Goal: Task Accomplishment & Management: Complete application form

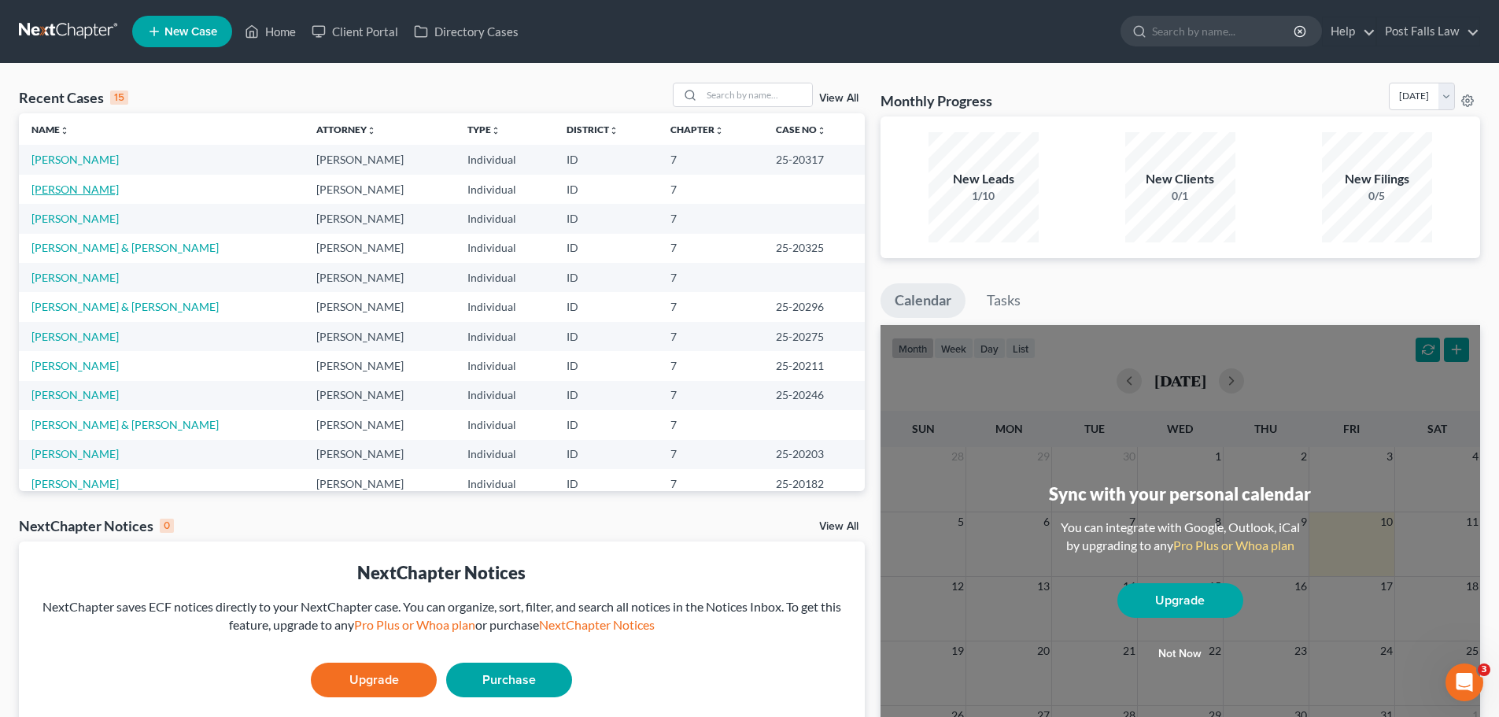
click at [52, 190] on link "[PERSON_NAME]" at bounding box center [74, 189] width 87 height 13
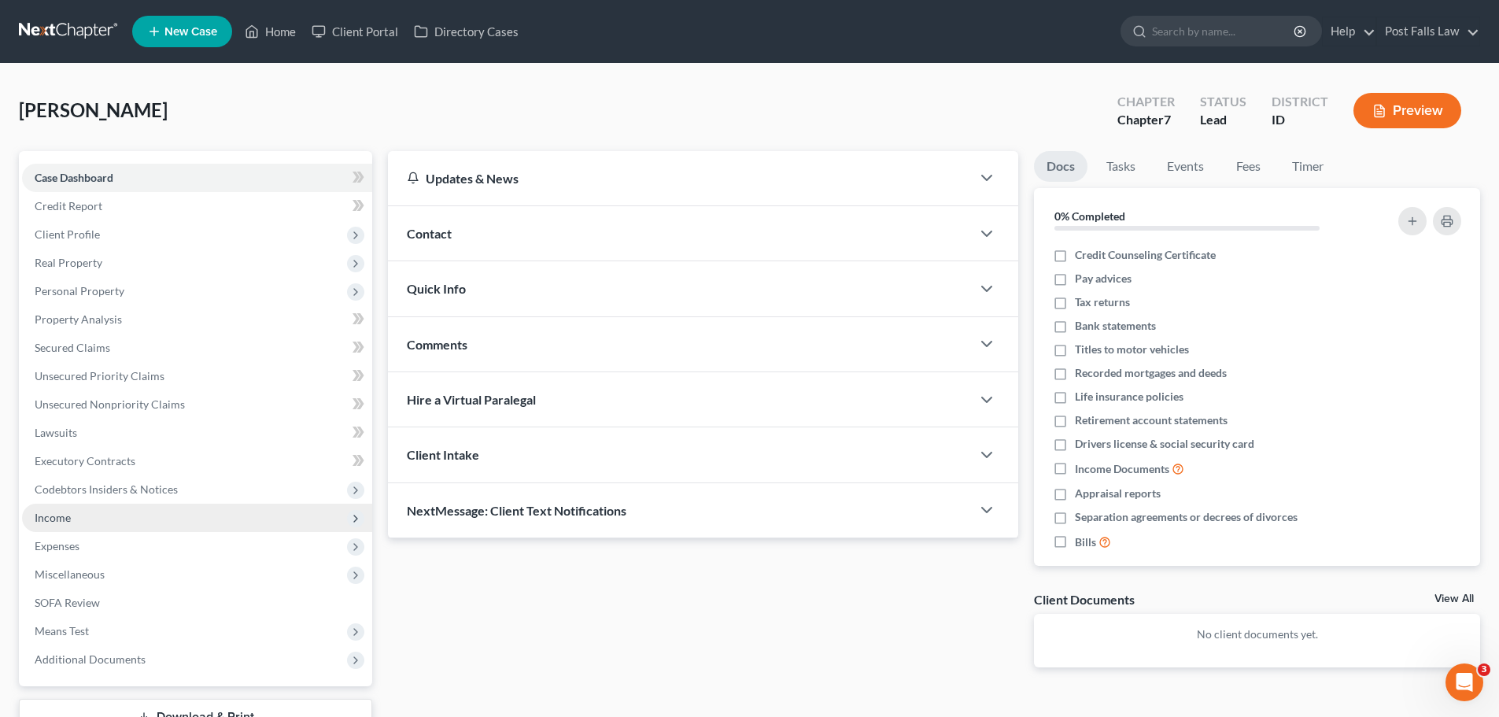
click at [75, 518] on span "Income" at bounding box center [197, 518] width 350 height 28
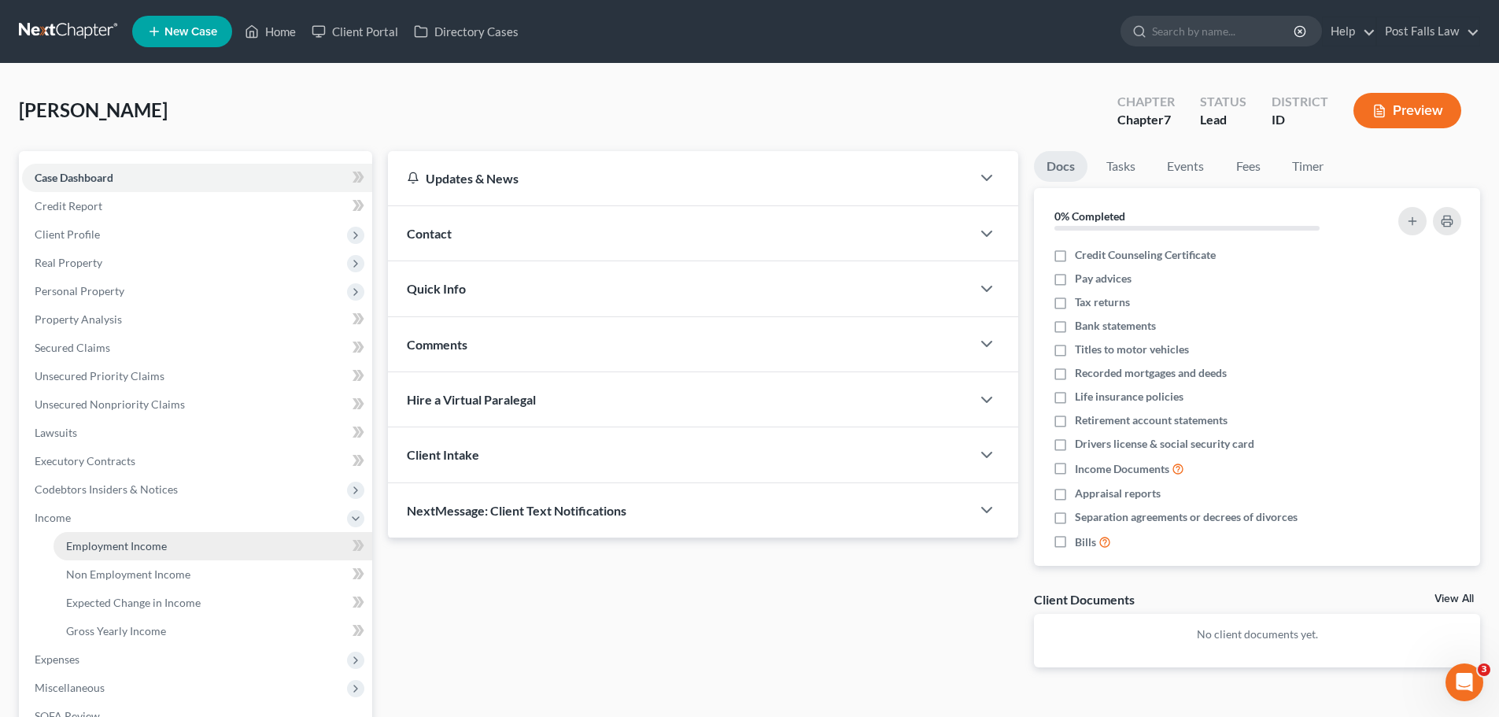
click at [96, 547] on span "Employment Income" at bounding box center [116, 545] width 101 height 13
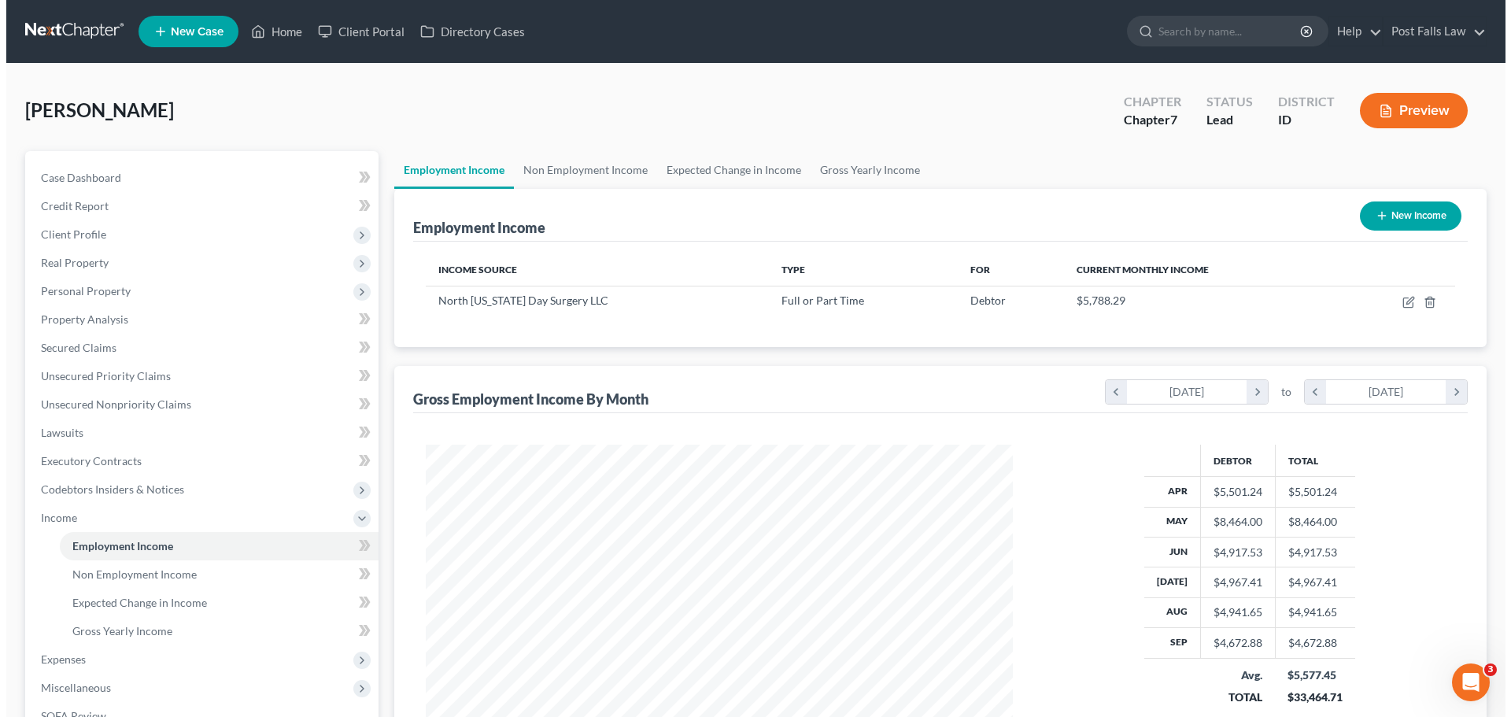
scroll to position [294, 619]
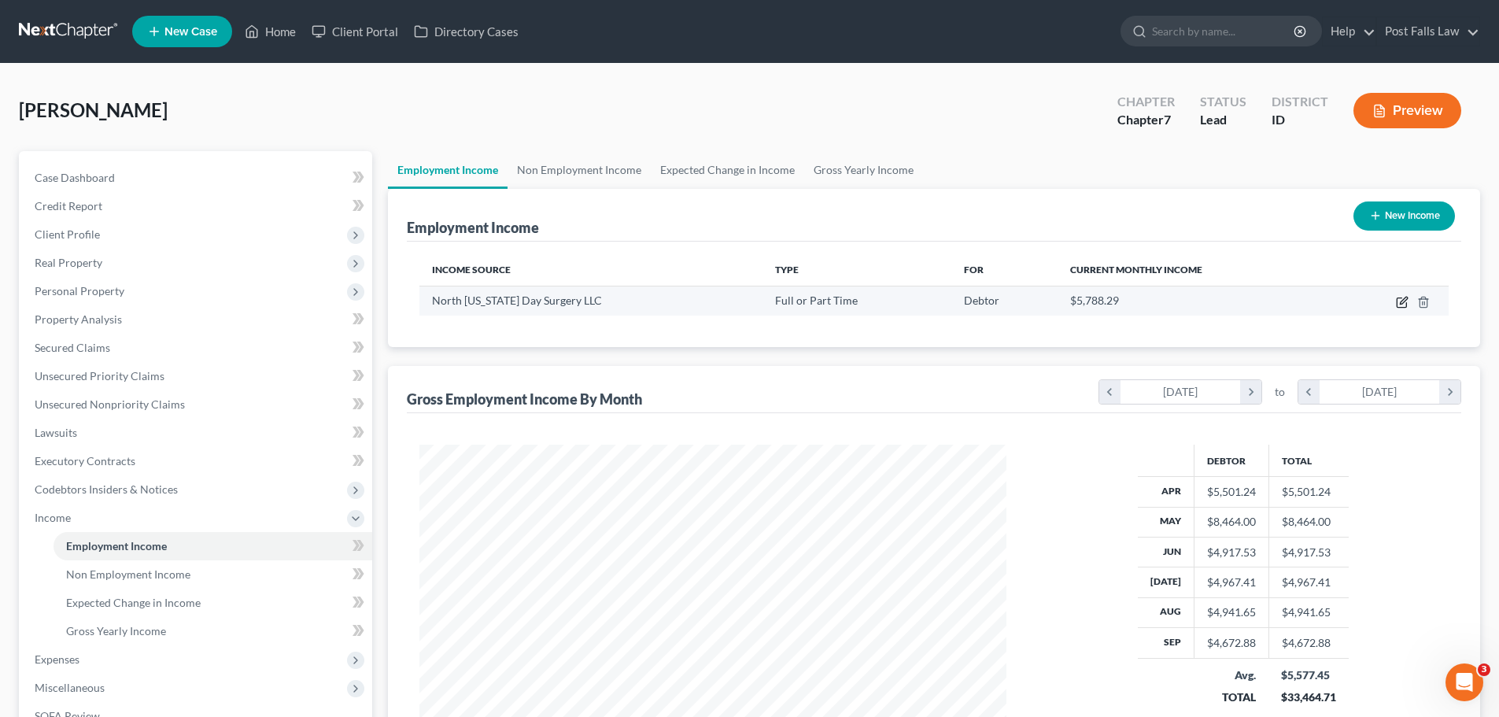
click at [1403, 306] on icon "button" at bounding box center [1402, 302] width 13 height 13
select select "0"
select select "44"
select select "2"
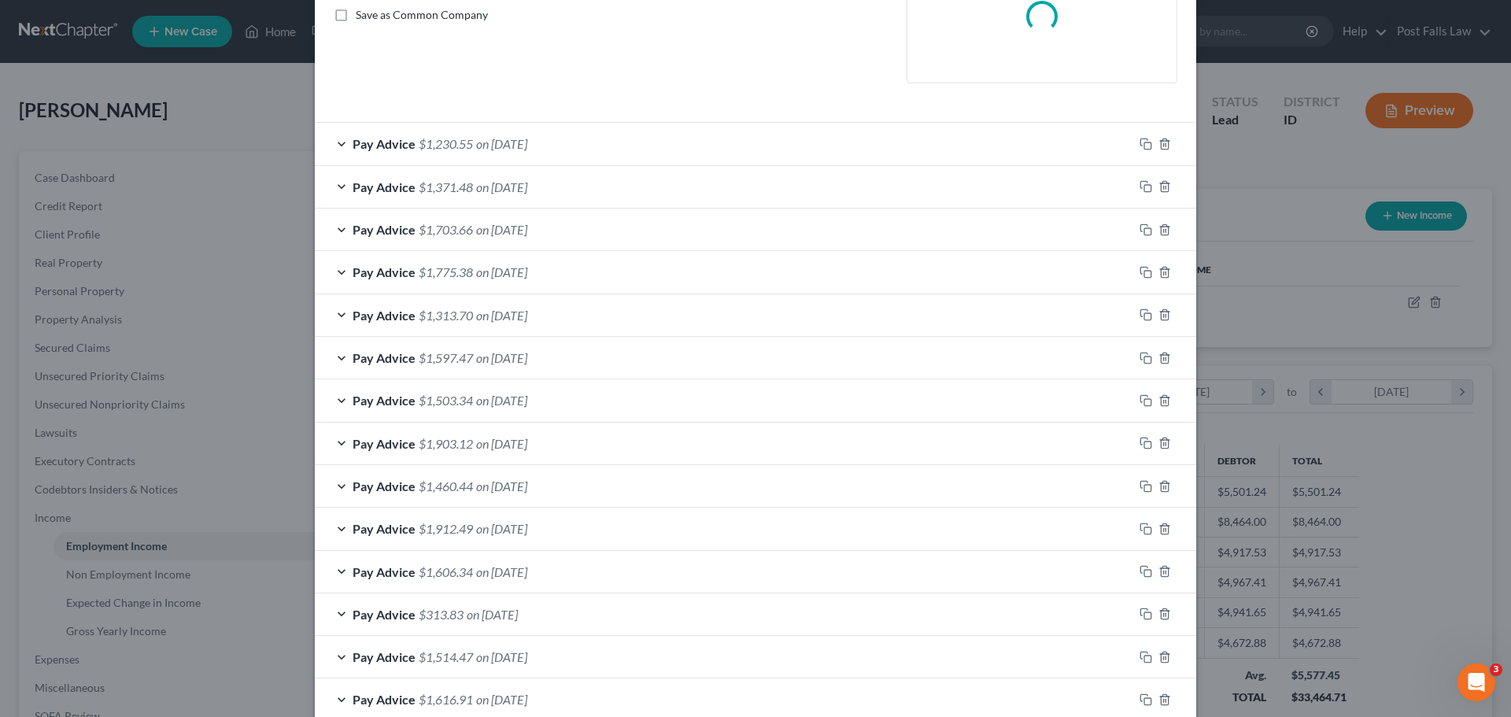
scroll to position [394, 0]
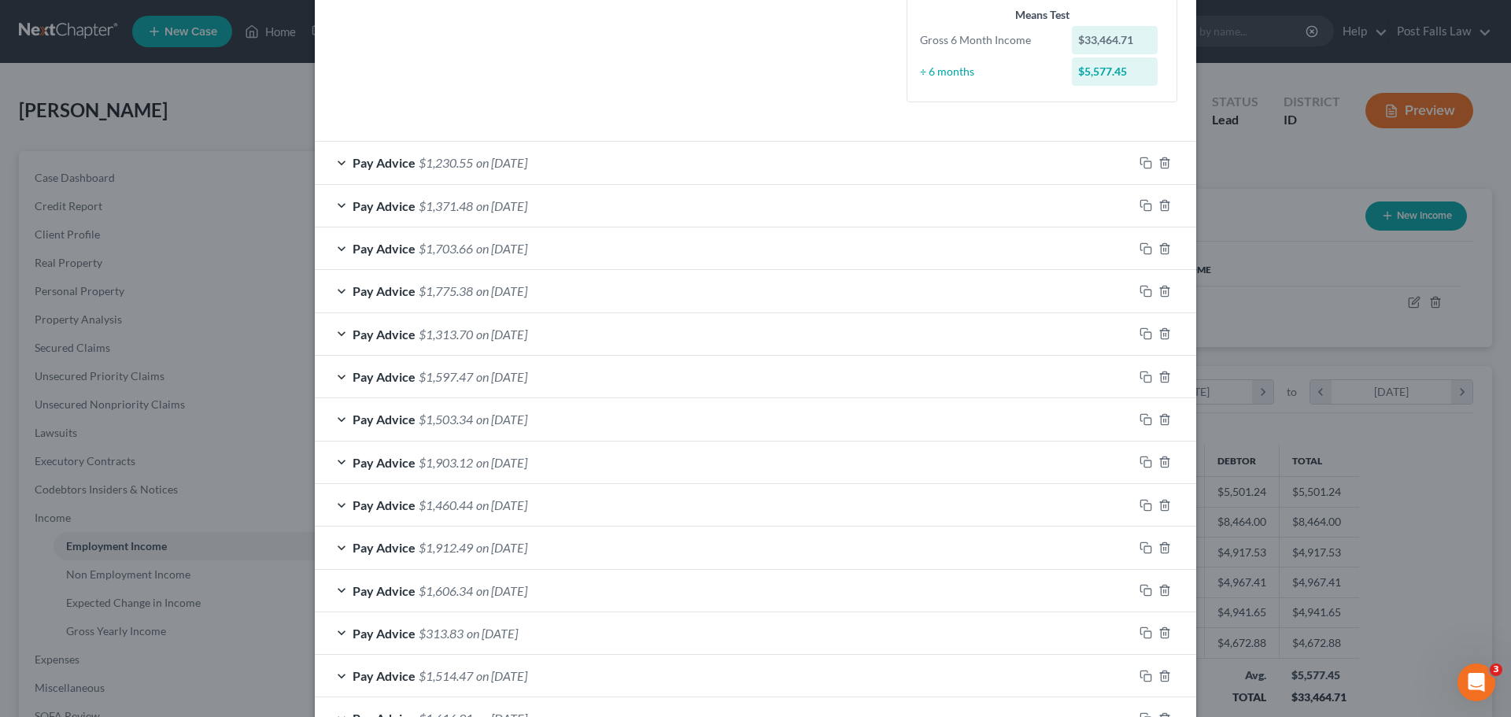
click at [386, 160] on span "Pay Advice" at bounding box center [384, 162] width 63 height 15
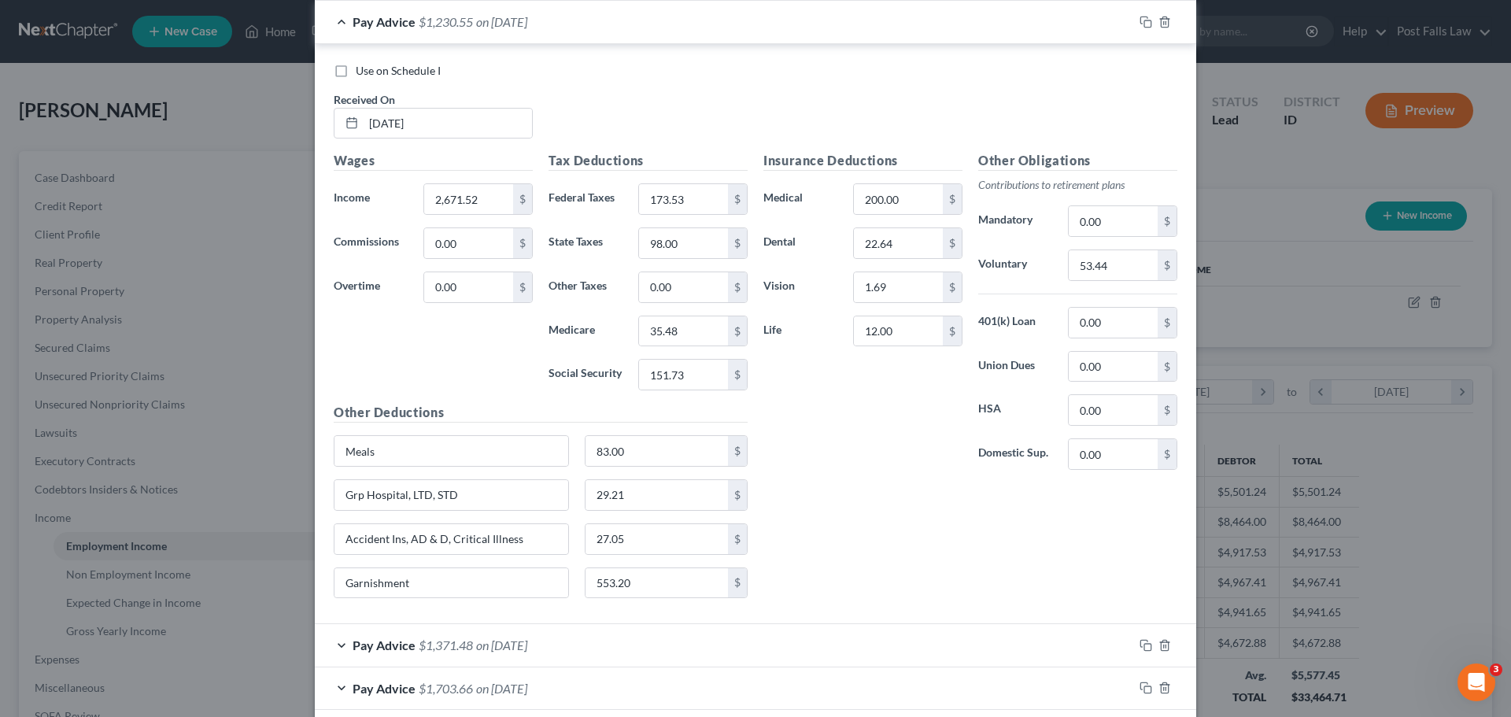
scroll to position [551, 0]
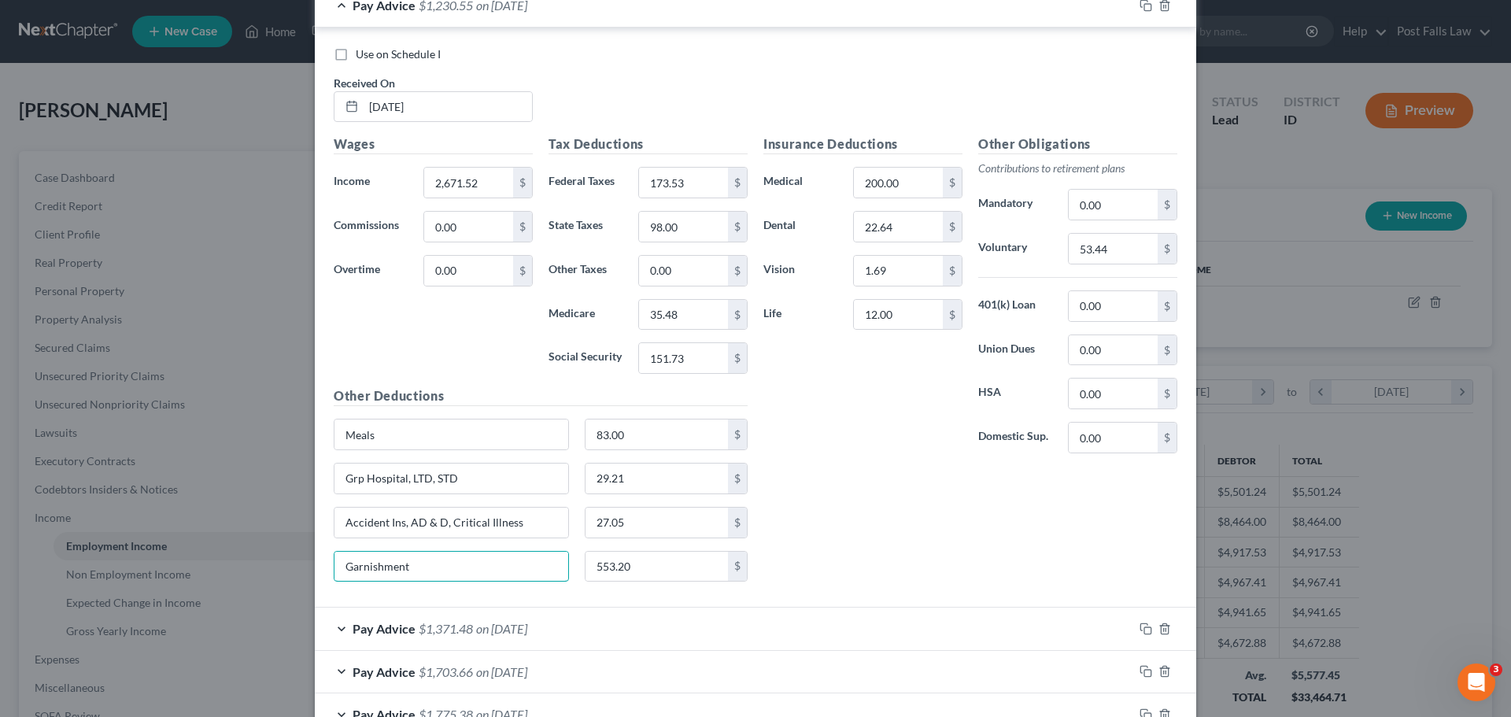
drag, startPoint x: 417, startPoint y: 571, endPoint x: 318, endPoint y: 585, distance: 100.2
click at [326, 583] on div "Garnishment 553.20 $" at bounding box center [541, 573] width 430 height 44
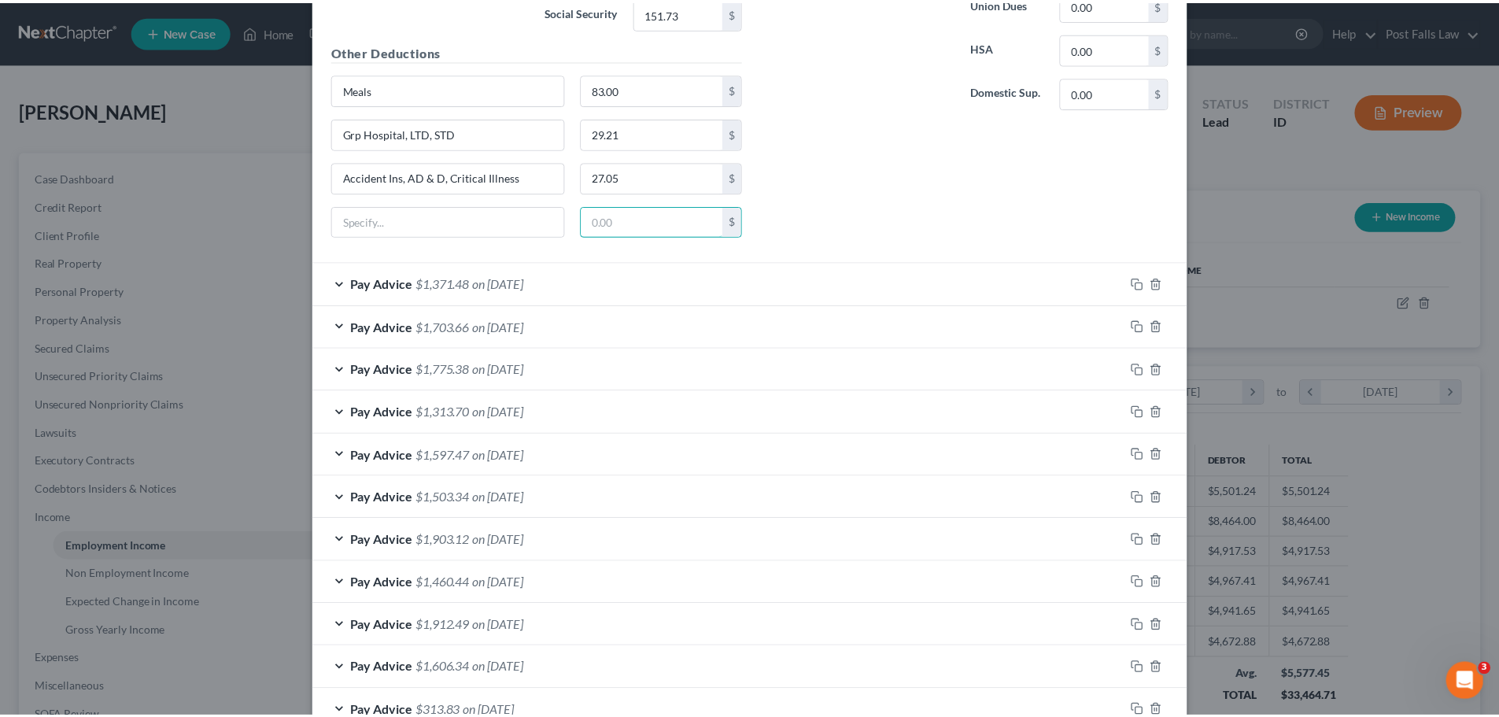
scroll to position [1212, 0]
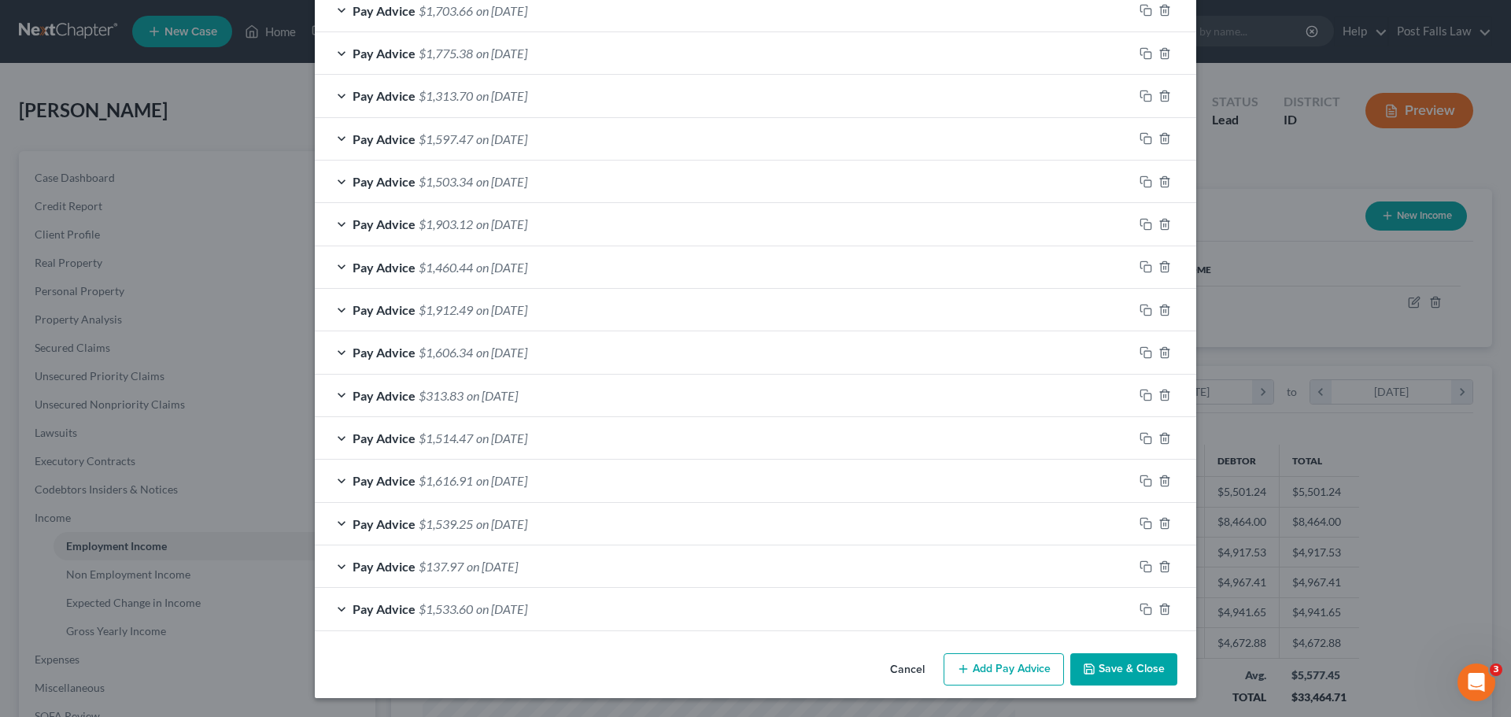
click at [1087, 670] on polyline "button" at bounding box center [1090, 672] width 6 height 4
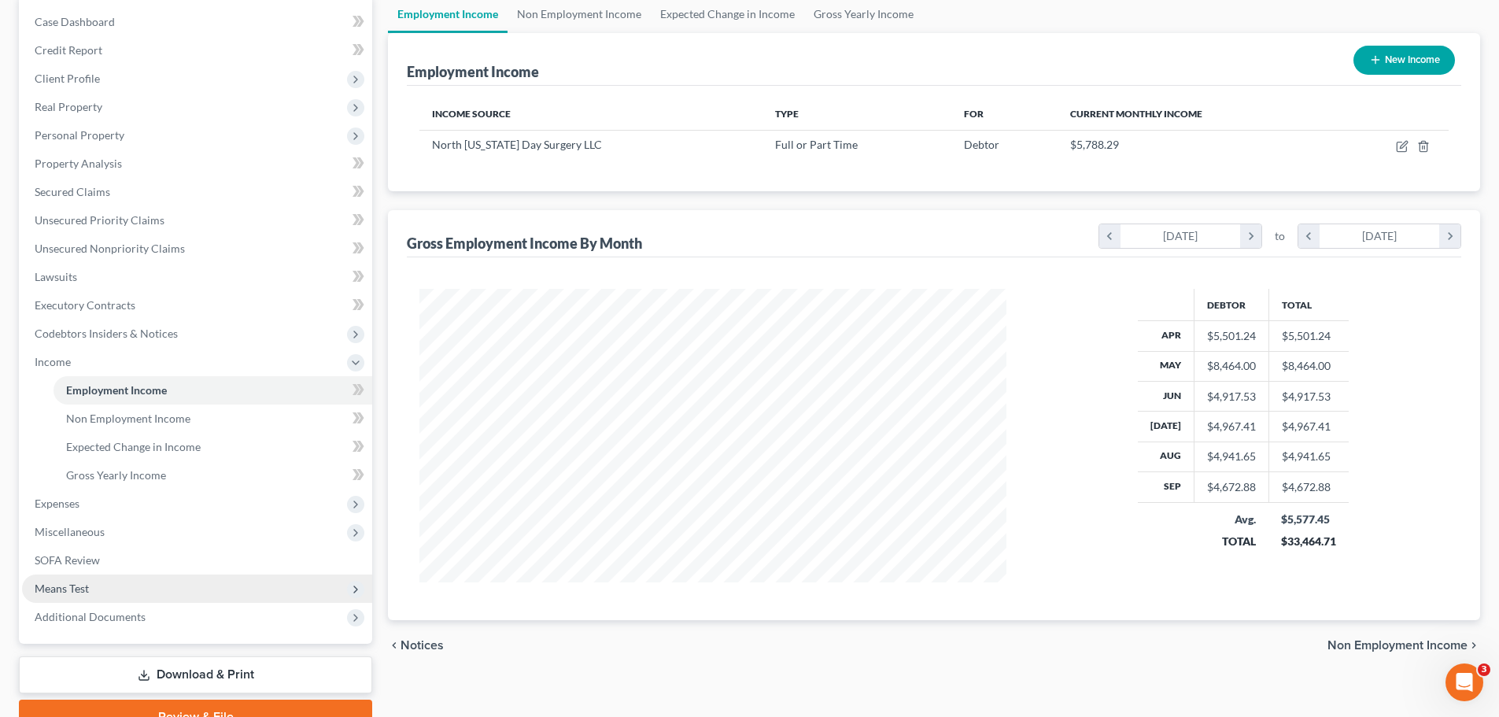
scroll to position [157, 0]
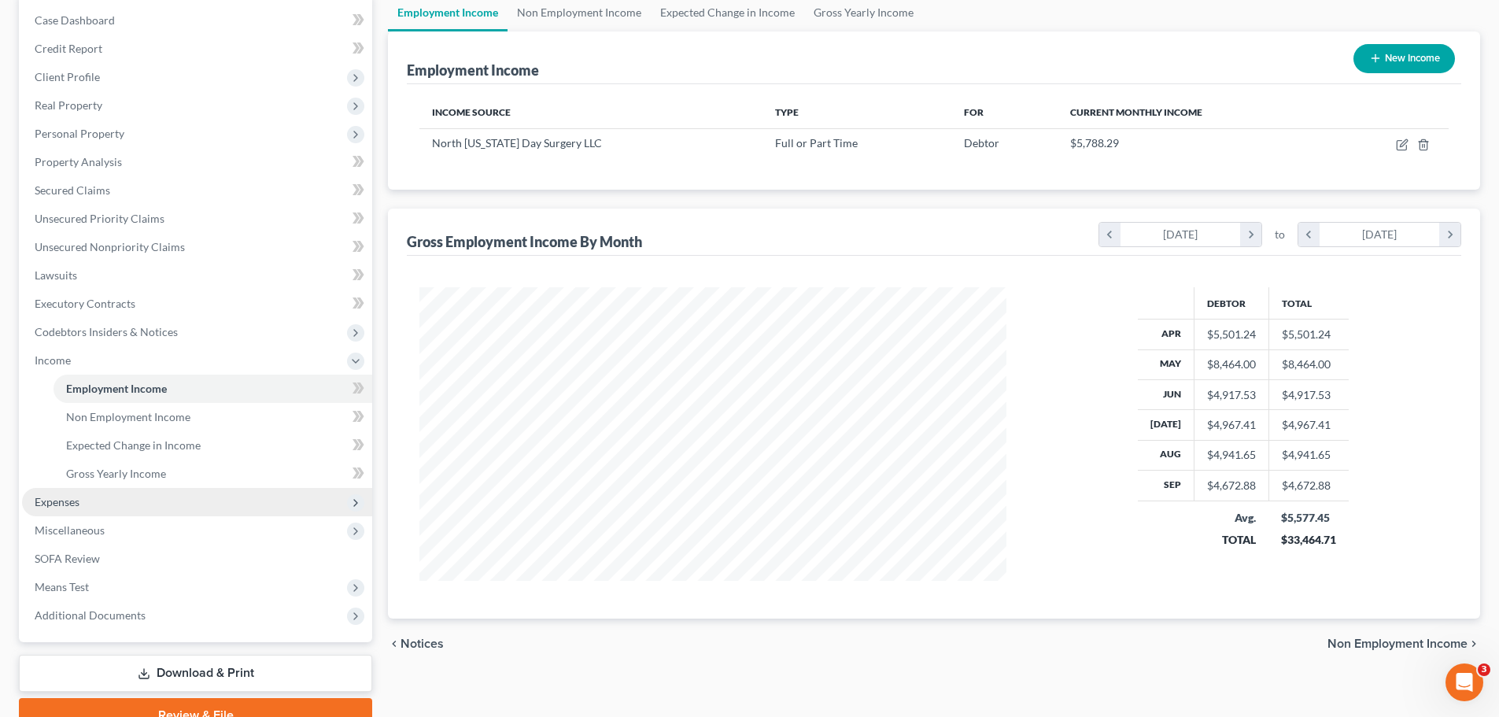
click at [57, 501] on span "Expenses" at bounding box center [57, 501] width 45 height 13
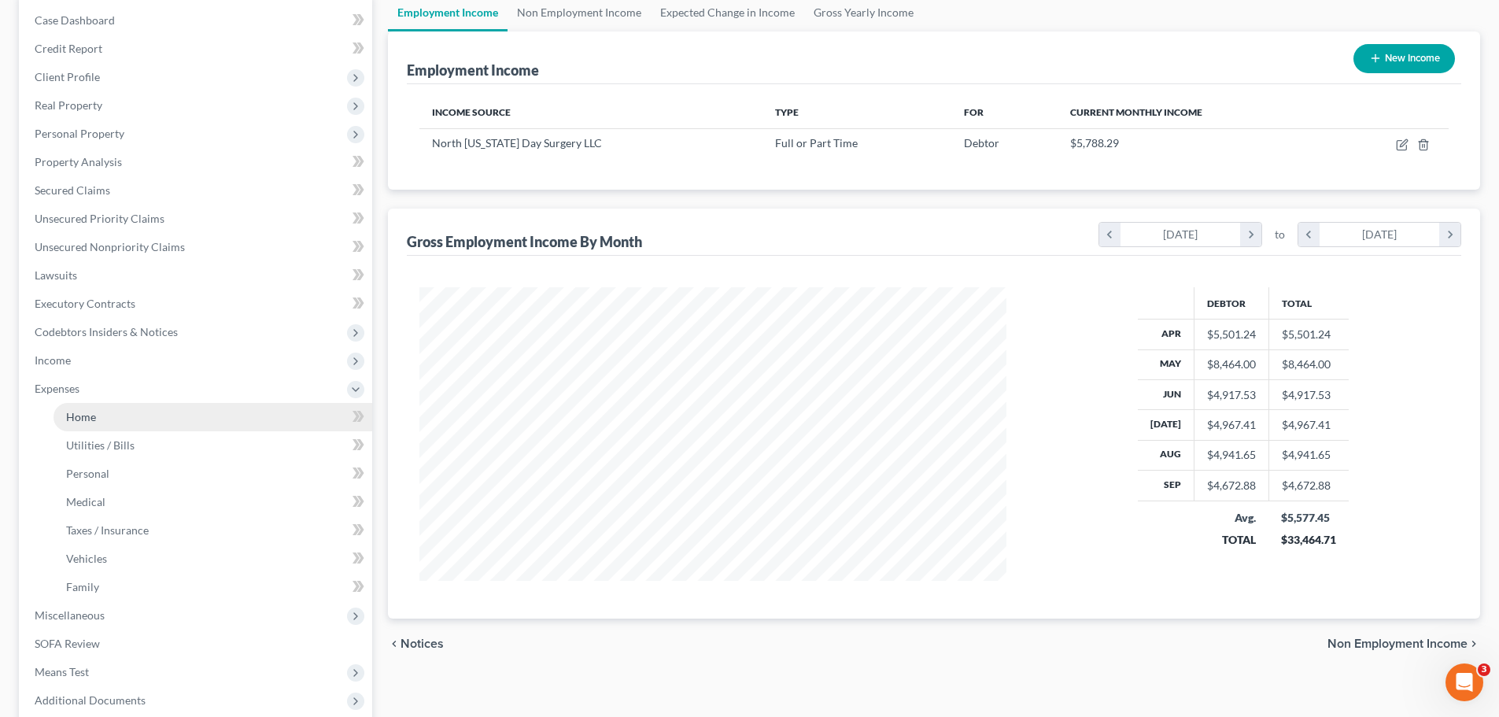
click at [83, 426] on link "Home" at bounding box center [213, 417] width 319 height 28
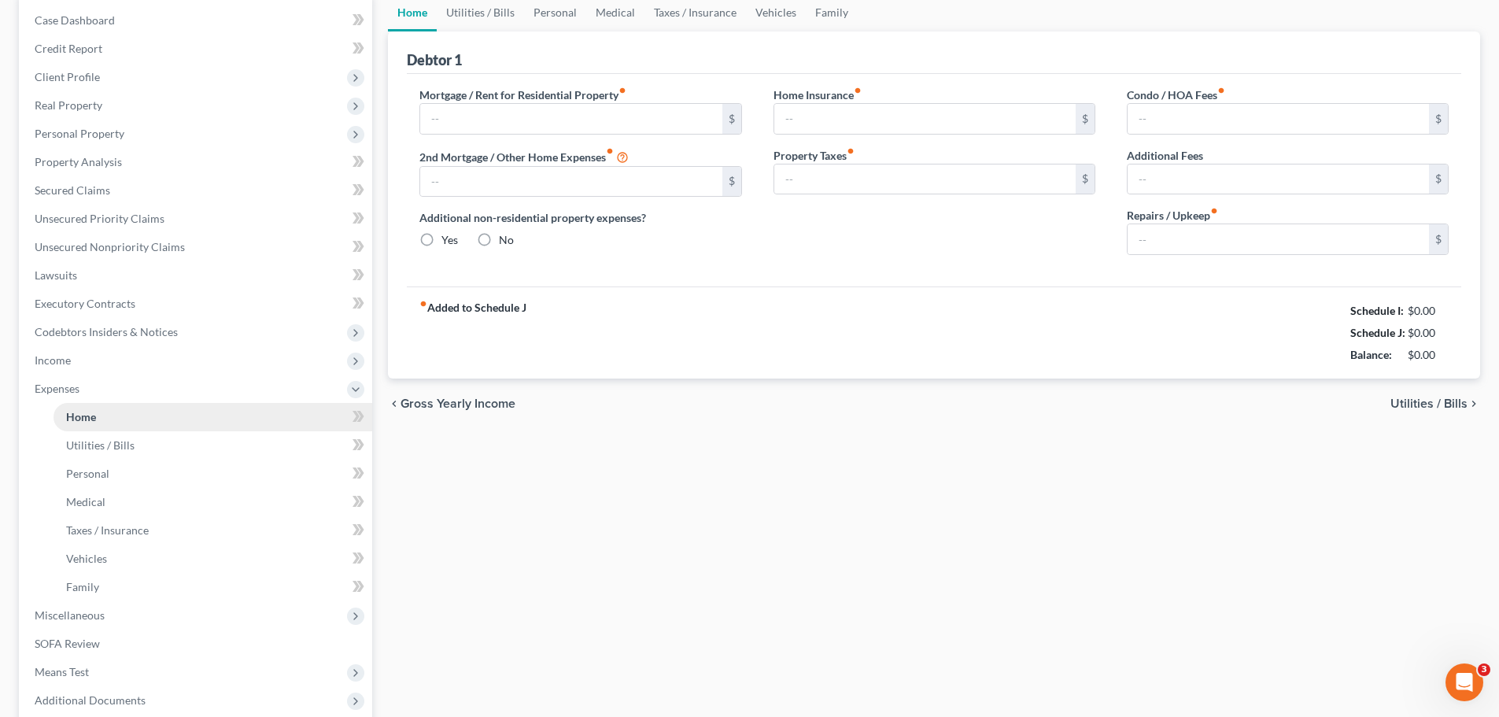
scroll to position [23, 0]
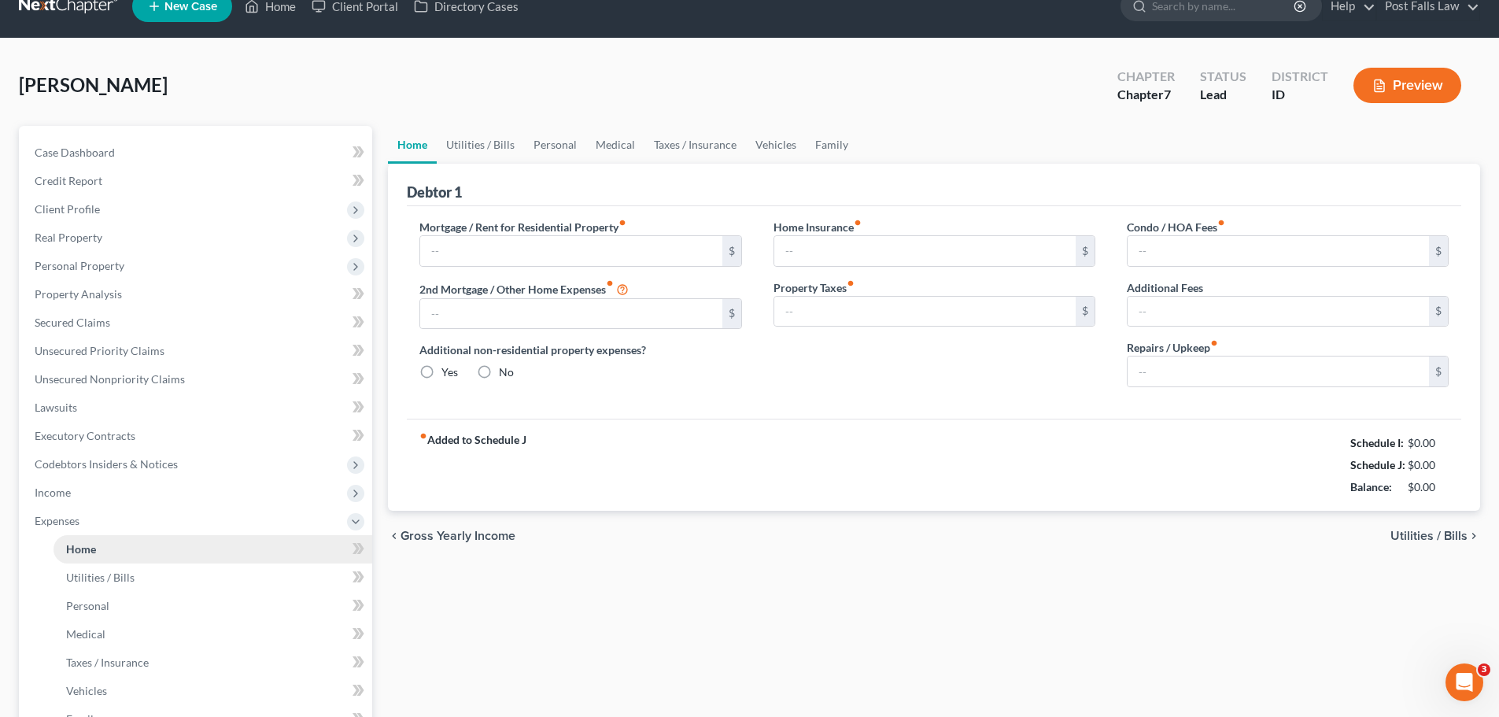
type input "1,365.00"
type input "0.00"
radio input "true"
type input "22.00"
type input "0.00"
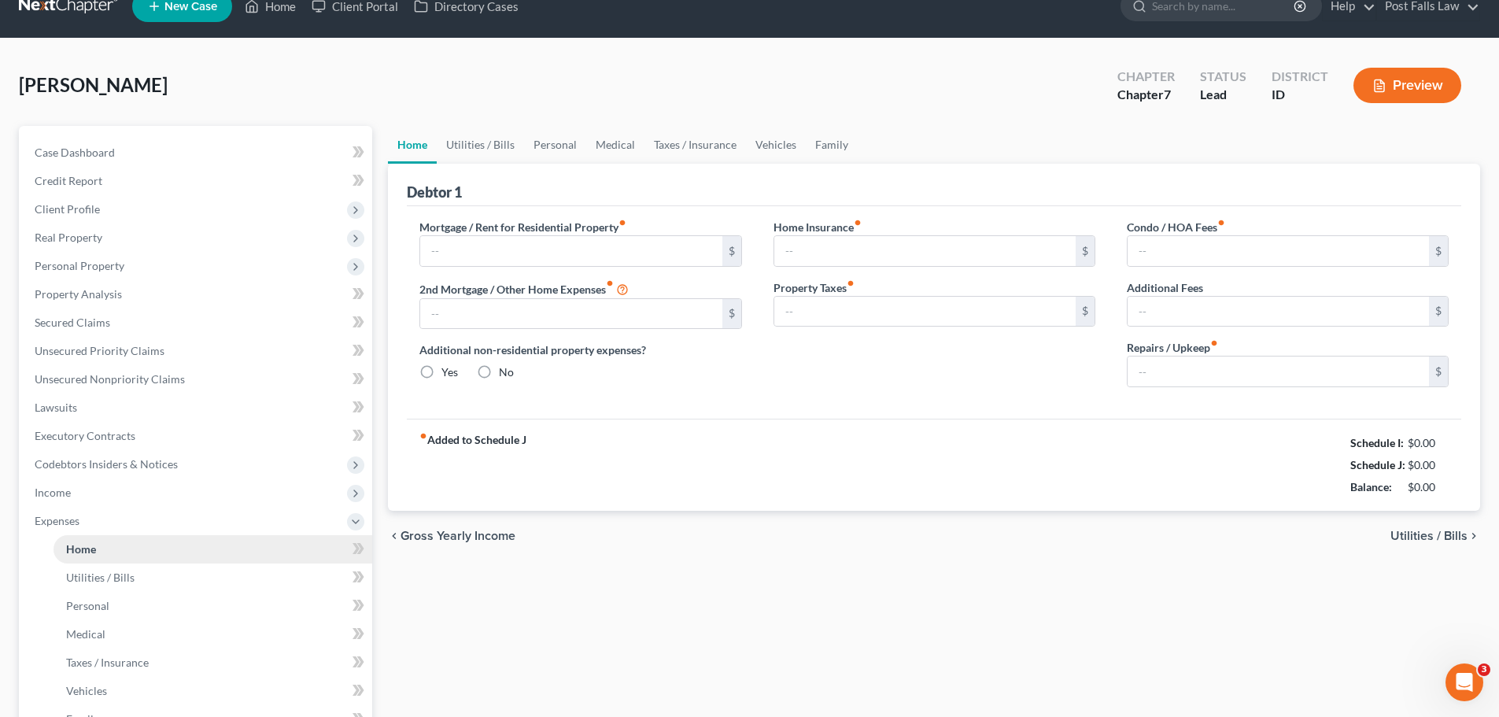
type input "0.00"
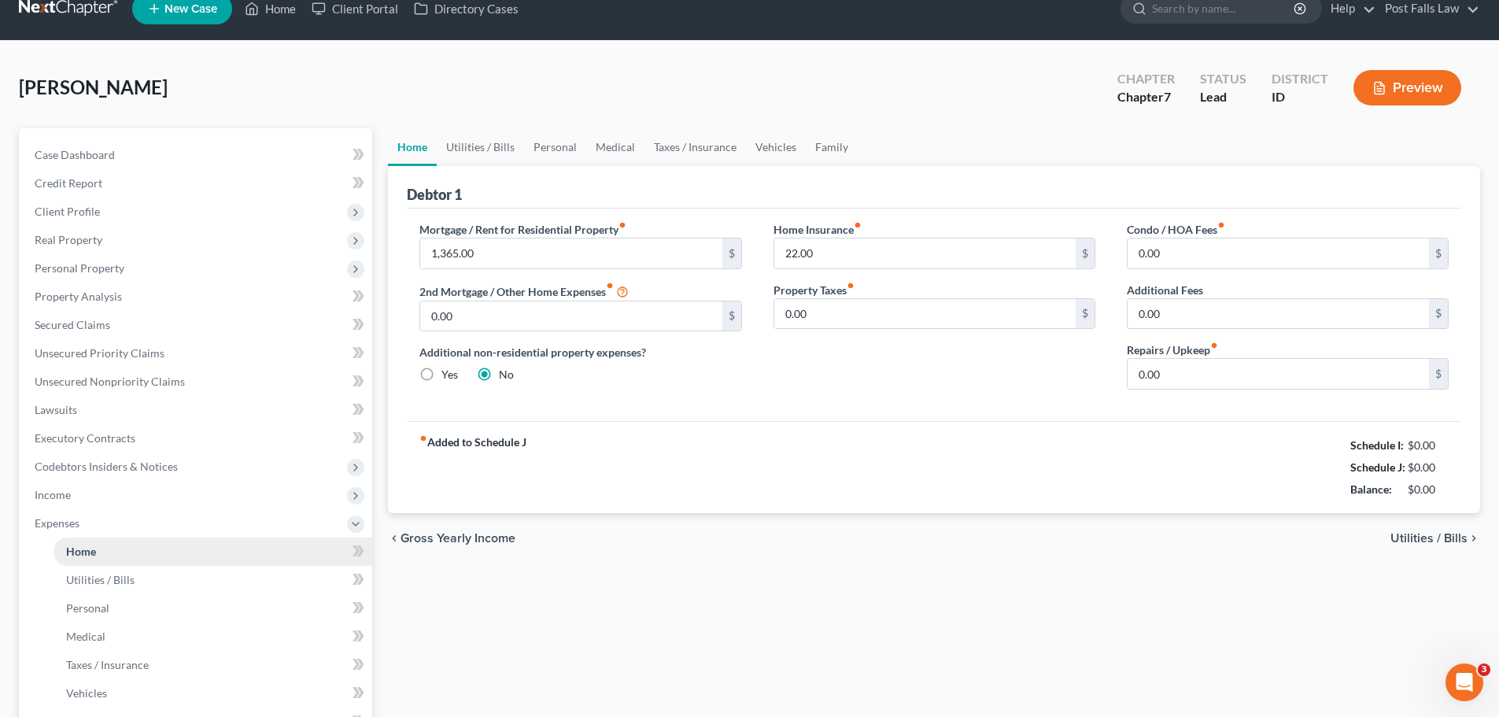
scroll to position [0, 0]
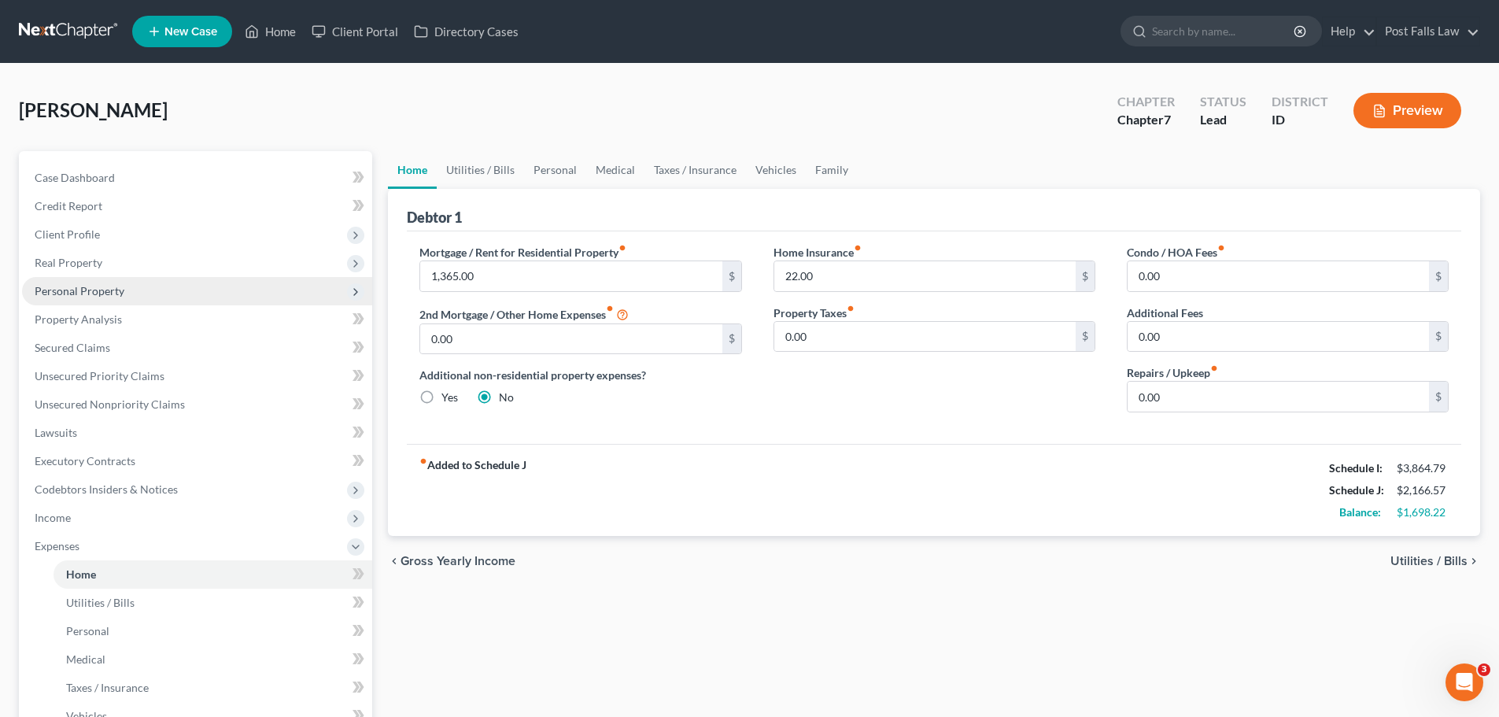
click at [80, 290] on span "Personal Property" at bounding box center [80, 290] width 90 height 13
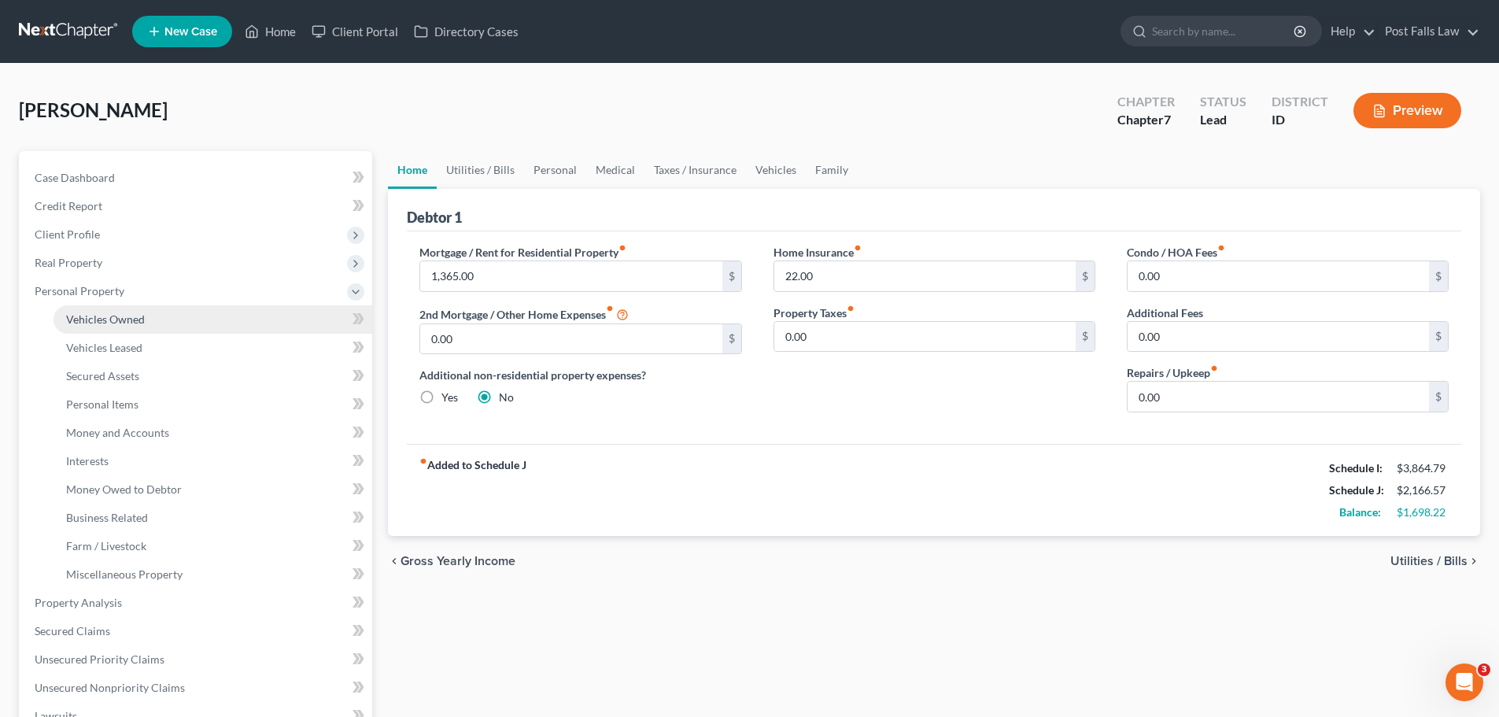
click at [90, 316] on span "Vehicles Owned" at bounding box center [105, 318] width 79 height 13
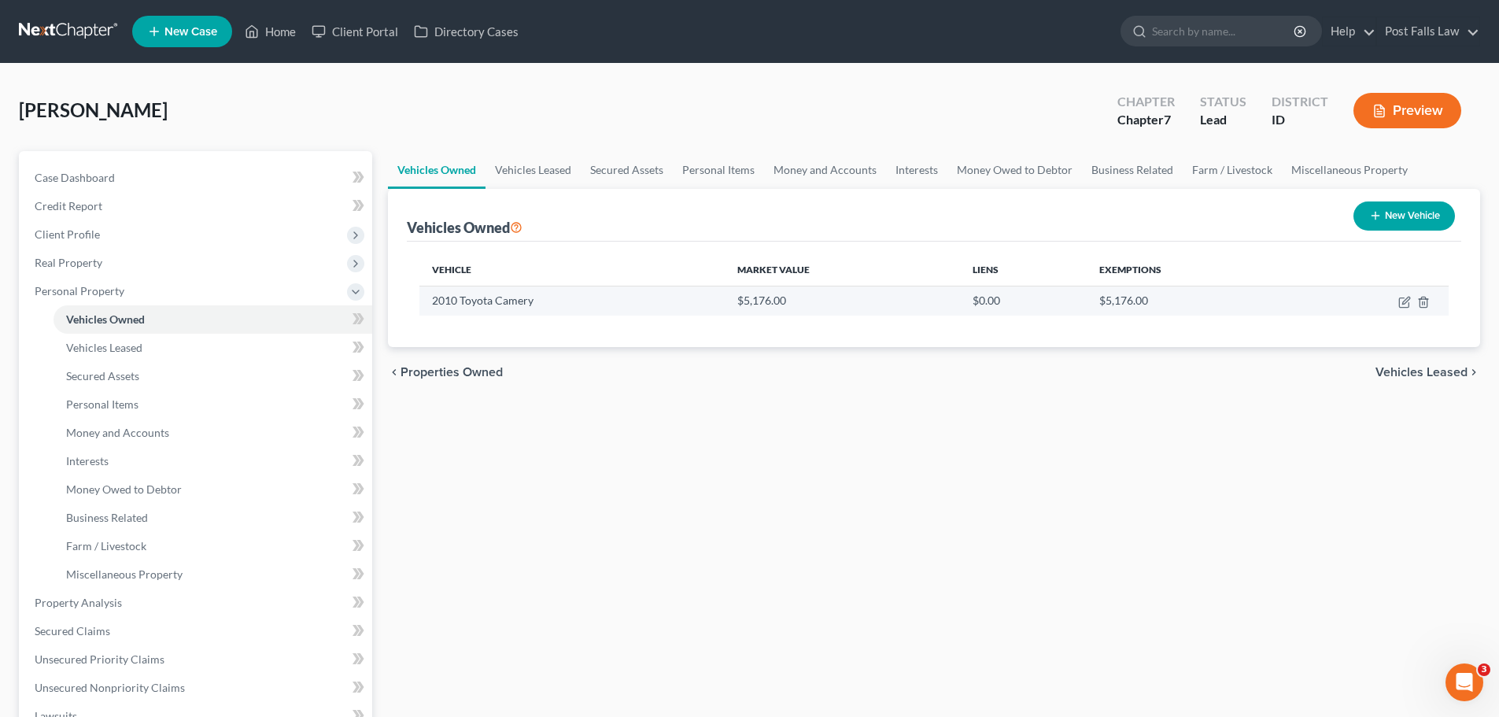
click at [475, 305] on td "2010 Toyota Camery" at bounding box center [572, 301] width 305 height 30
click at [168, 316] on link "Vehicles Owned" at bounding box center [213, 319] width 319 height 28
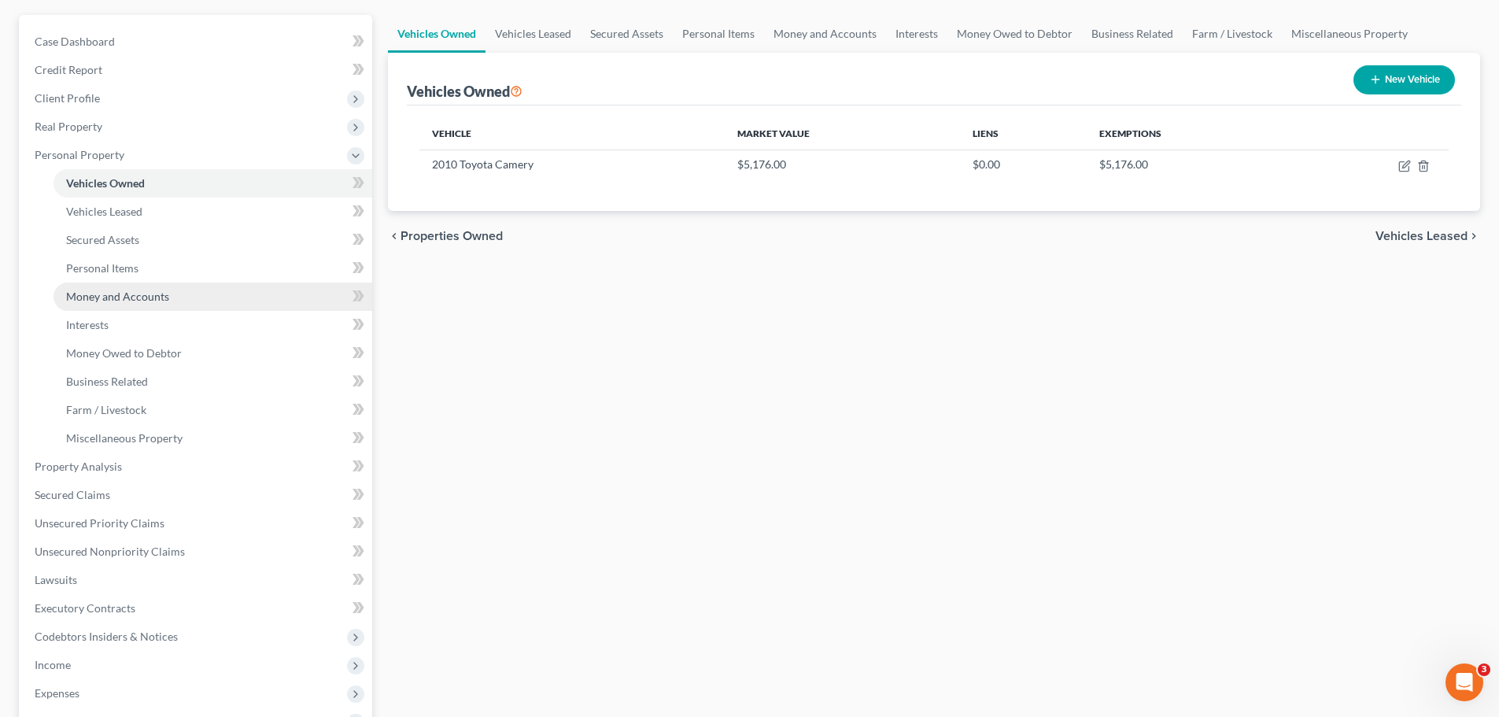
scroll to position [403, 0]
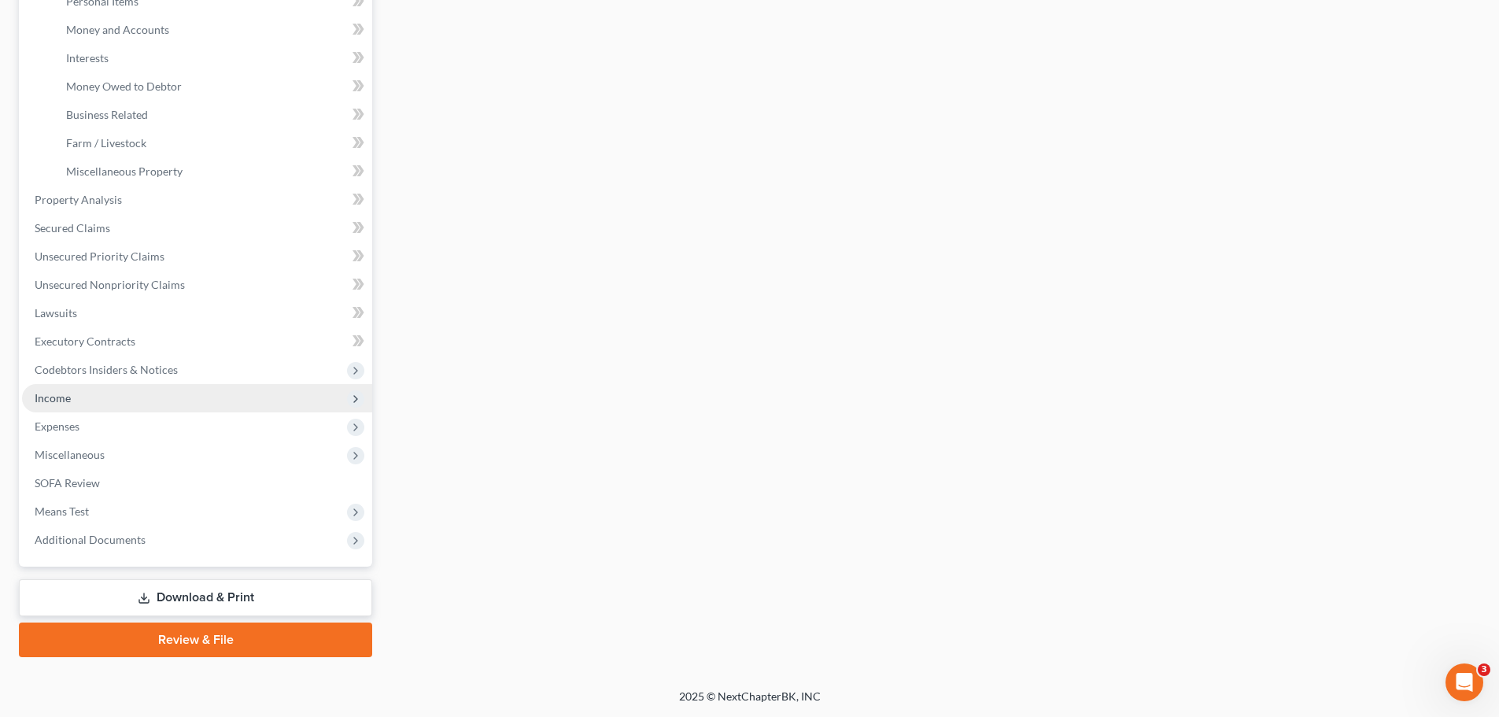
click at [184, 403] on span "Income" at bounding box center [197, 398] width 350 height 28
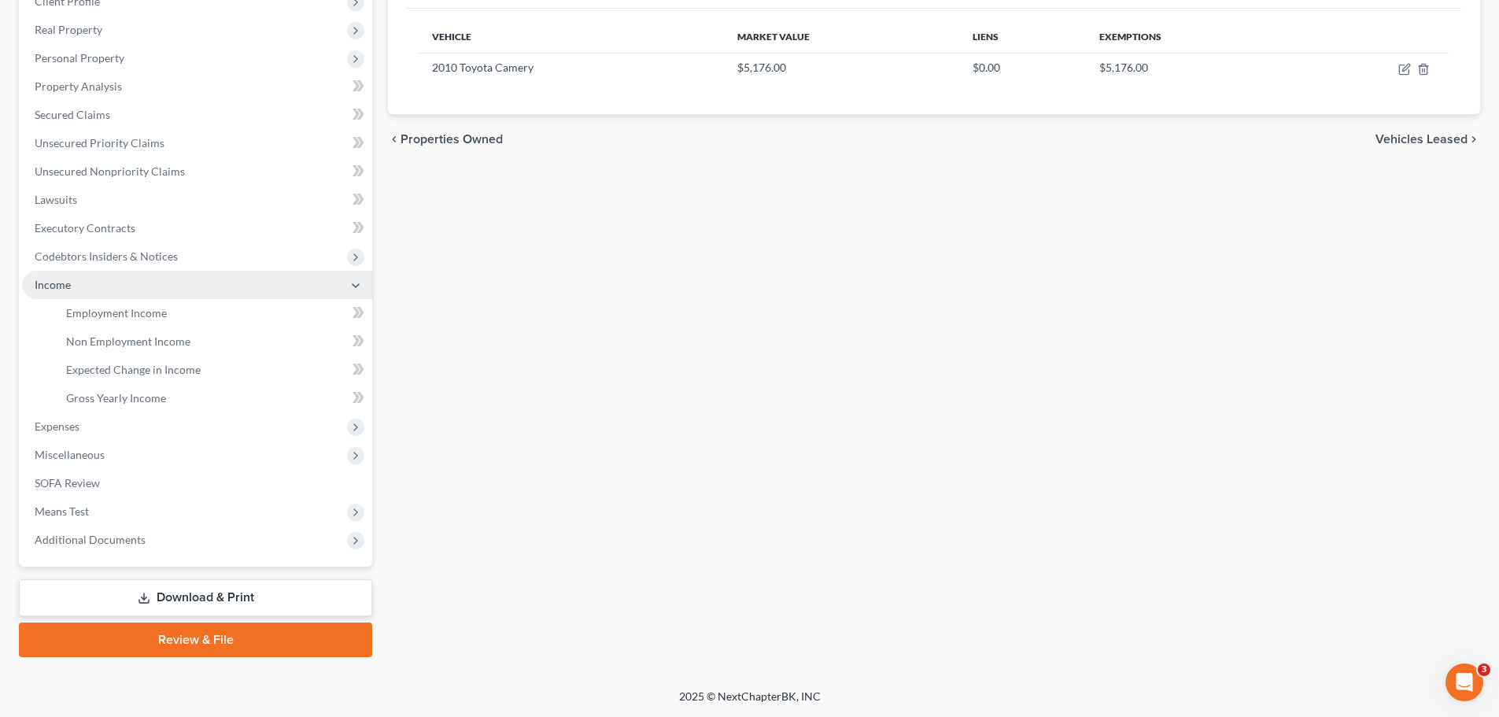
scroll to position [233, 0]
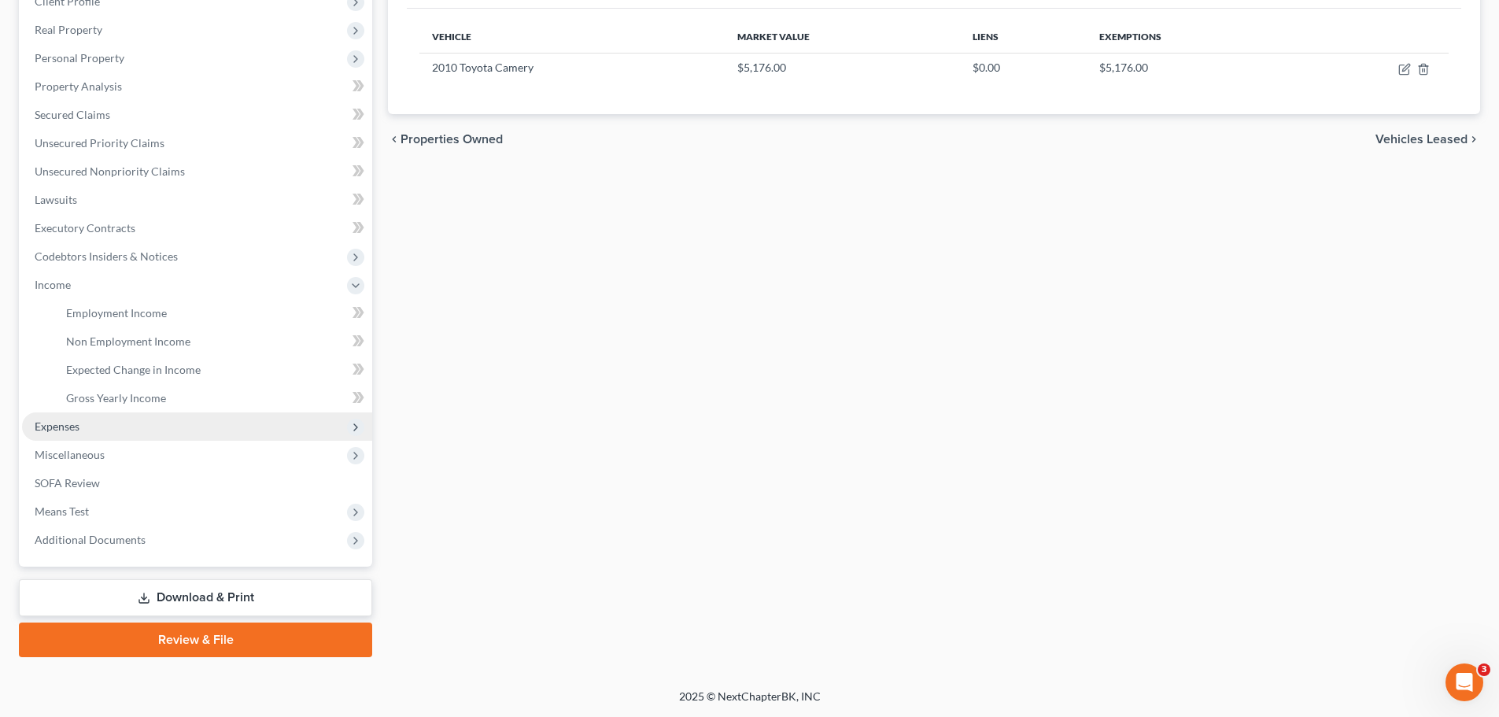
click at [171, 423] on span "Expenses" at bounding box center [197, 426] width 350 height 28
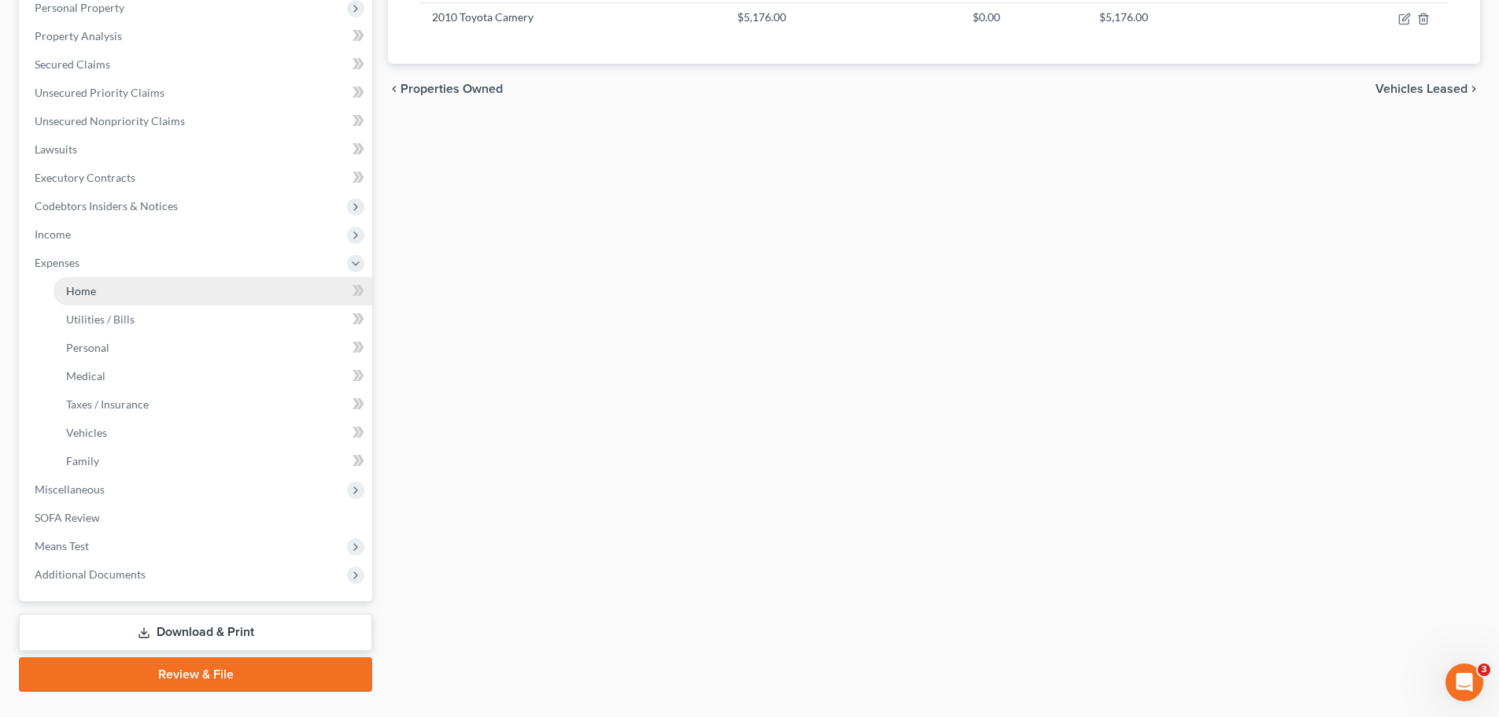
click at [124, 290] on link "Home" at bounding box center [213, 291] width 319 height 28
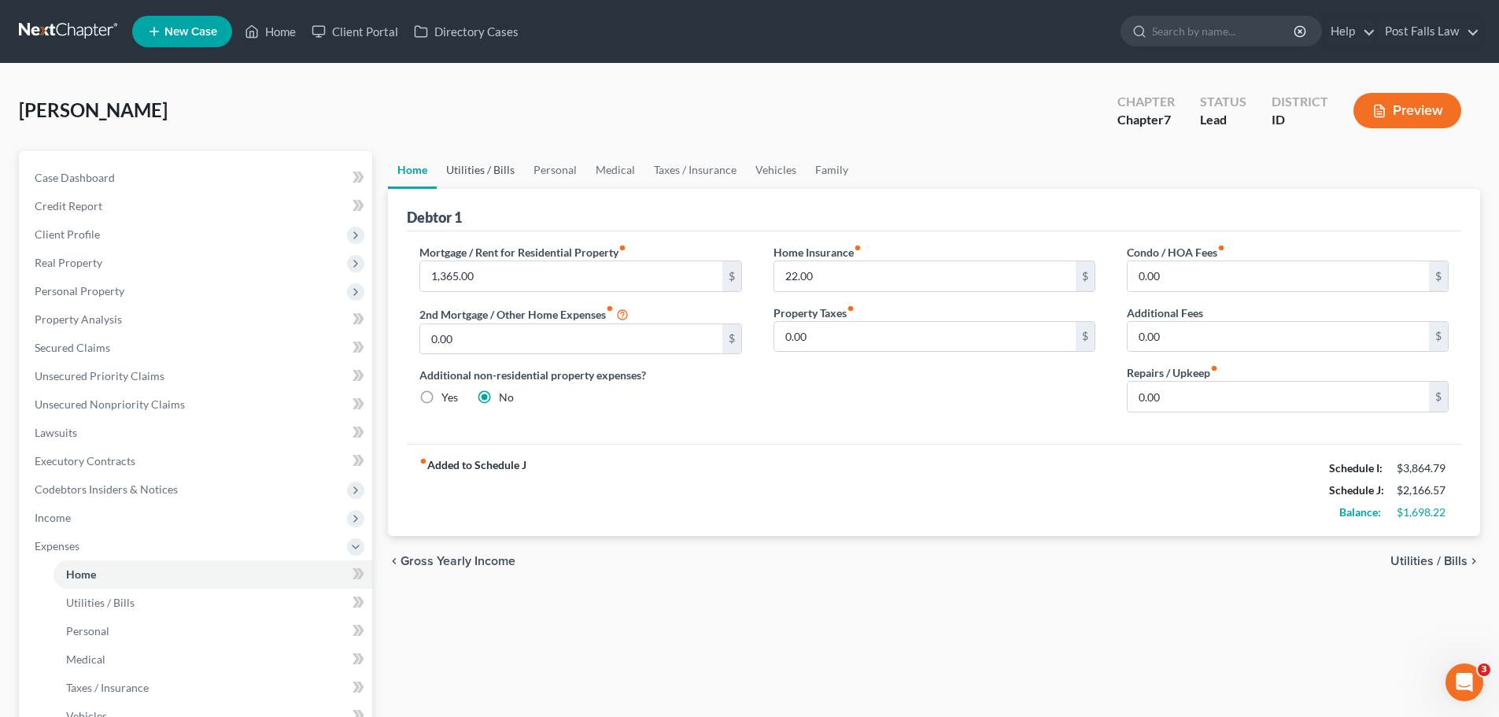
click at [481, 167] on link "Utilities / Bills" at bounding box center [480, 170] width 87 height 38
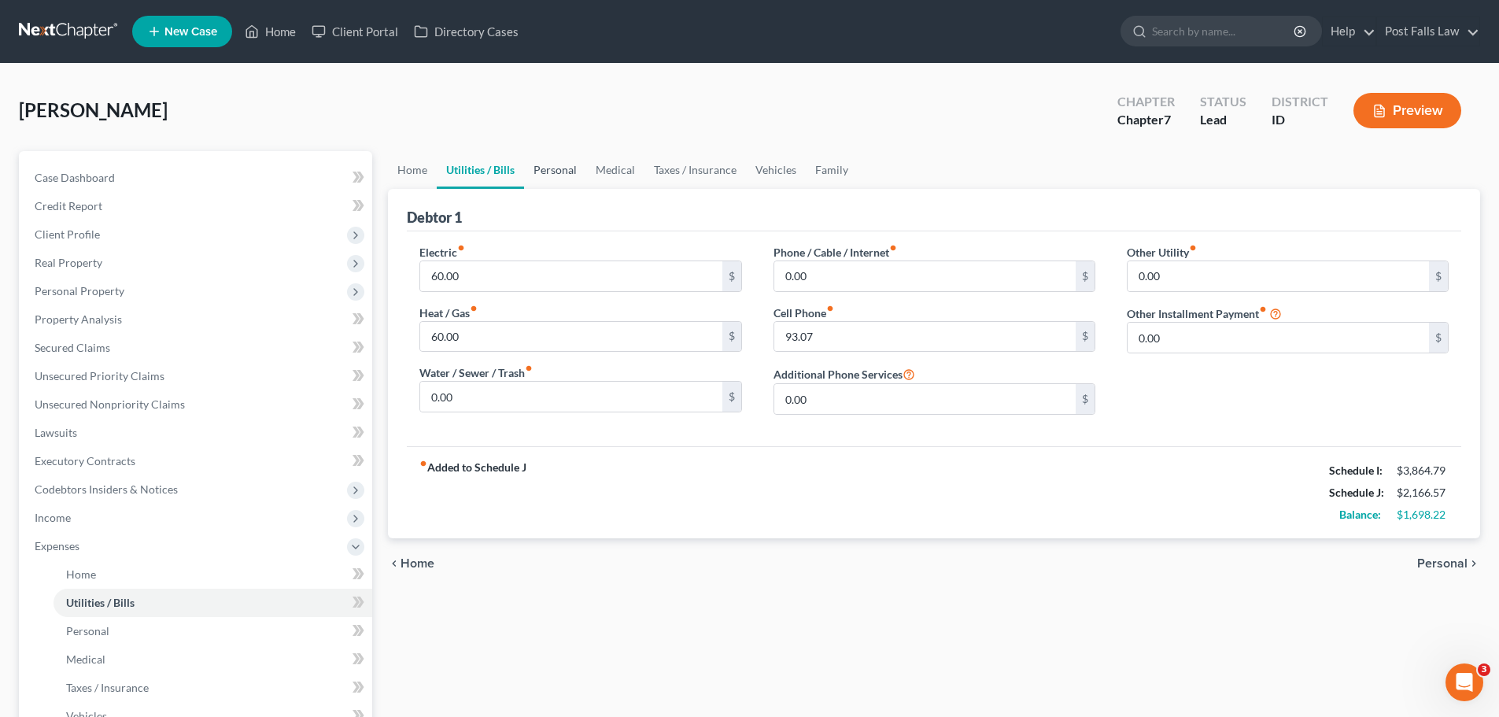
click at [557, 166] on link "Personal" at bounding box center [555, 170] width 62 height 38
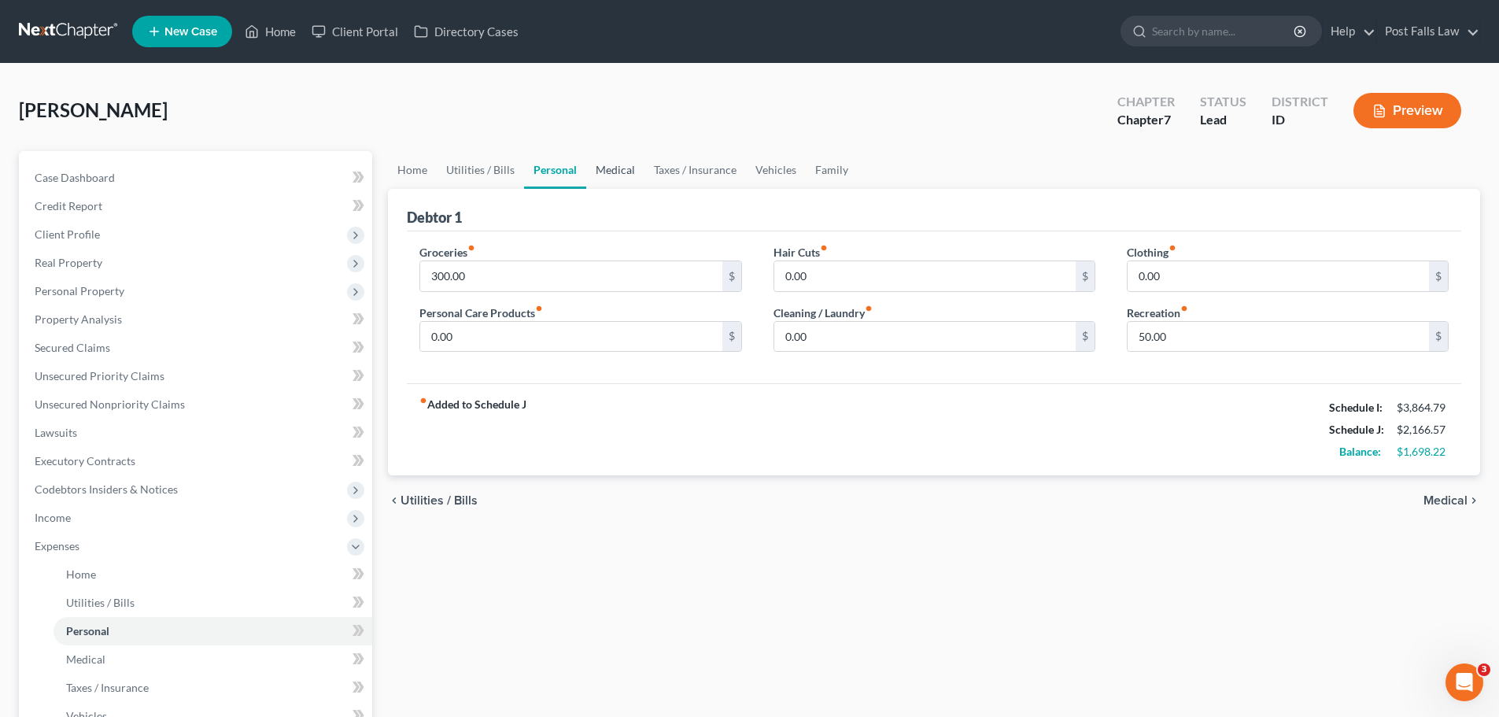
click at [609, 168] on link "Medical" at bounding box center [615, 170] width 58 height 38
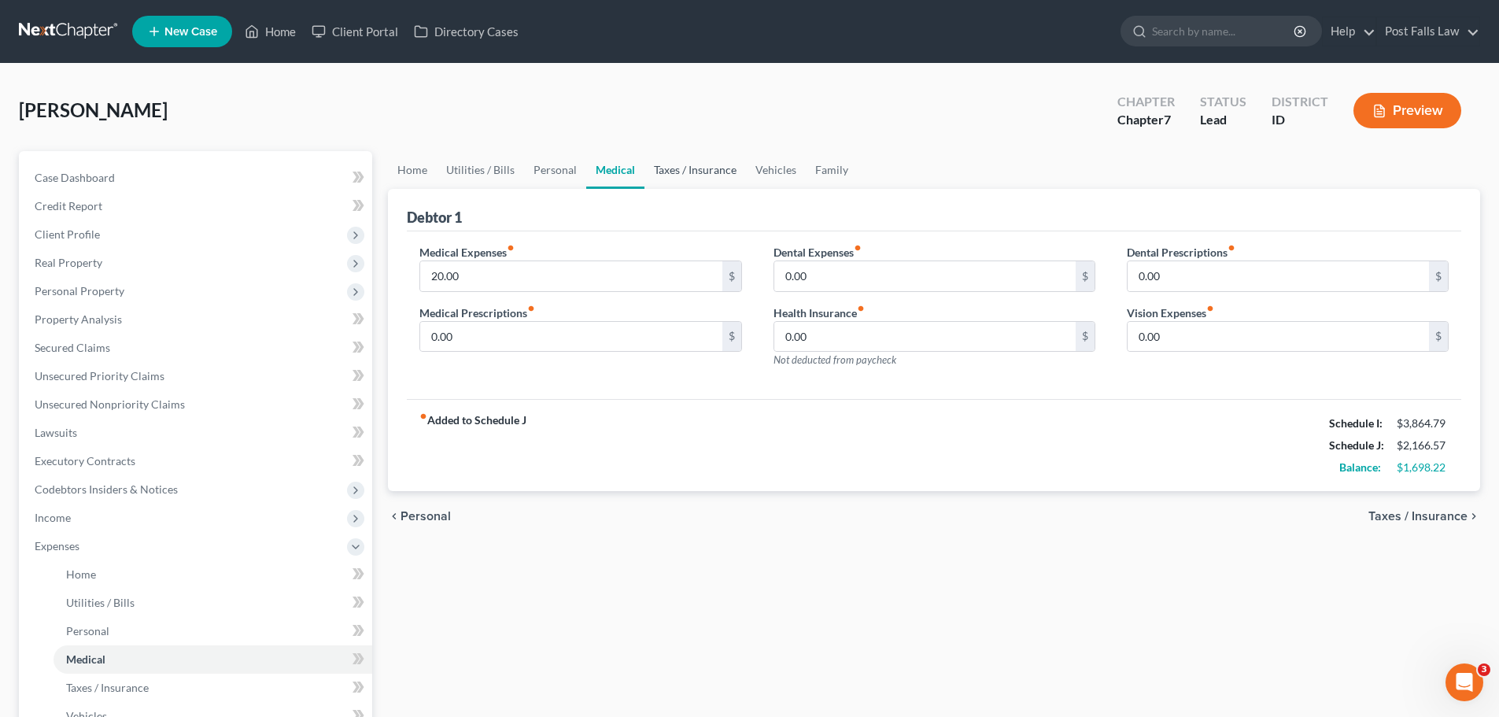
click at [664, 172] on link "Taxes / Insurance" at bounding box center [696, 170] width 102 height 38
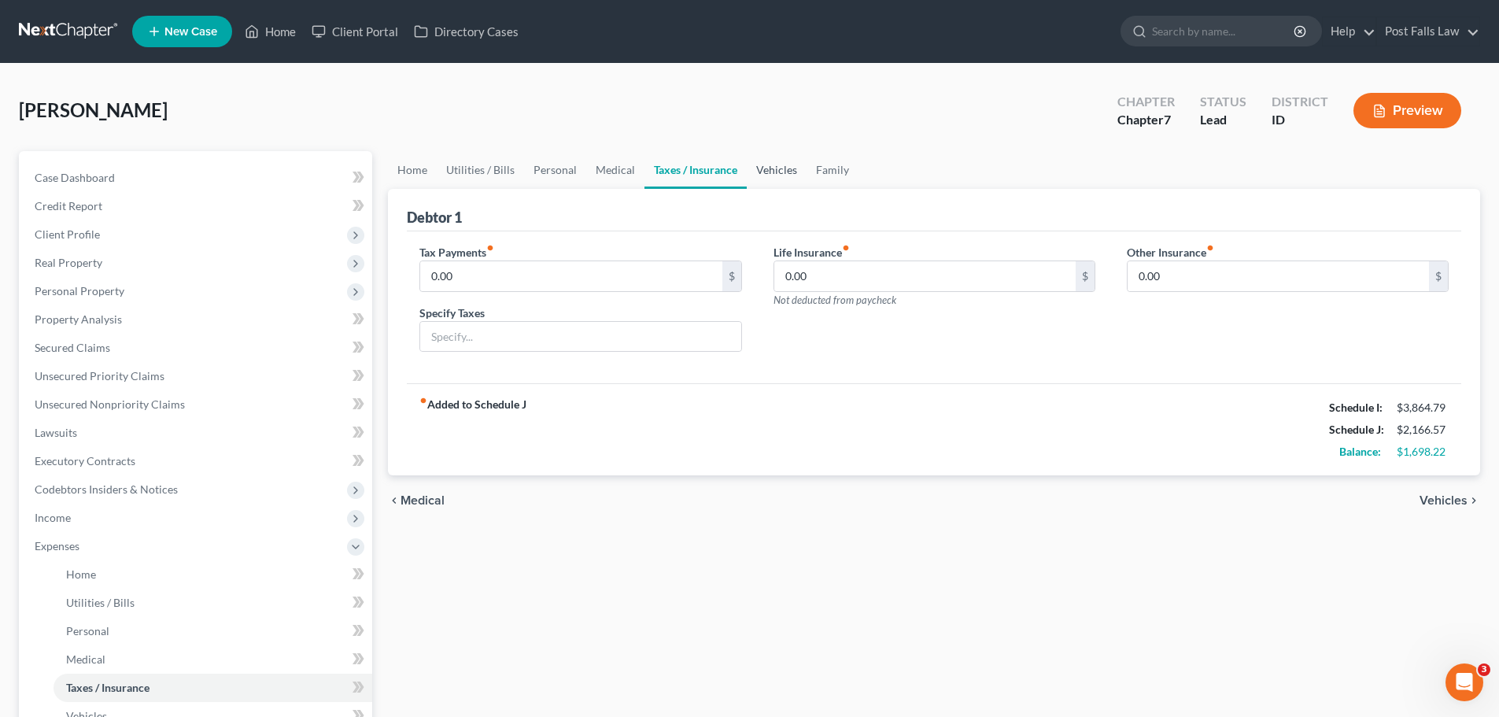
click at [790, 171] on link "Vehicles" at bounding box center [777, 170] width 60 height 38
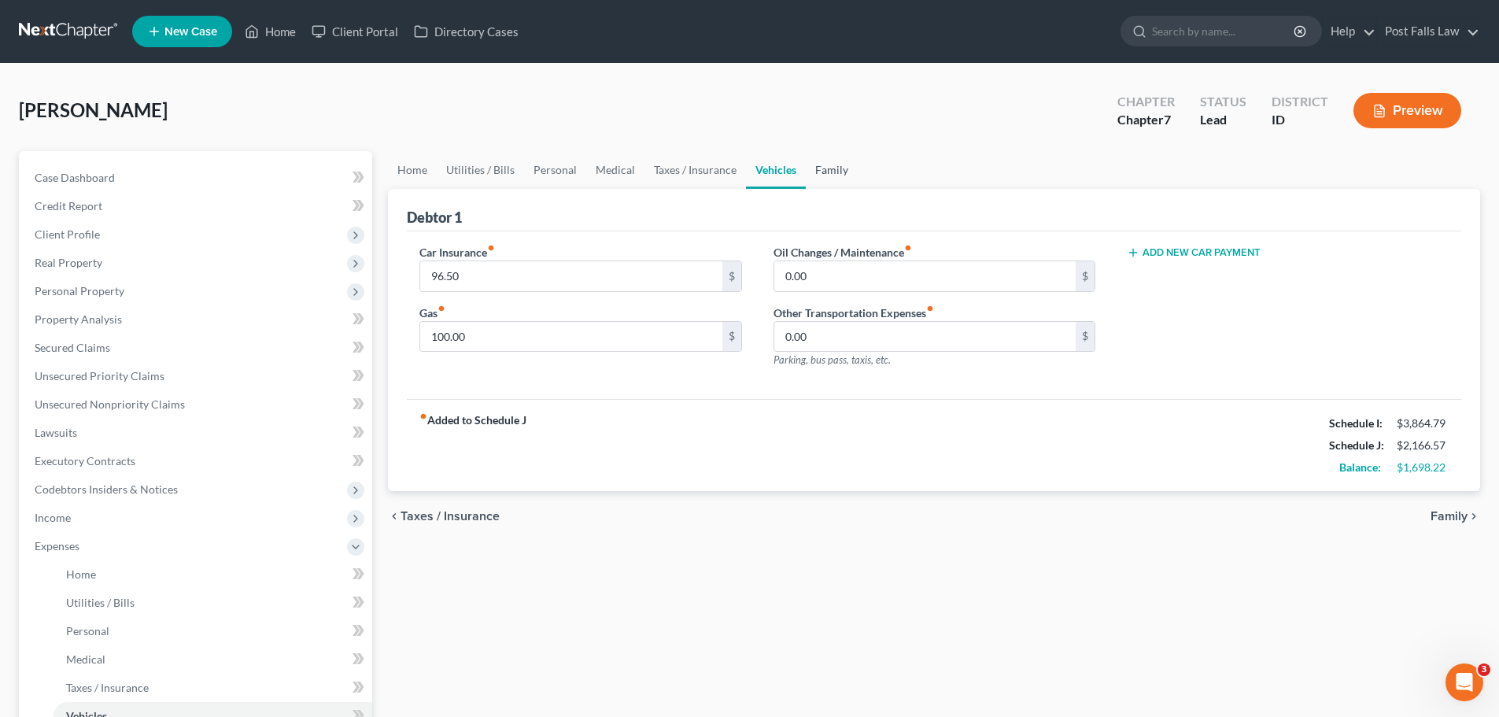
click at [819, 168] on link "Family" at bounding box center [832, 170] width 52 height 38
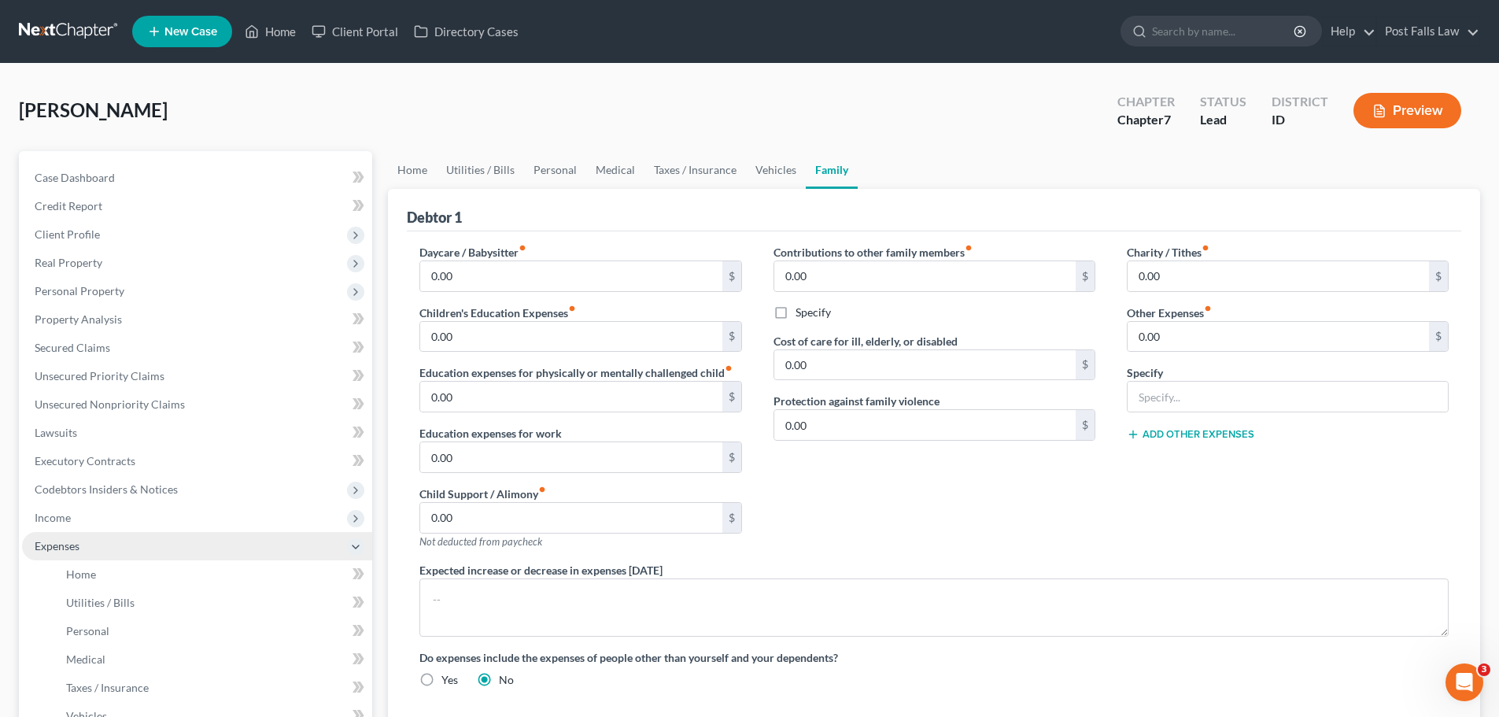
click at [57, 556] on span "Expenses" at bounding box center [197, 546] width 350 height 28
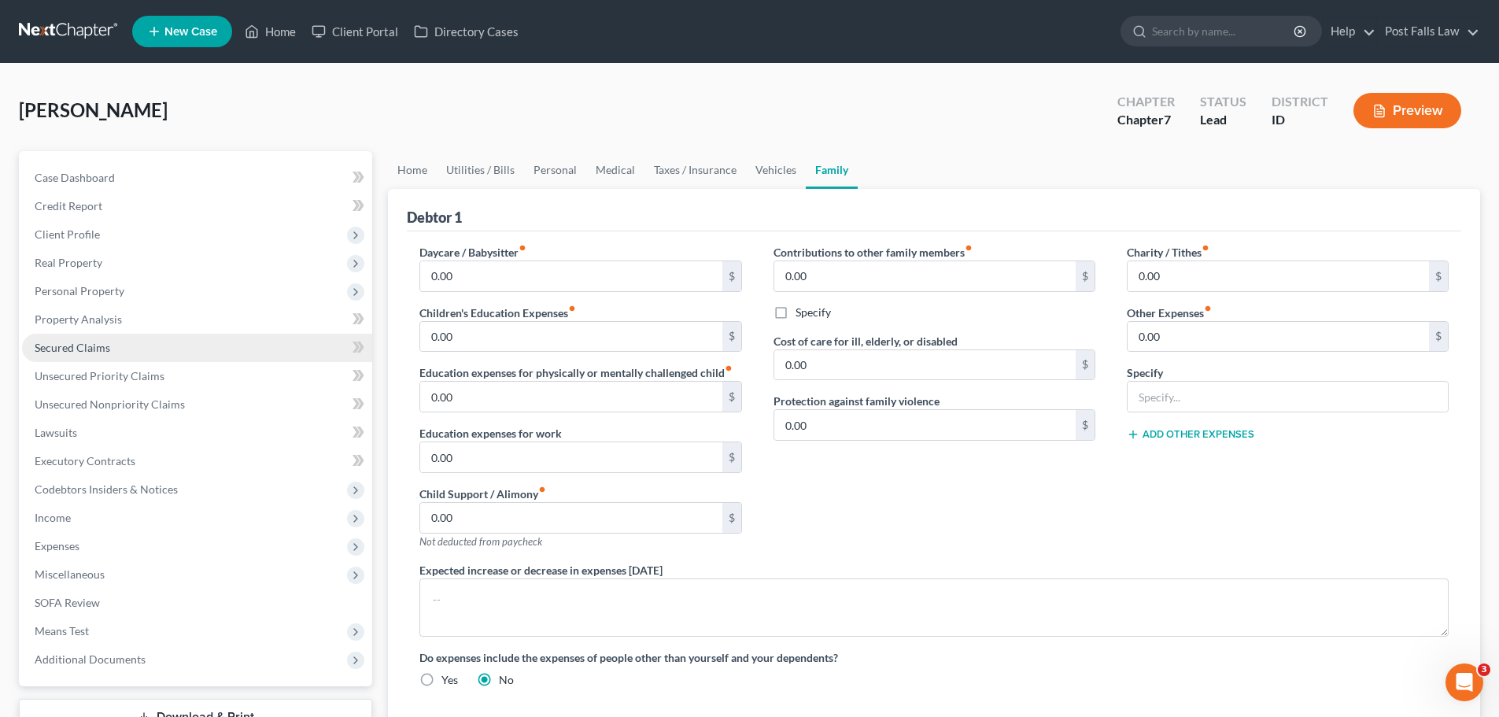
click at [46, 345] on span "Secured Claims" at bounding box center [73, 347] width 76 height 13
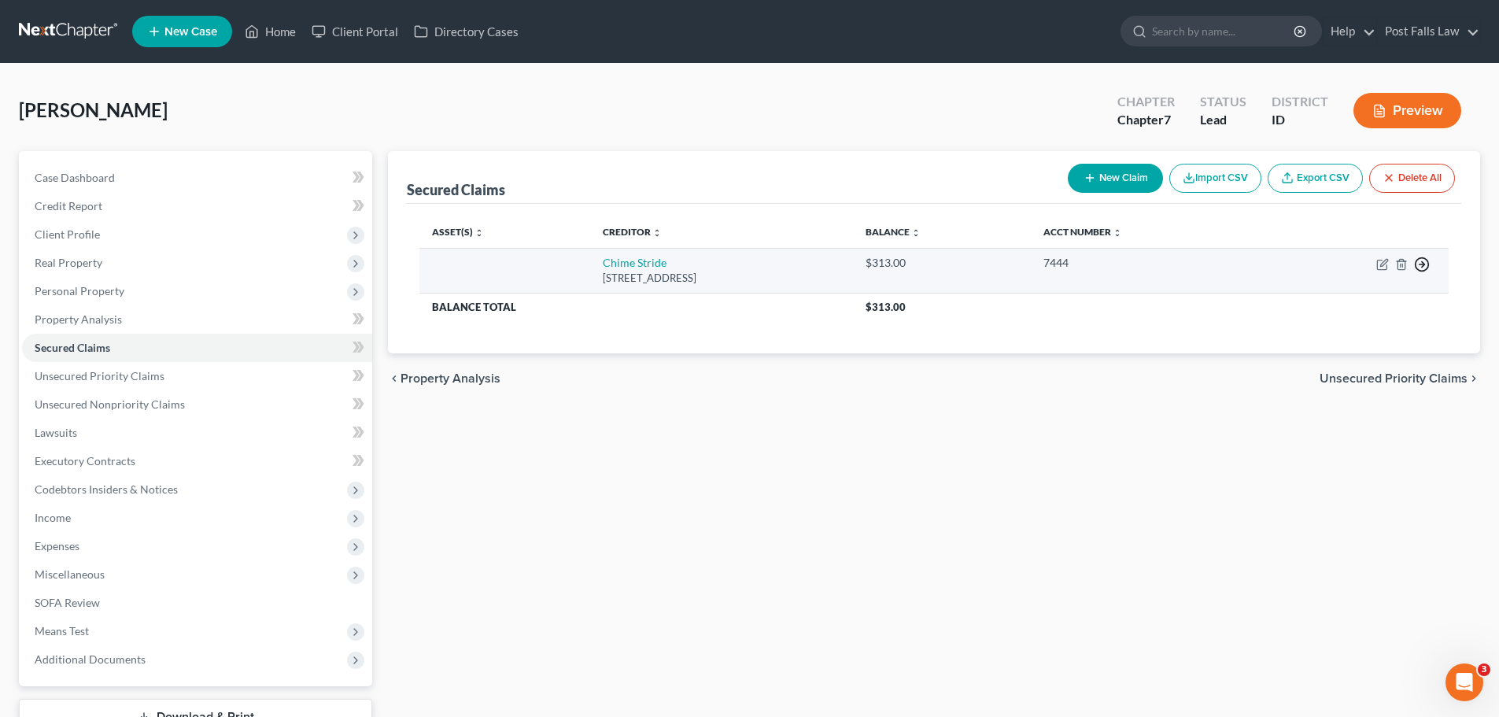
click at [1418, 262] on icon "button" at bounding box center [1422, 265] width 16 height 16
click at [1346, 329] on link "Move to G" at bounding box center [1350, 329] width 131 height 27
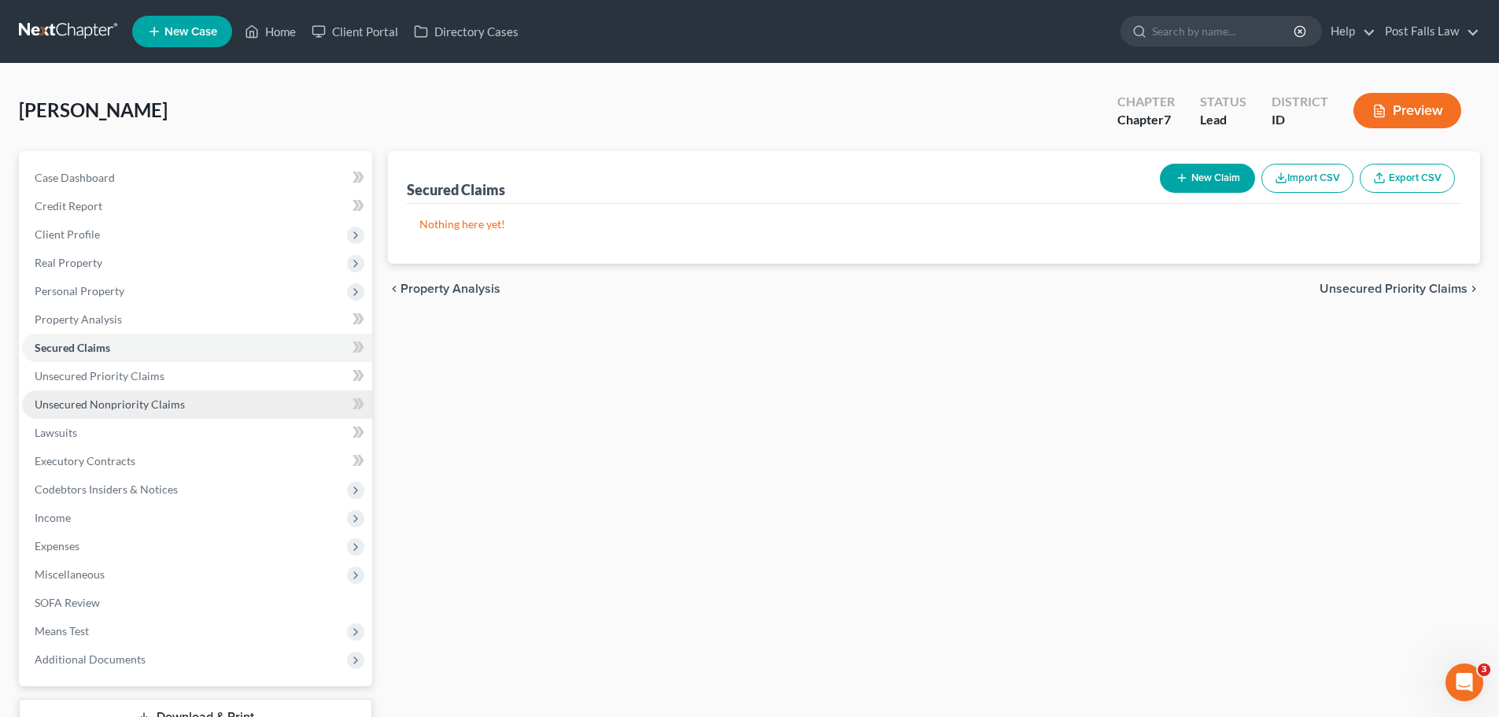
click at [53, 398] on span "Unsecured Nonpriority Claims" at bounding box center [110, 404] width 150 height 13
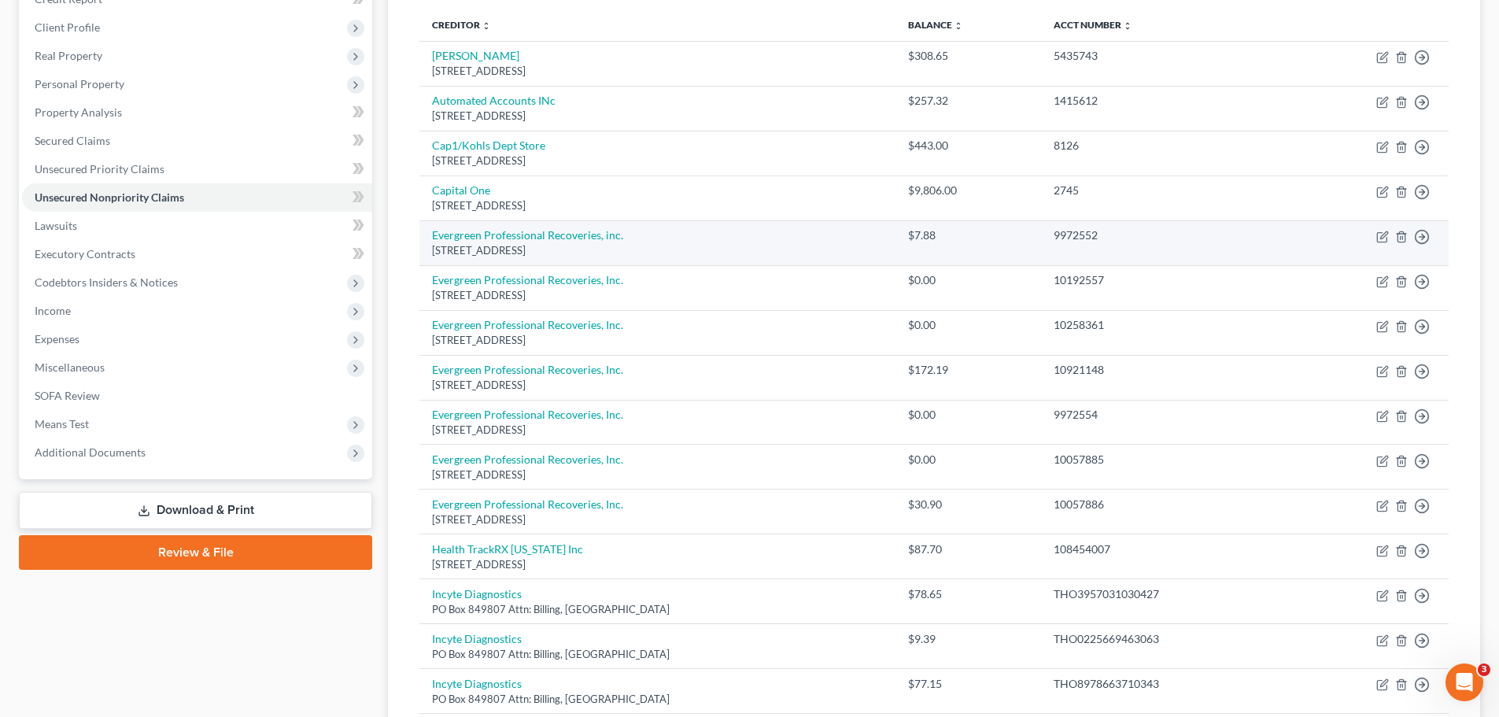
scroll to position [170, 0]
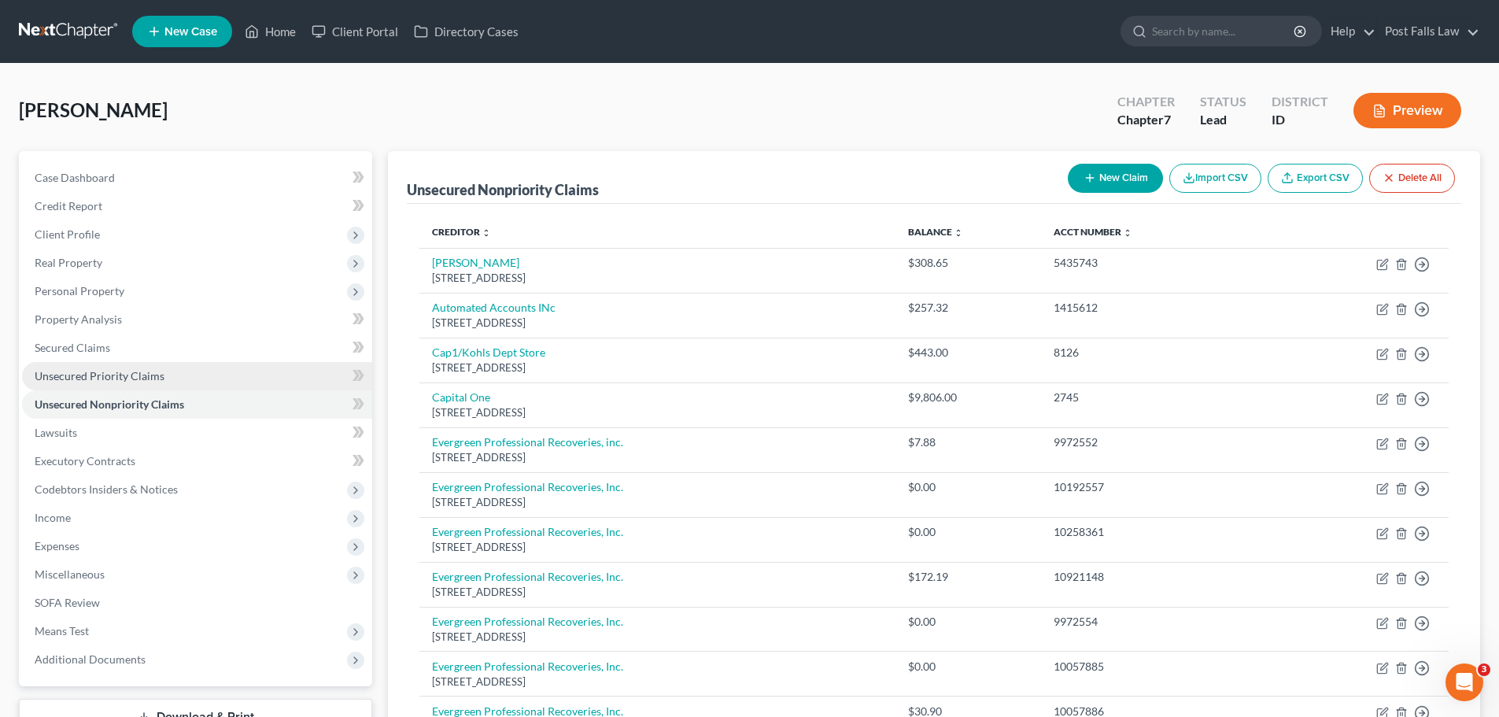
click at [105, 375] on span "Unsecured Priority Claims" at bounding box center [100, 375] width 130 height 13
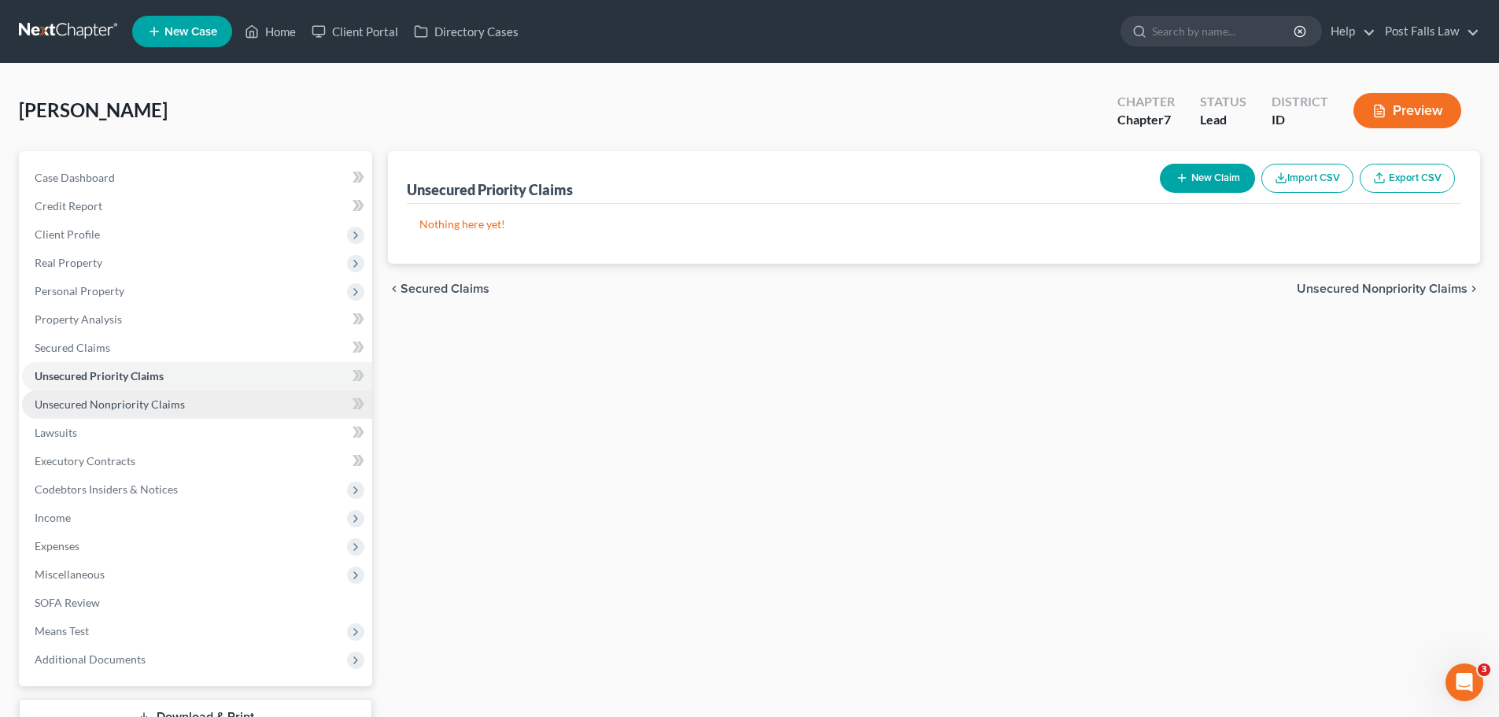
click at [106, 398] on span "Unsecured Nonpriority Claims" at bounding box center [110, 404] width 150 height 13
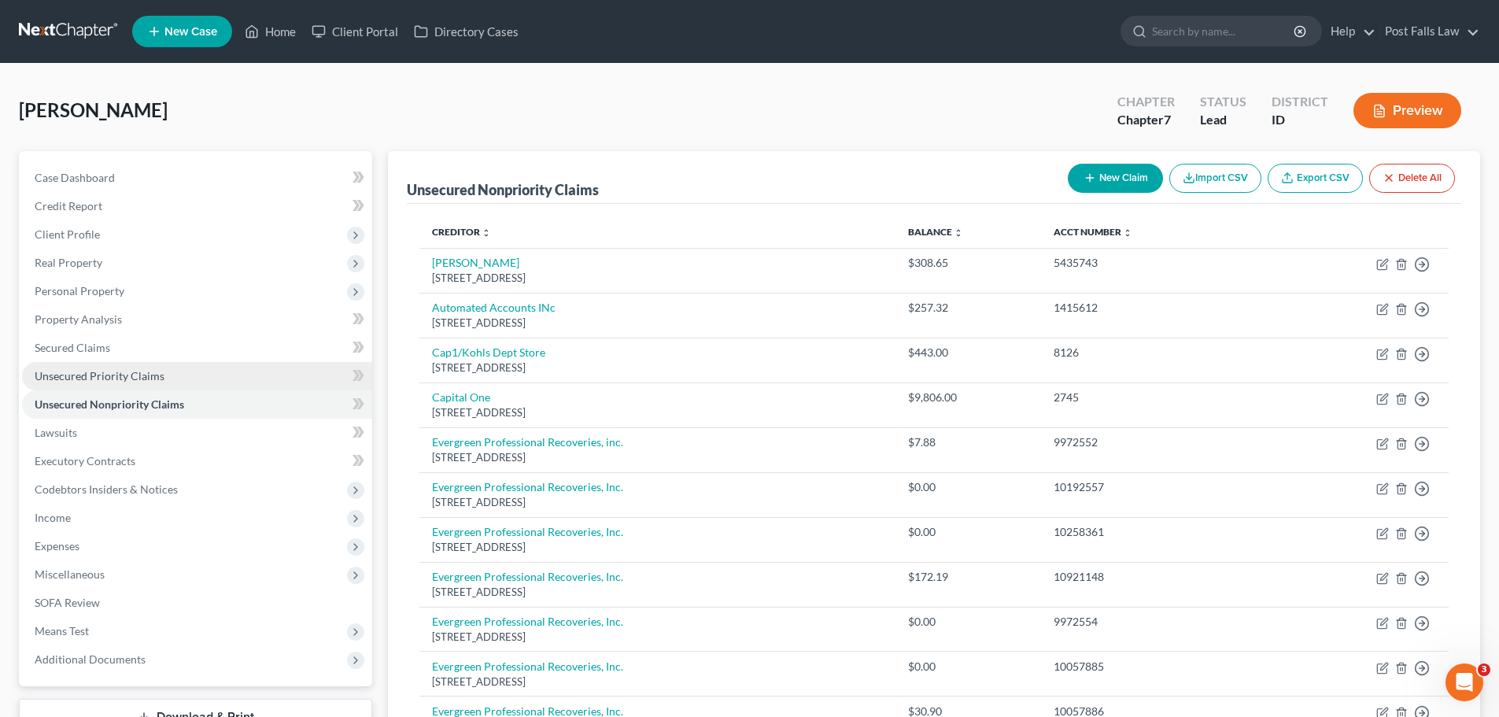
click at [104, 386] on link "Unsecured Priority Claims" at bounding box center [197, 376] width 350 height 28
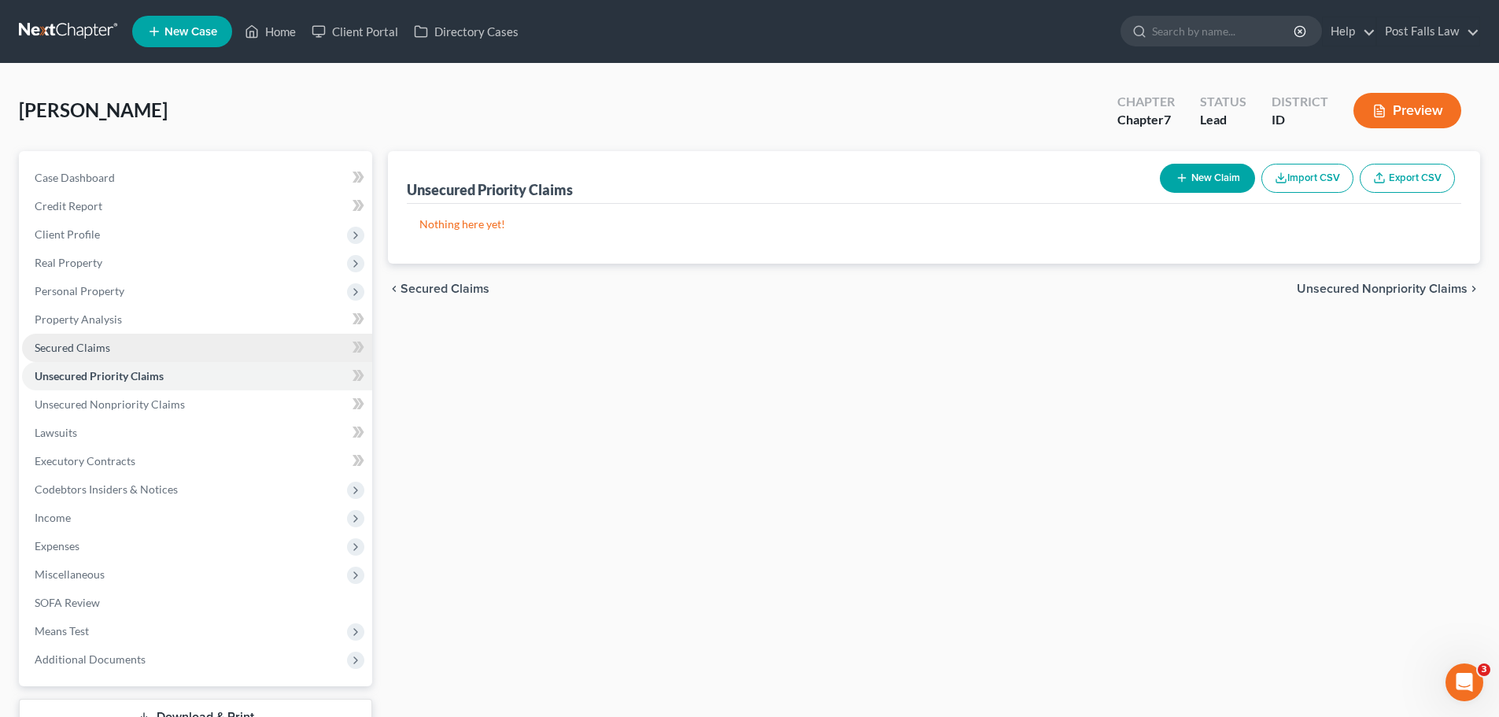
click at [98, 353] on span "Secured Claims" at bounding box center [73, 347] width 76 height 13
click at [67, 377] on span "Unsecured Priority Claims" at bounding box center [100, 375] width 130 height 13
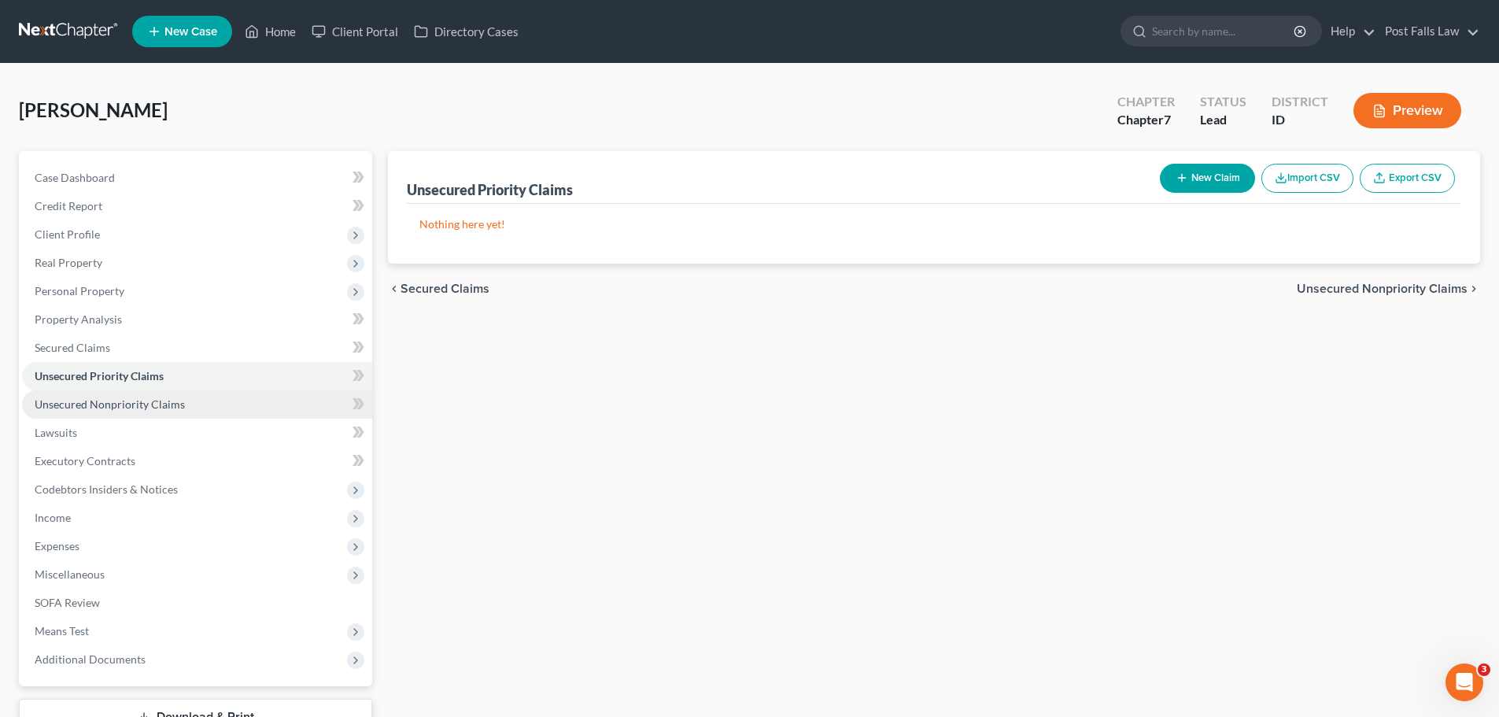
click at [65, 403] on span "Unsecured Nonpriority Claims" at bounding box center [110, 404] width 150 height 13
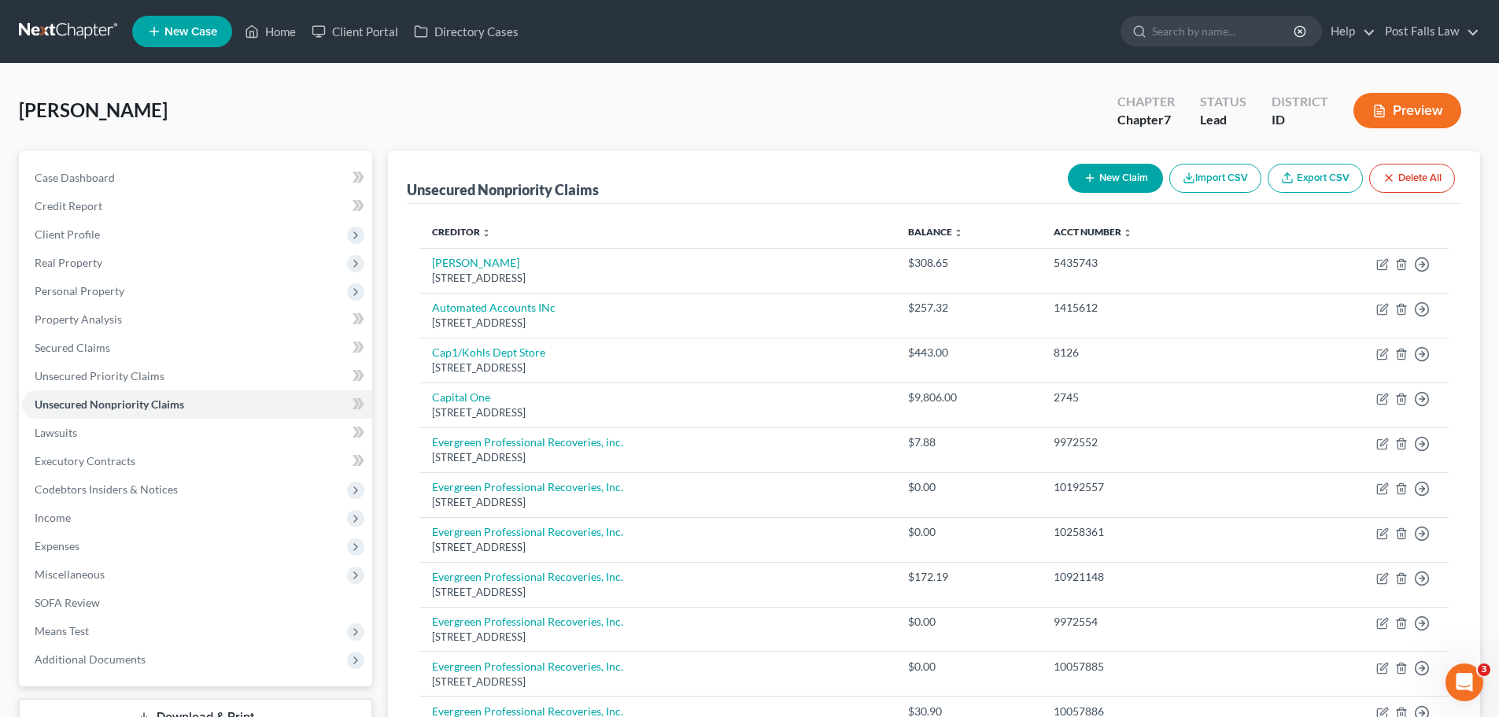
click at [1401, 123] on button "Preview" at bounding box center [1408, 110] width 108 height 35
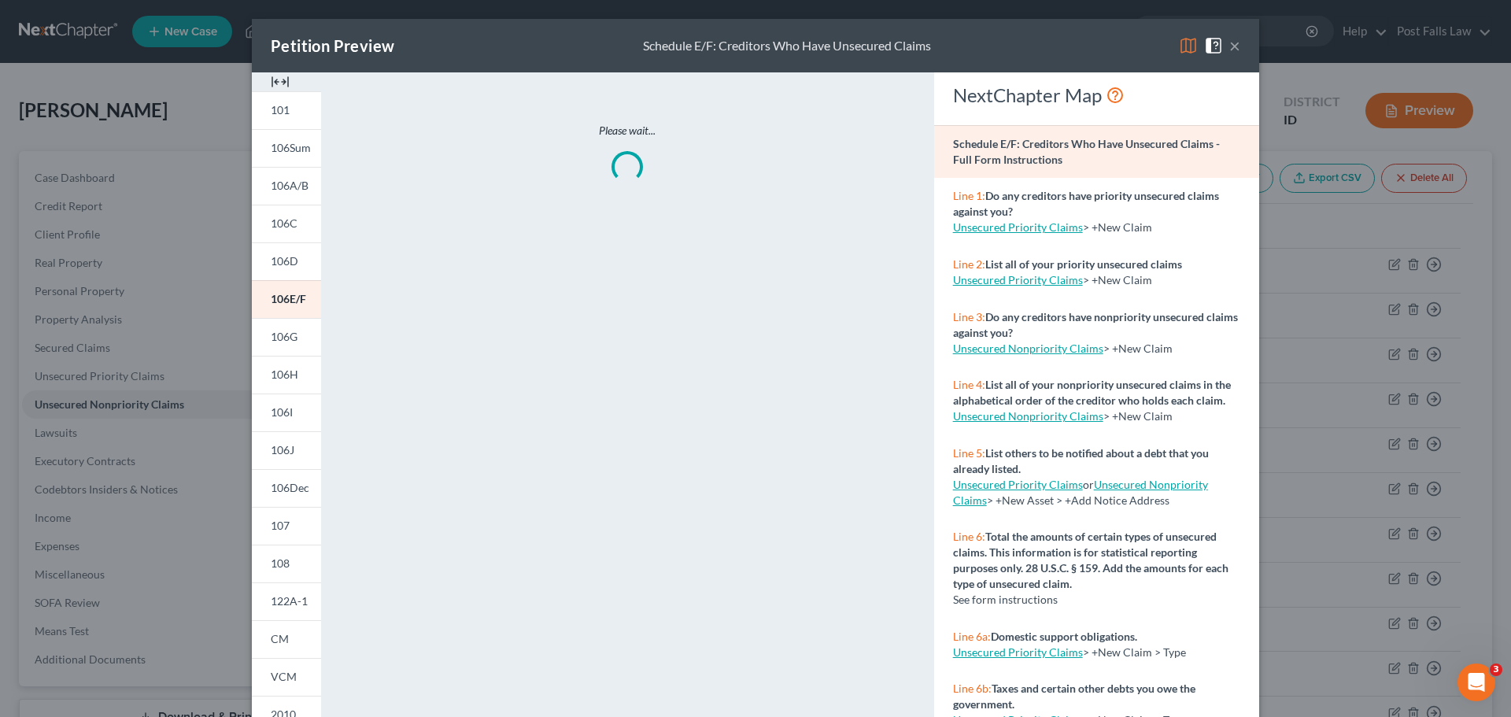
click at [272, 82] on img at bounding box center [280, 81] width 19 height 19
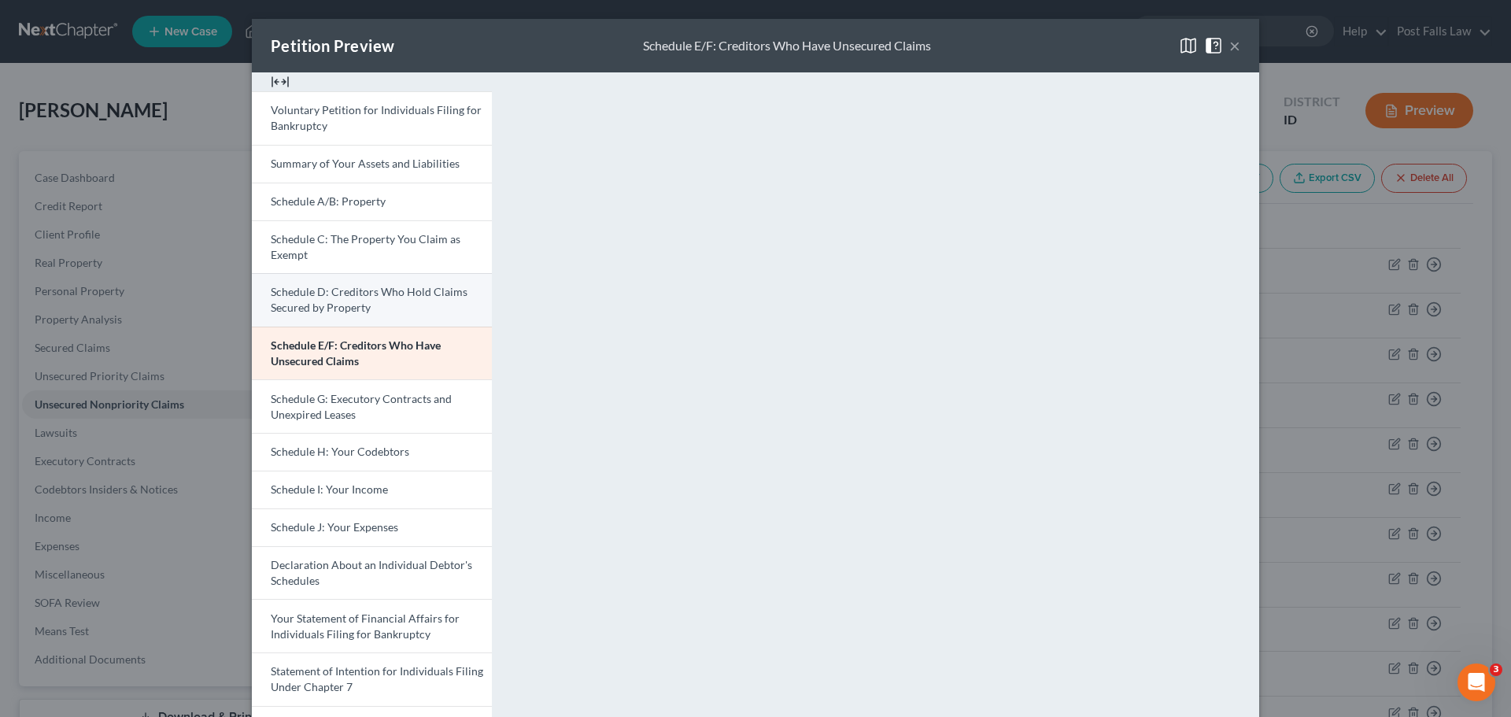
click at [394, 311] on link "Schedule D: Creditors Who Hold Claims Secured by Property" at bounding box center [372, 300] width 240 height 54
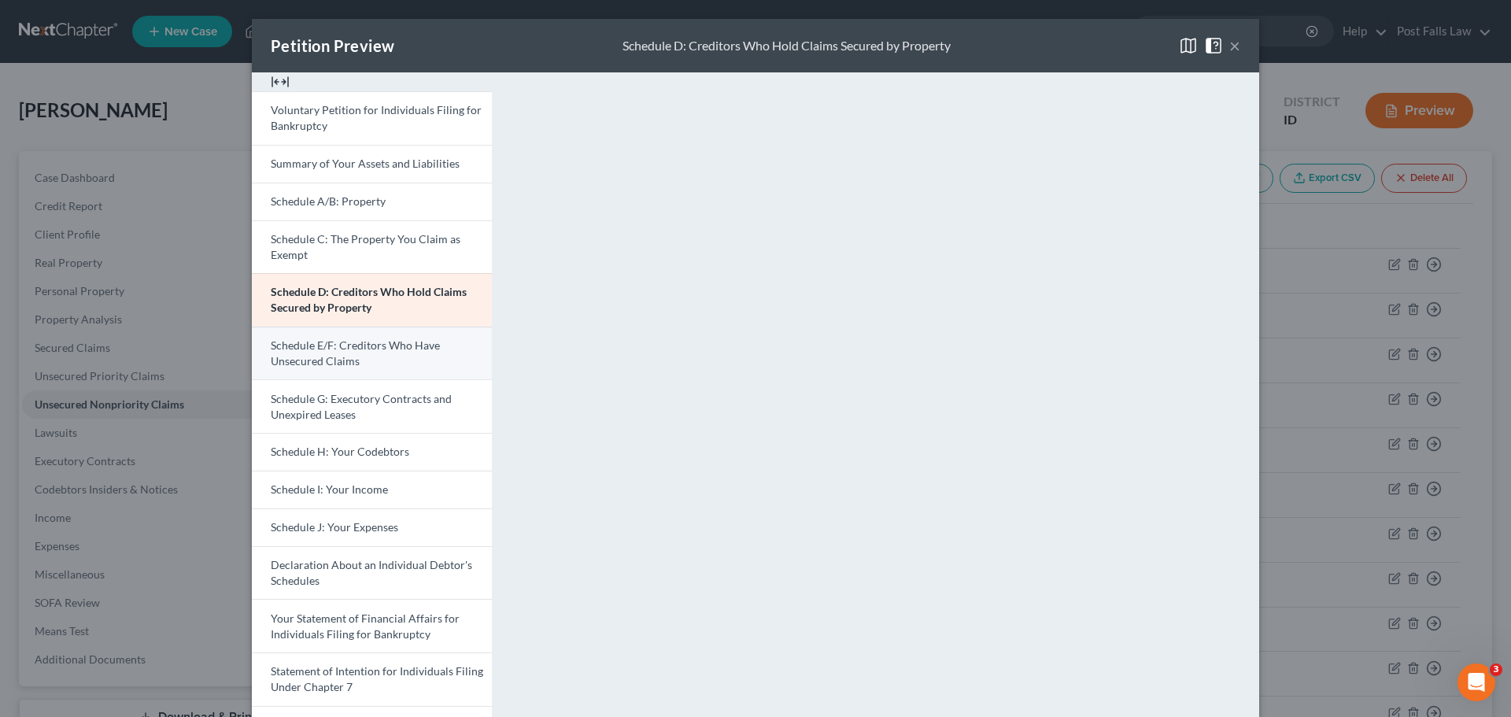
click at [323, 347] on span "Schedule E/F: Creditors Who Have Unsecured Claims" at bounding box center [355, 352] width 169 height 29
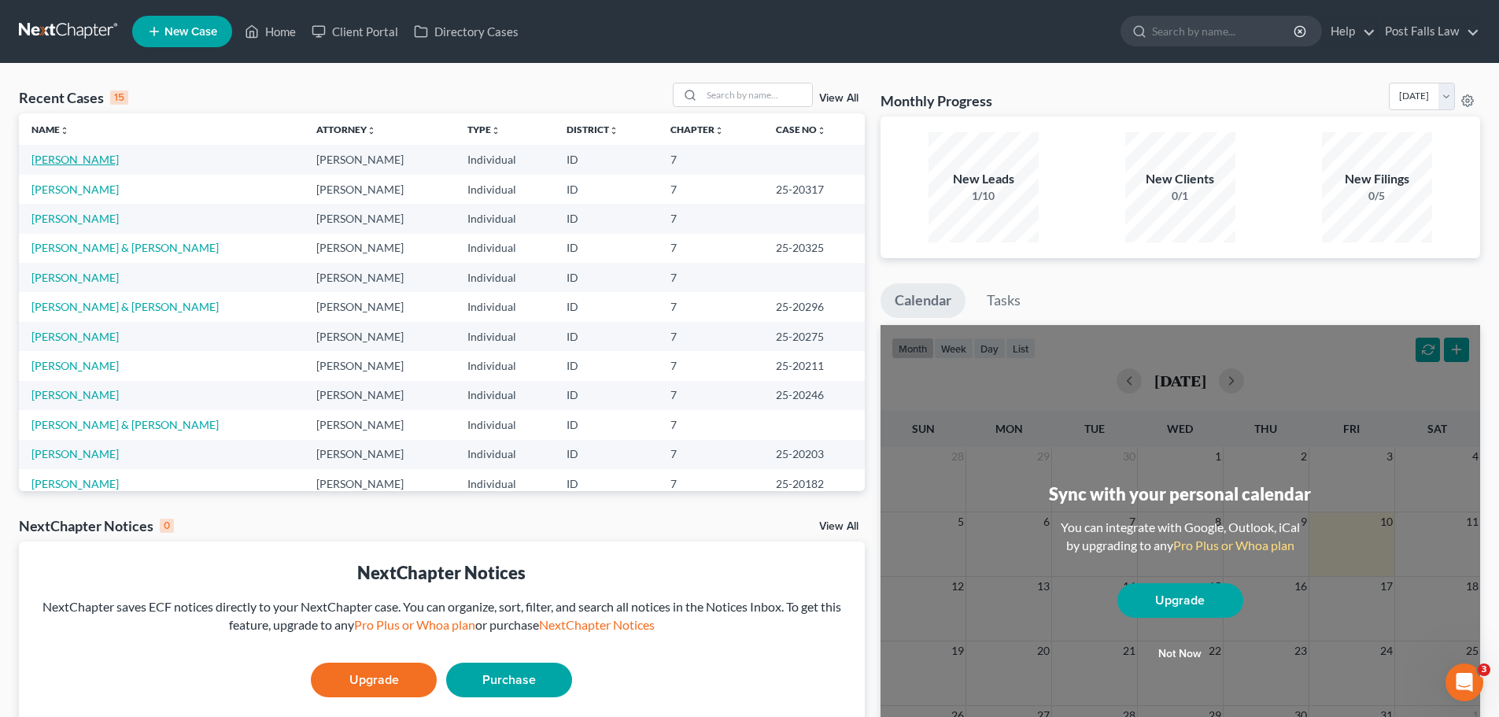
click at [57, 163] on link "[PERSON_NAME]" at bounding box center [74, 159] width 87 height 13
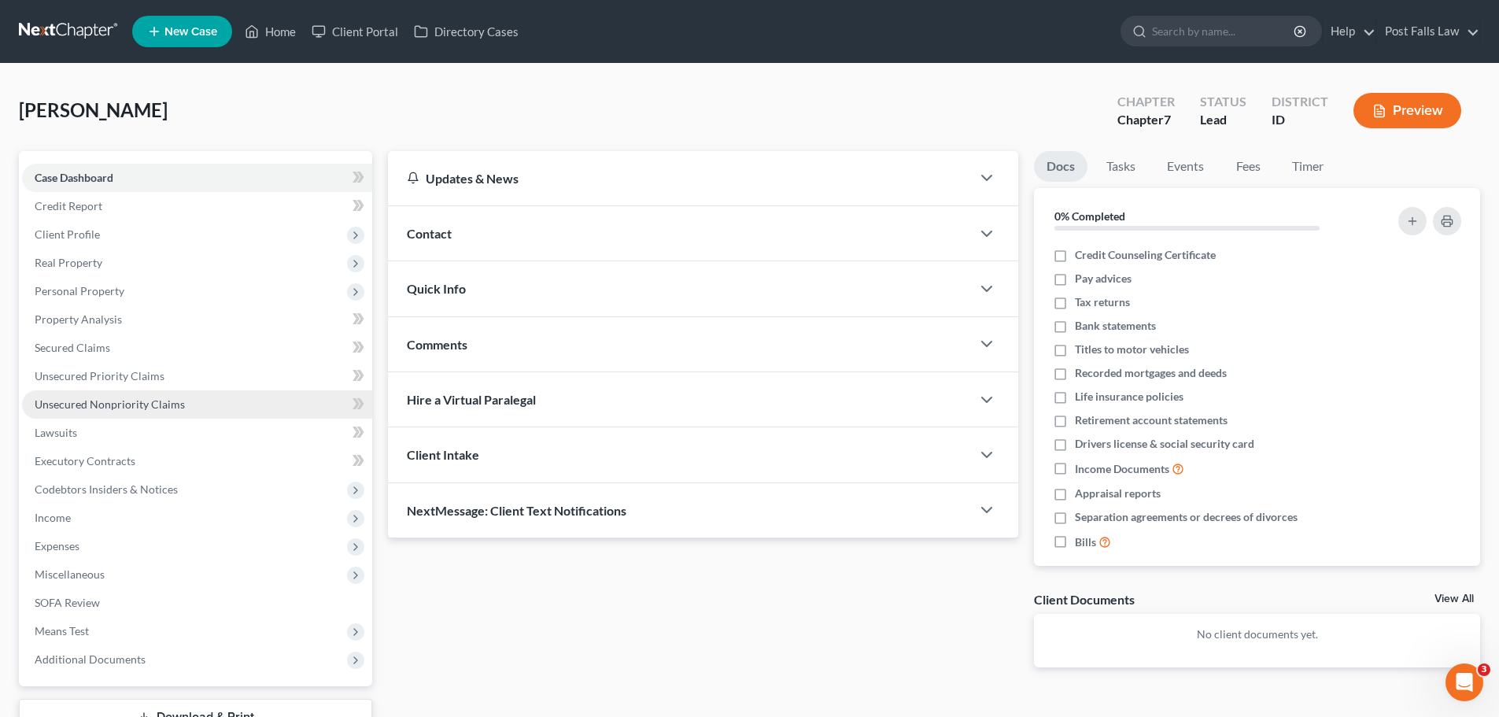
click at [106, 405] on span "Unsecured Nonpriority Claims" at bounding box center [110, 404] width 150 height 13
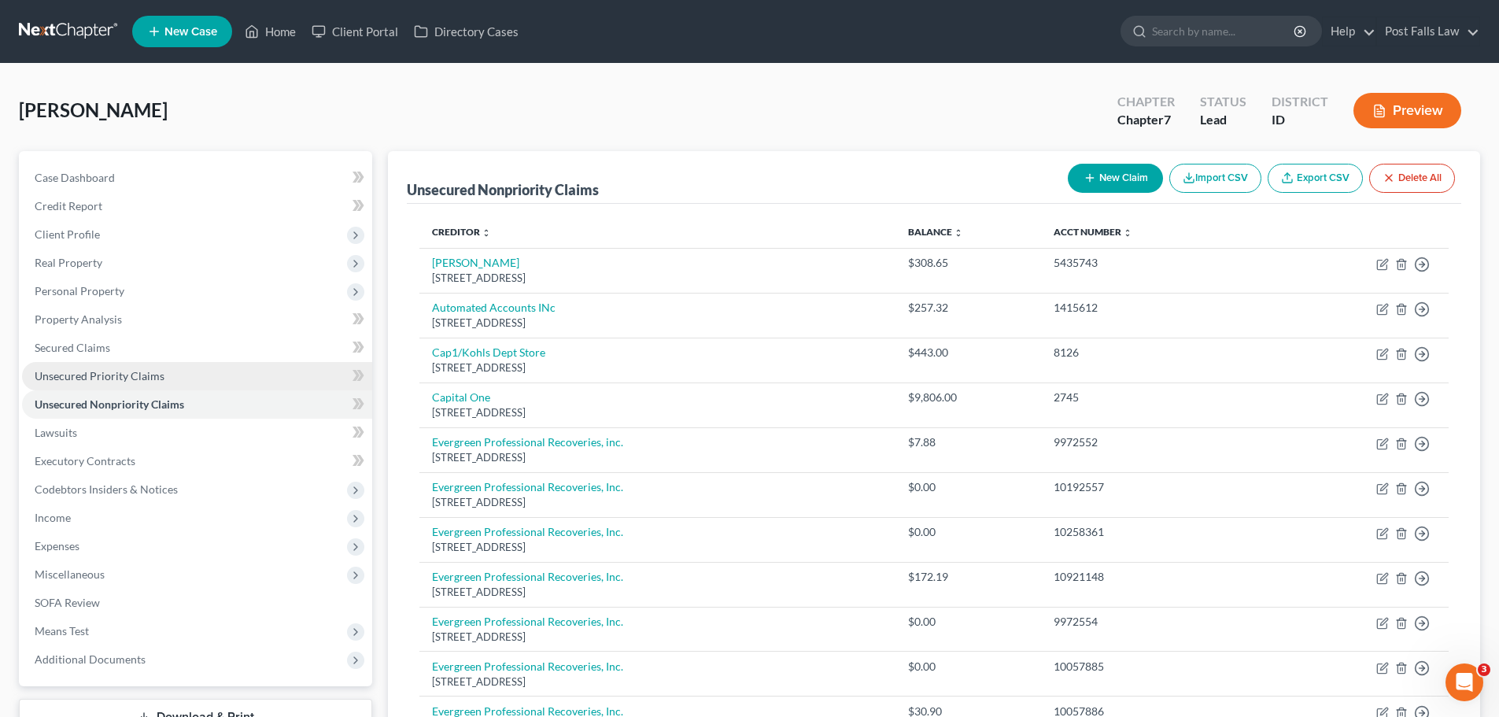
click at [109, 380] on span "Unsecured Priority Claims" at bounding box center [100, 375] width 130 height 13
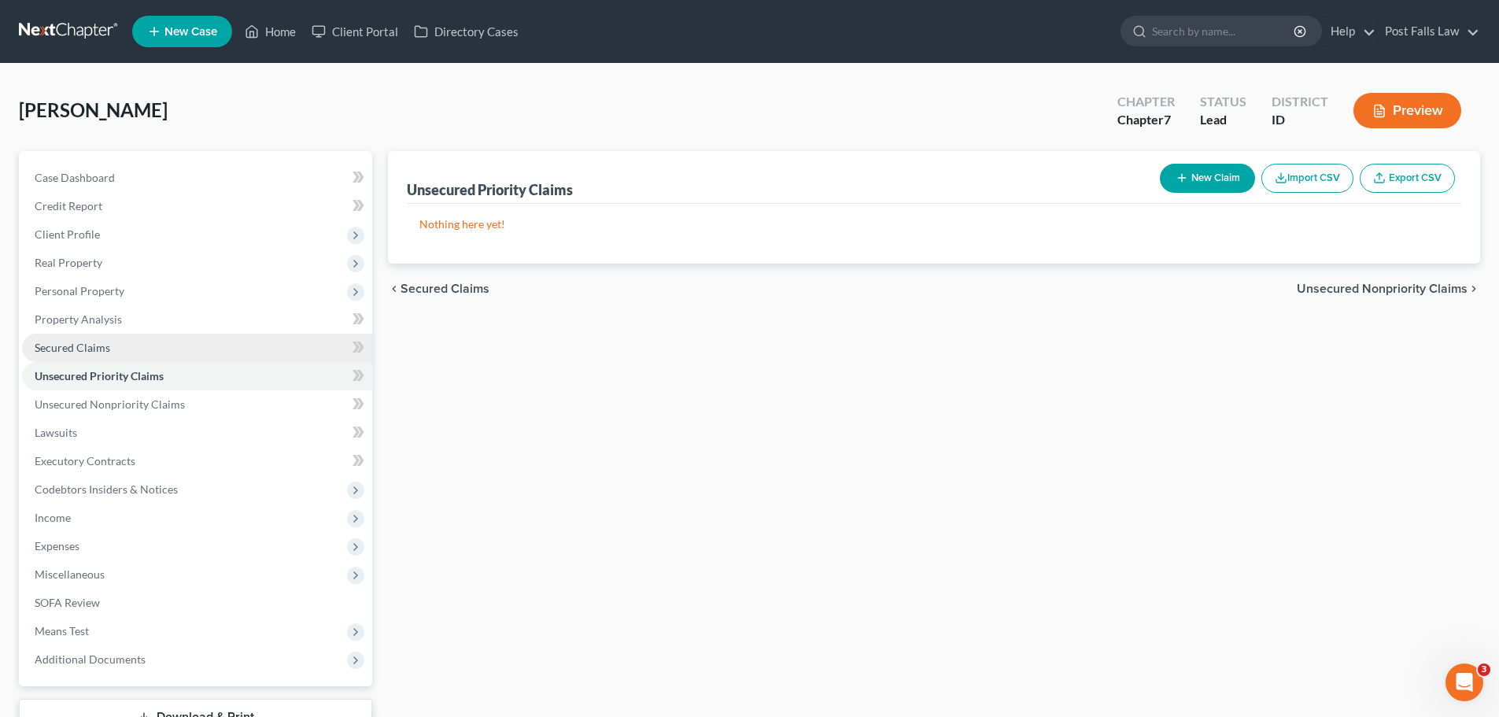
click at [74, 349] on span "Secured Claims" at bounding box center [73, 347] width 76 height 13
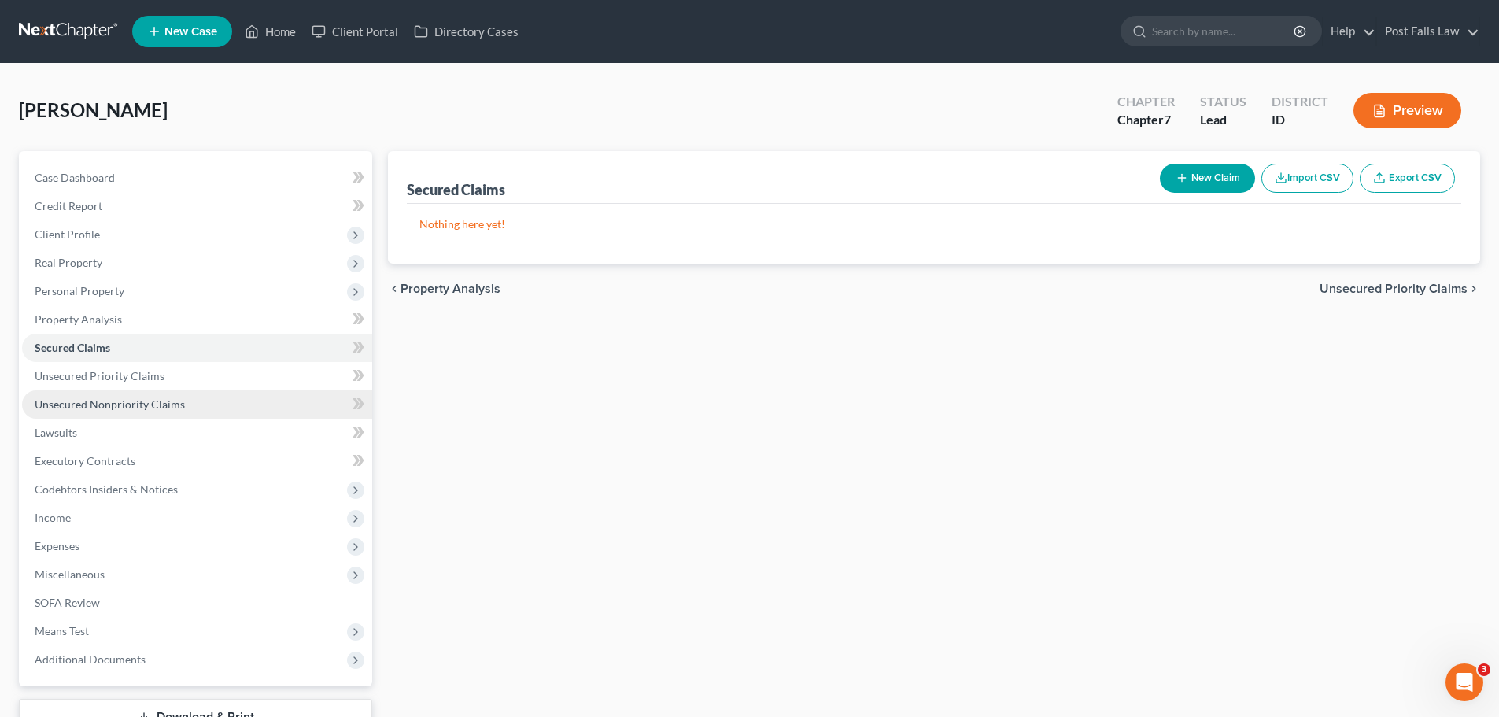
click at [82, 395] on link "Unsecured Nonpriority Claims" at bounding box center [197, 404] width 350 height 28
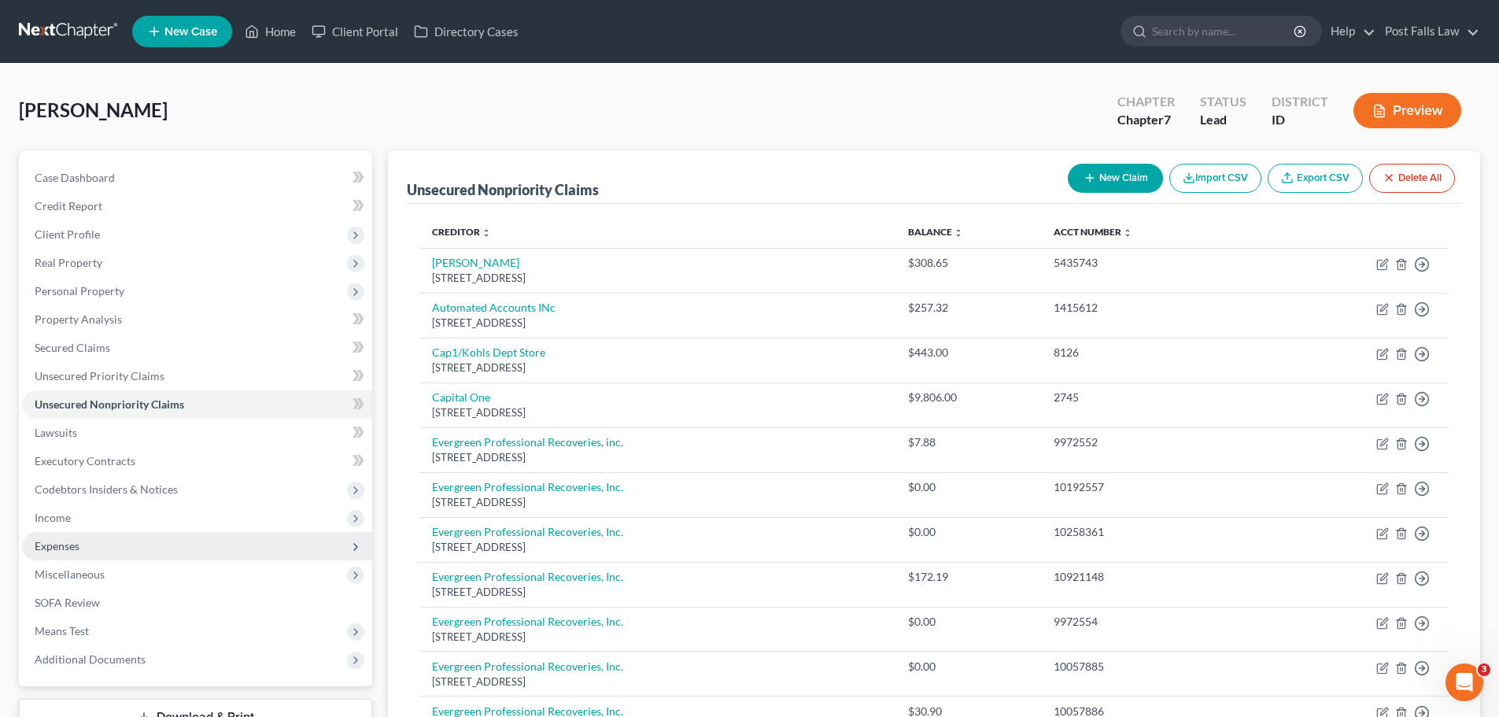
click at [105, 547] on span "Expenses" at bounding box center [197, 546] width 350 height 28
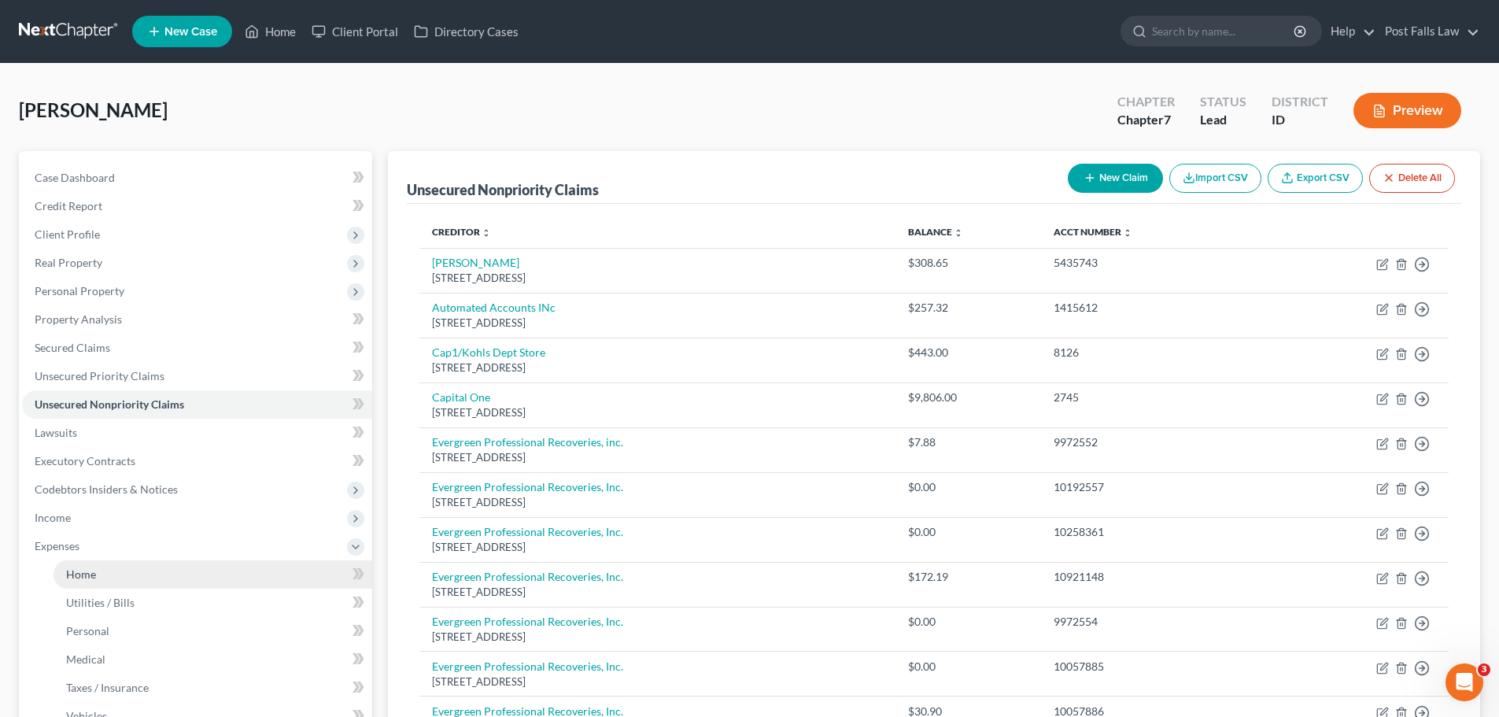
click at [103, 578] on link "Home" at bounding box center [213, 574] width 319 height 28
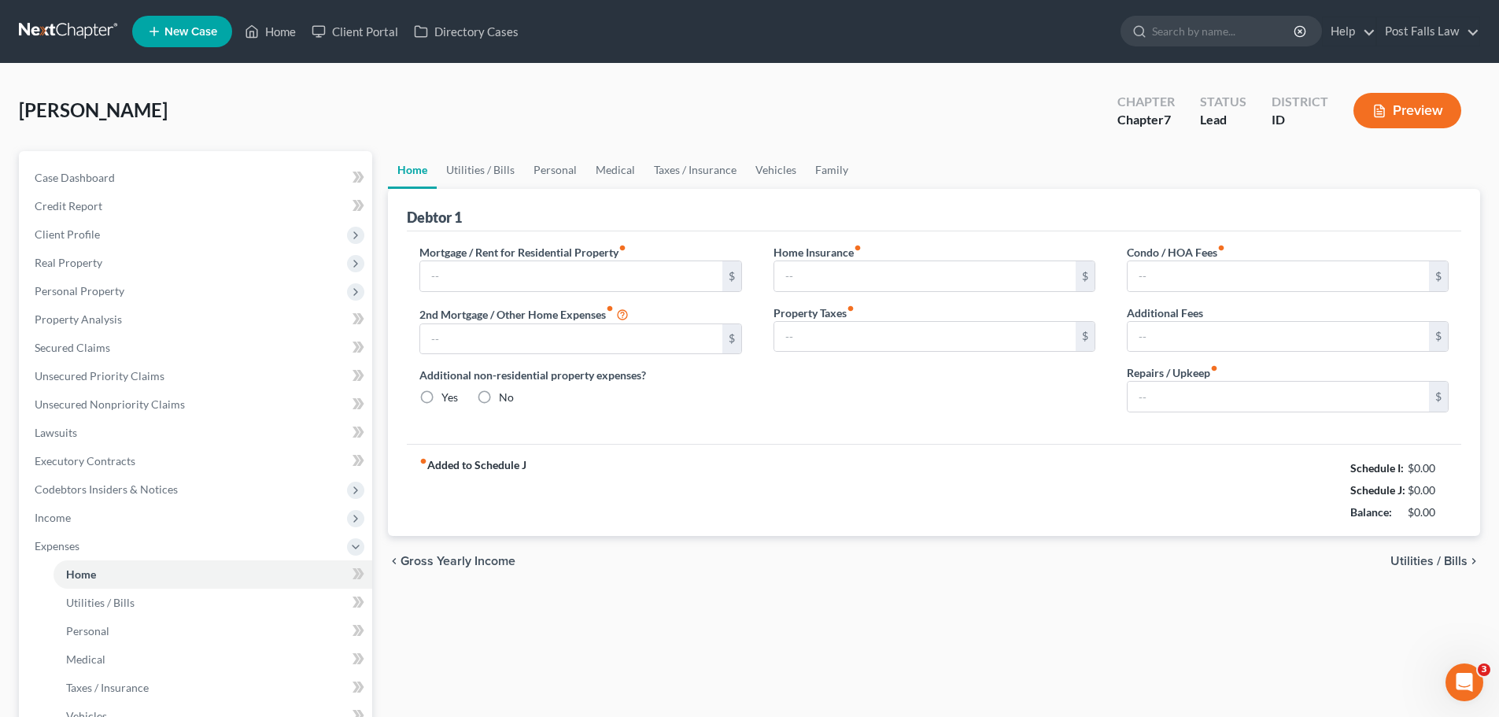
type input "1,365.00"
type input "0.00"
radio input "true"
type input "22.00"
type input "0.00"
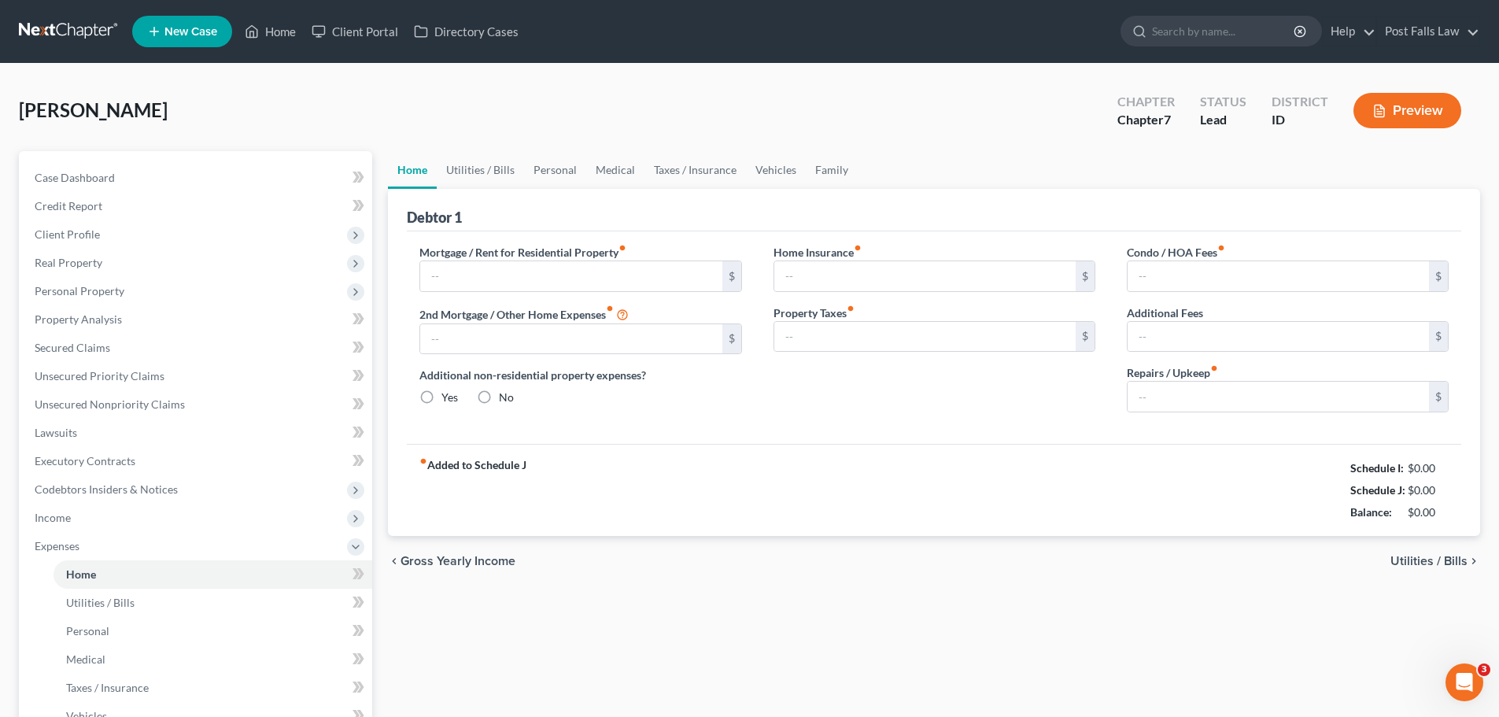
type input "0.00"
click at [483, 176] on link "Utilities / Bills" at bounding box center [480, 170] width 87 height 38
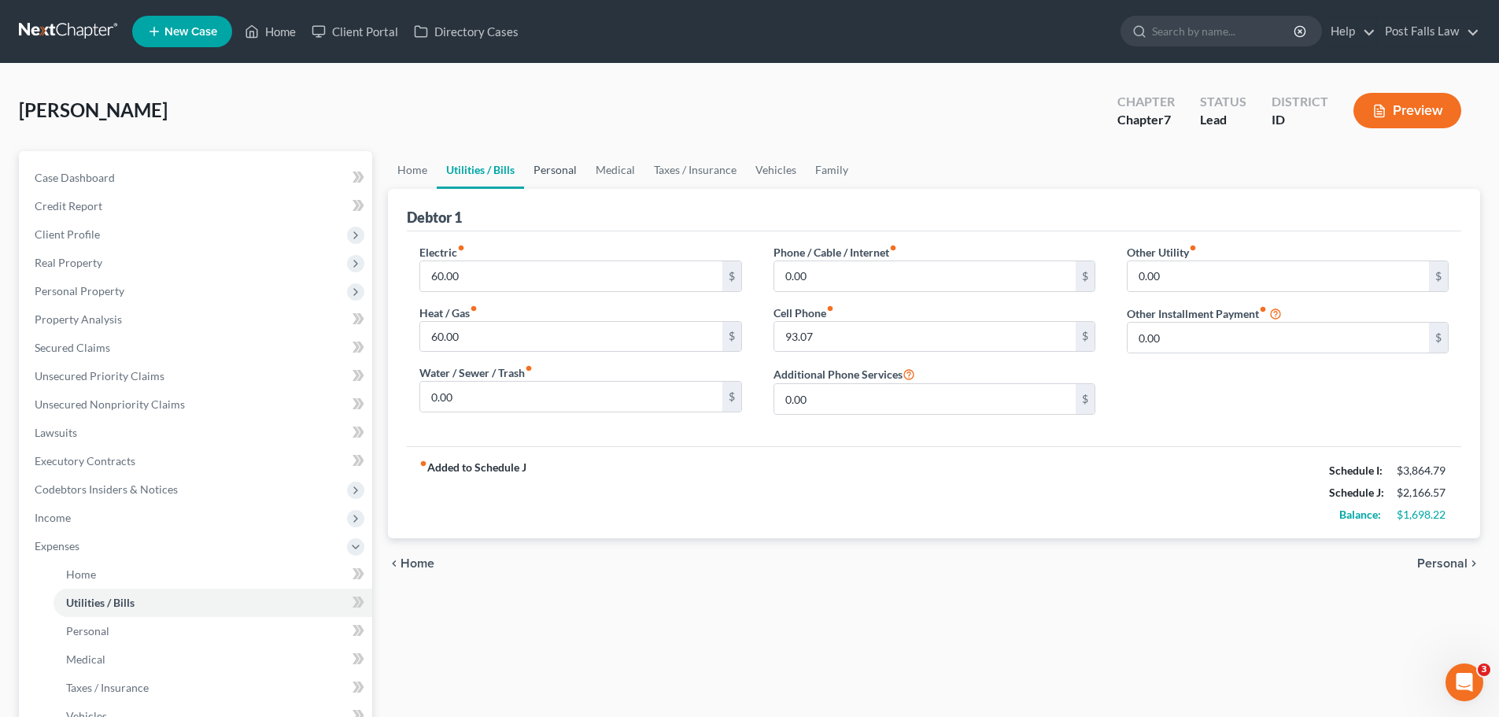
click at [547, 176] on link "Personal" at bounding box center [555, 170] width 62 height 38
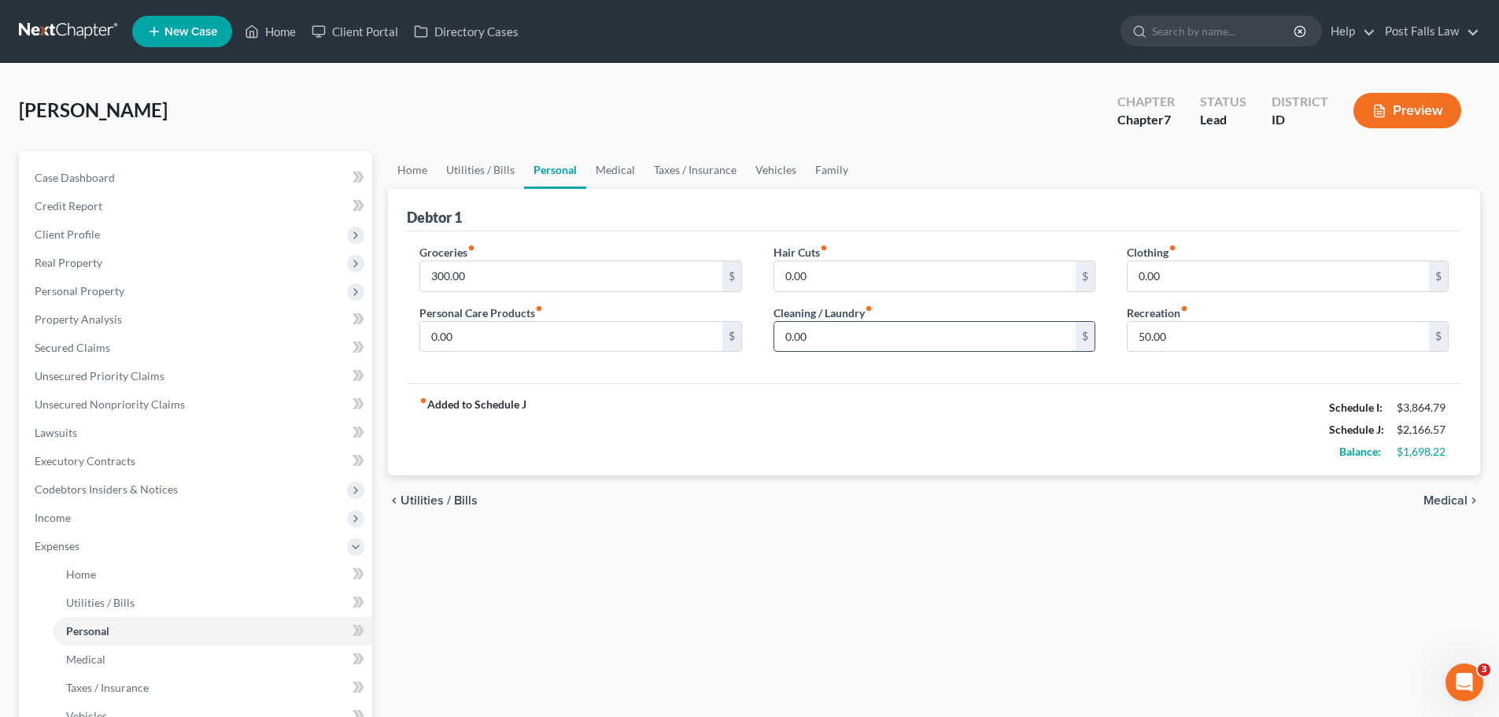
click at [849, 339] on input "0.00" at bounding box center [925, 337] width 301 height 30
type input "50.00"
click at [639, 342] on input "0.00" at bounding box center [570, 337] width 301 height 30
type input "100.00"
click at [614, 166] on link "Medical" at bounding box center [615, 170] width 58 height 38
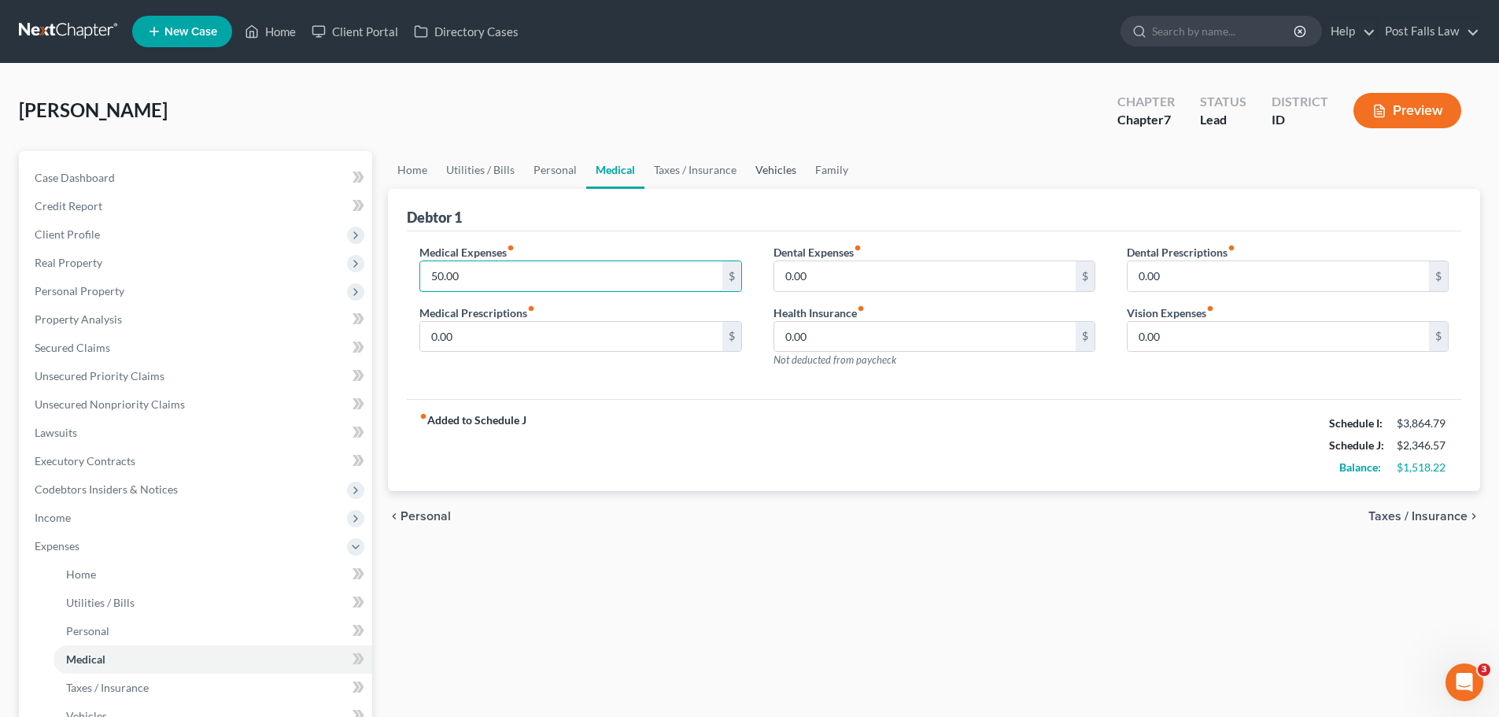
type input "50.00"
click at [761, 165] on link "Vehicles" at bounding box center [776, 170] width 60 height 38
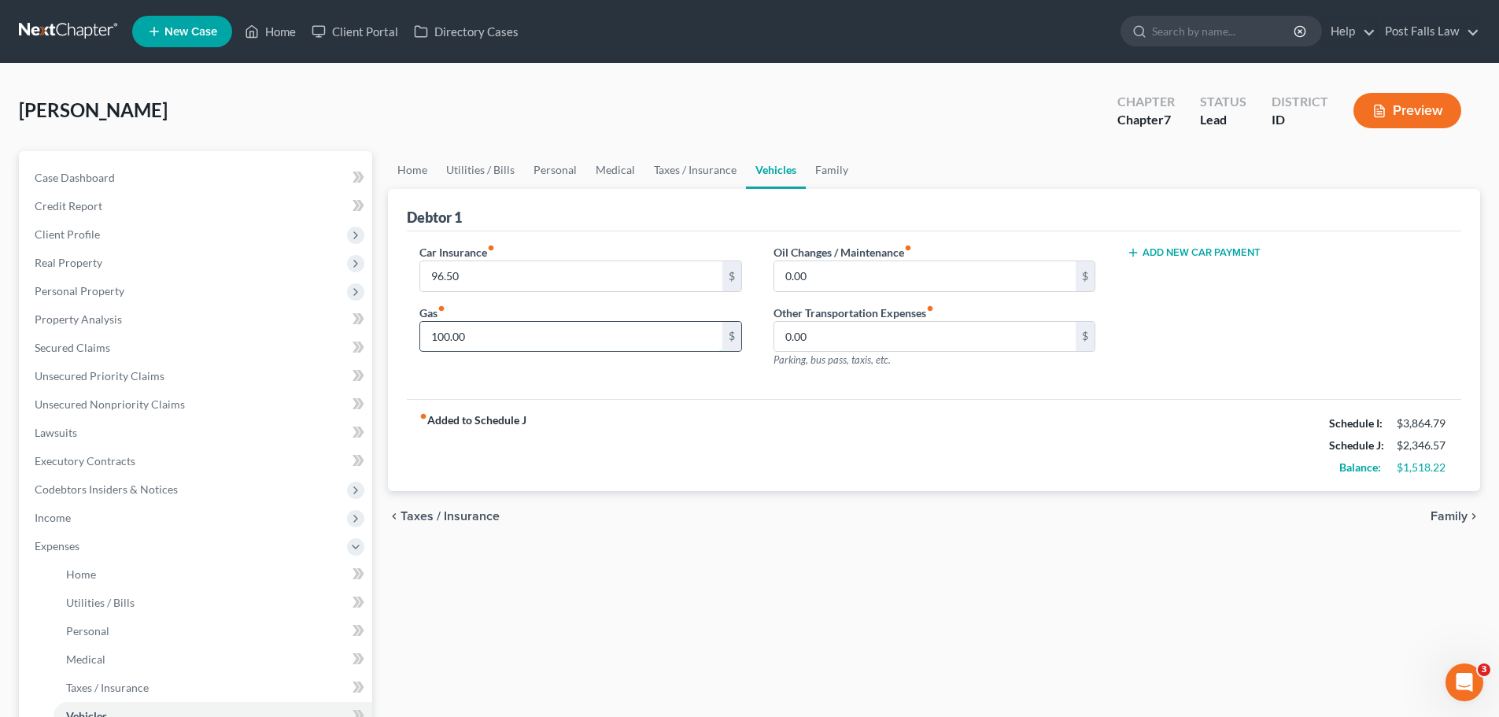
click at [516, 329] on input "100.00" at bounding box center [570, 337] width 301 height 30
type input "200.00"
click at [429, 169] on link "Home" at bounding box center [412, 170] width 49 height 38
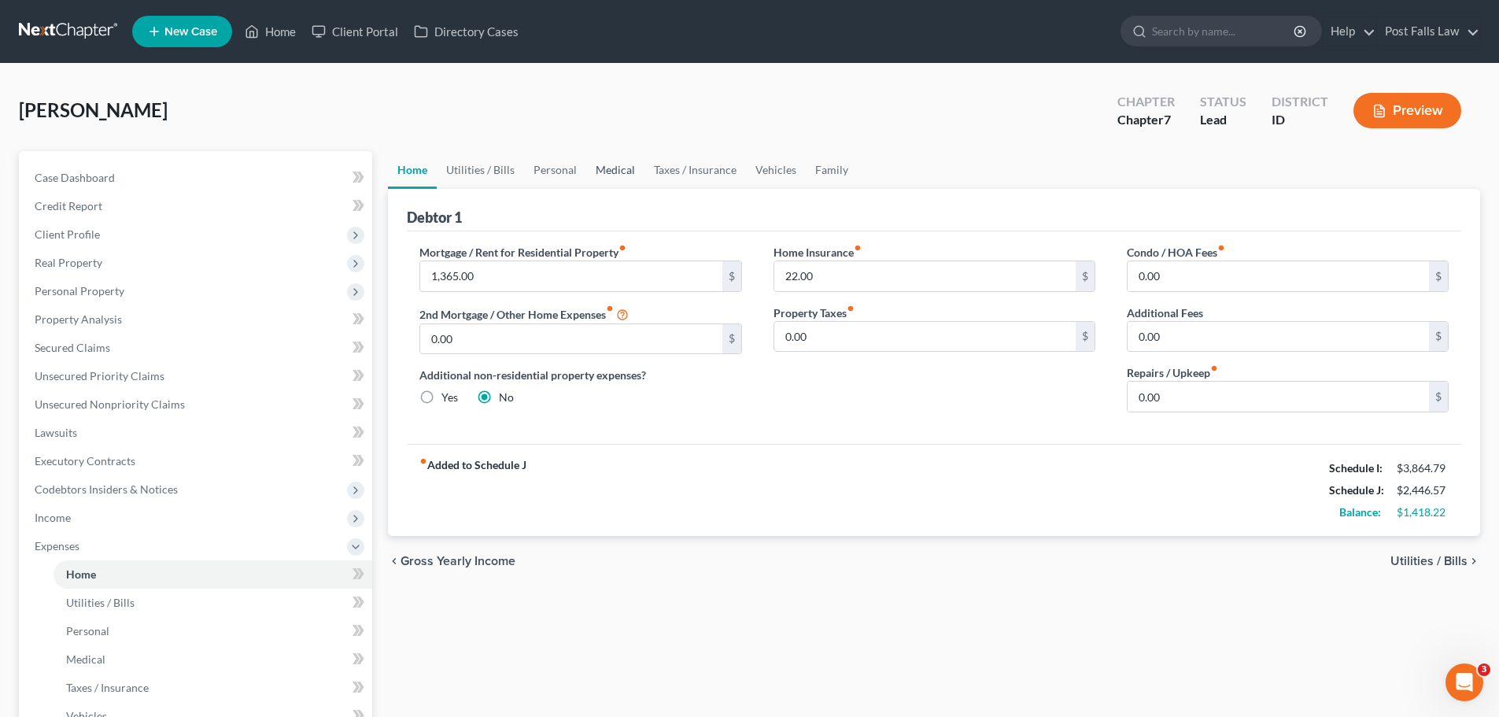
click at [624, 172] on link "Medical" at bounding box center [615, 170] width 58 height 38
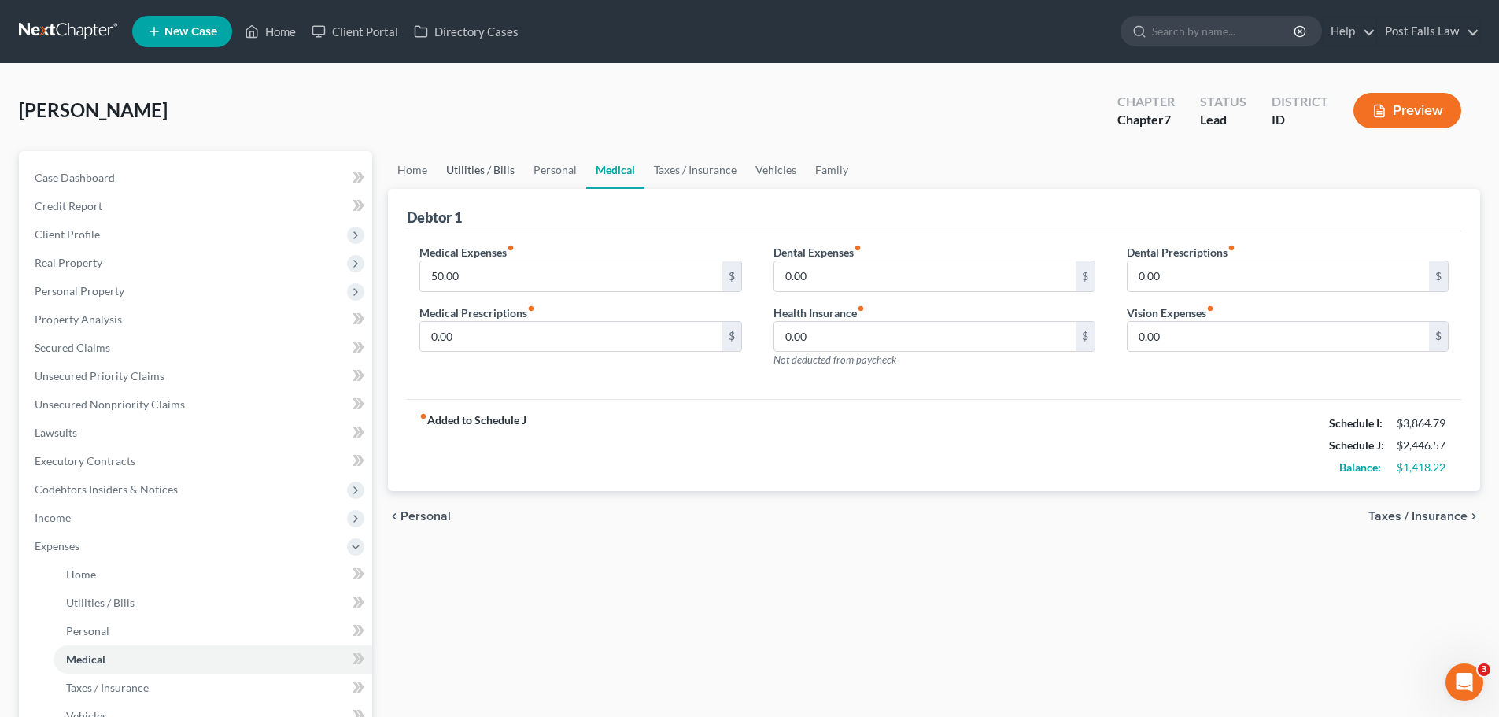
click at [518, 171] on link "Utilities / Bills" at bounding box center [480, 170] width 87 height 38
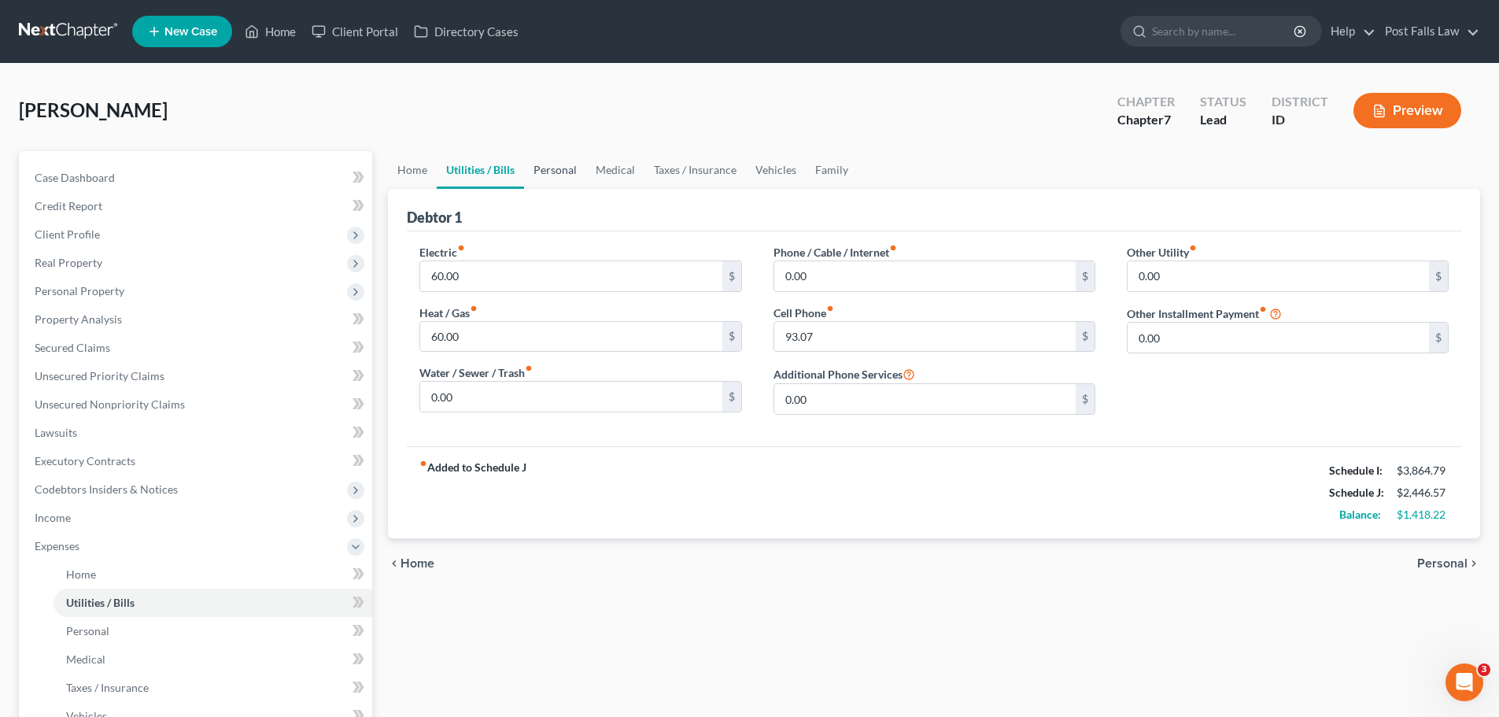
click at [545, 170] on link "Personal" at bounding box center [555, 170] width 62 height 38
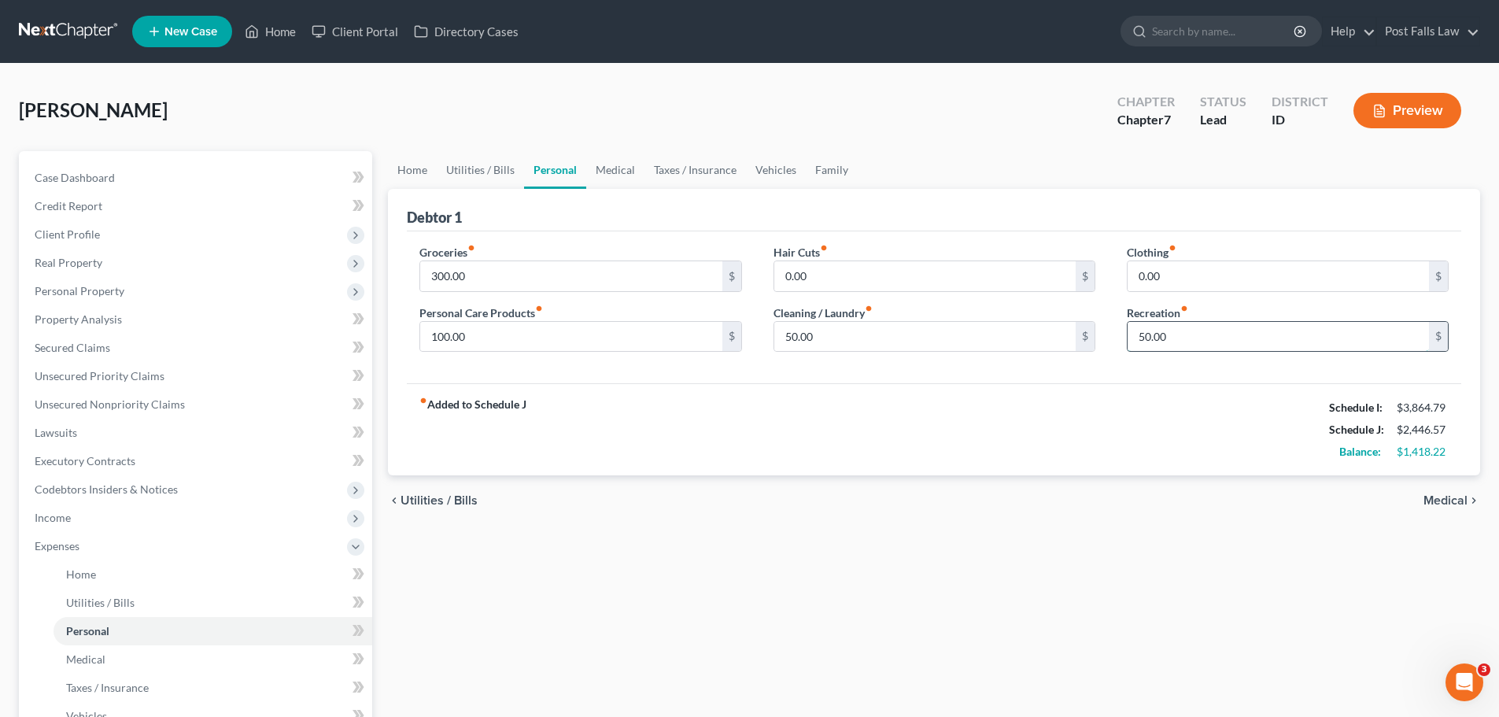
click at [1207, 346] on input "50.00" at bounding box center [1278, 337] width 301 height 30
type input "100.00"
click at [415, 169] on link "Home" at bounding box center [412, 170] width 49 height 38
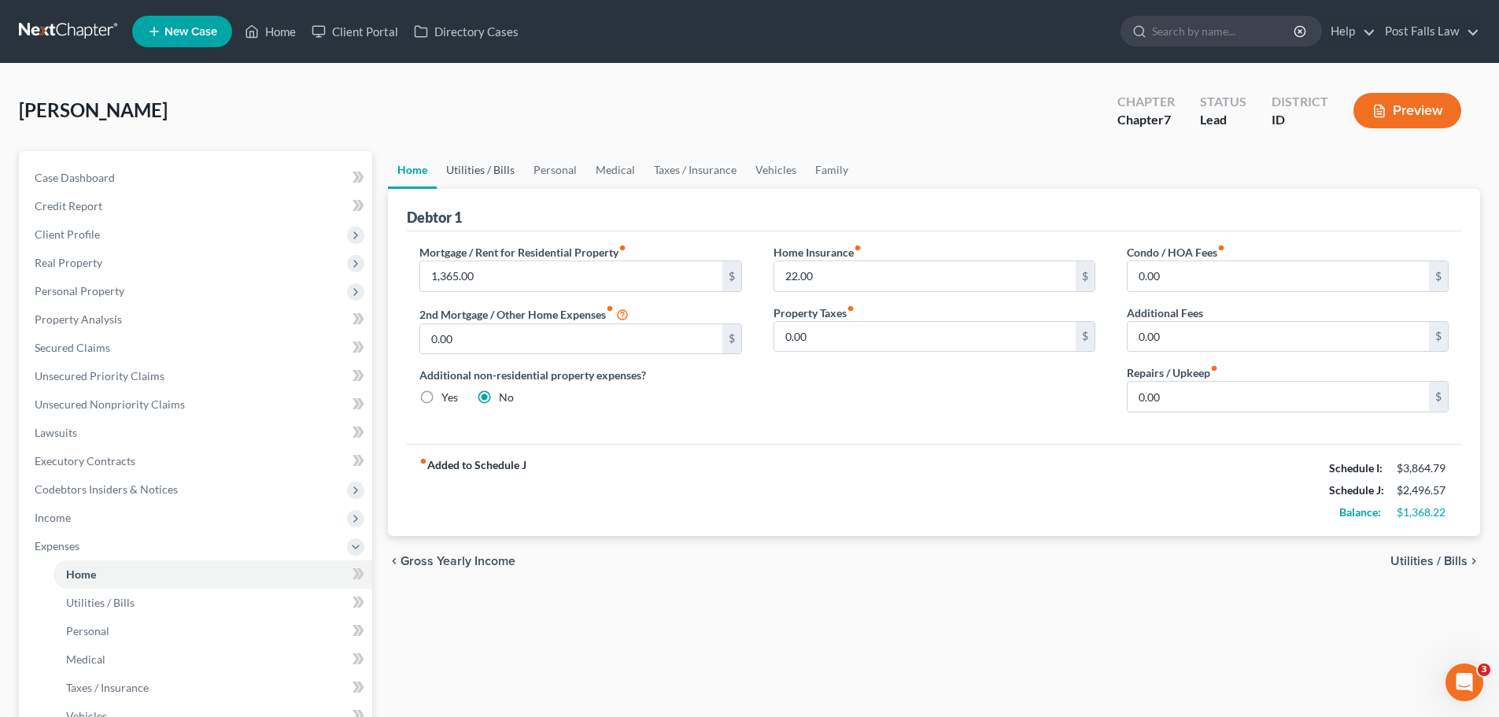
click at [479, 166] on link "Utilities / Bills" at bounding box center [480, 170] width 87 height 38
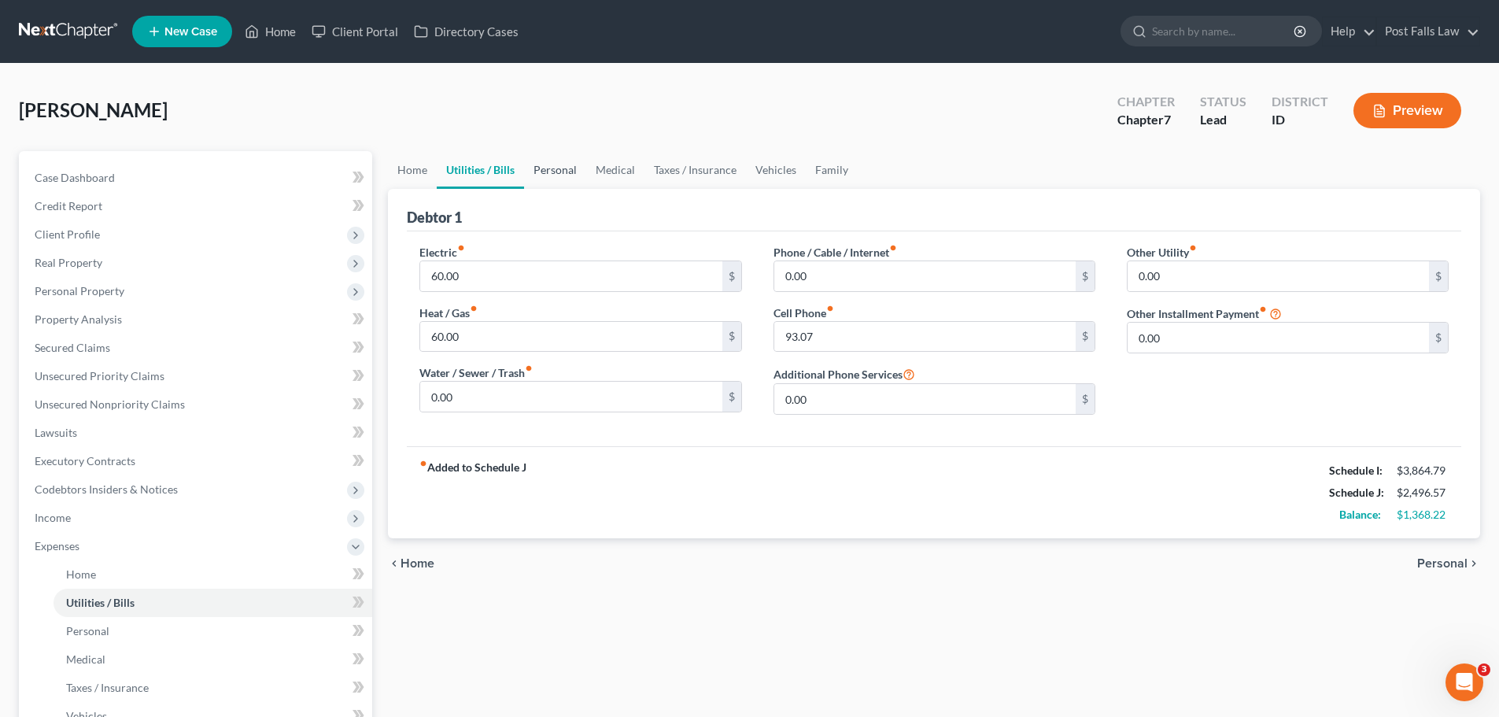
click at [542, 165] on link "Personal" at bounding box center [555, 170] width 62 height 38
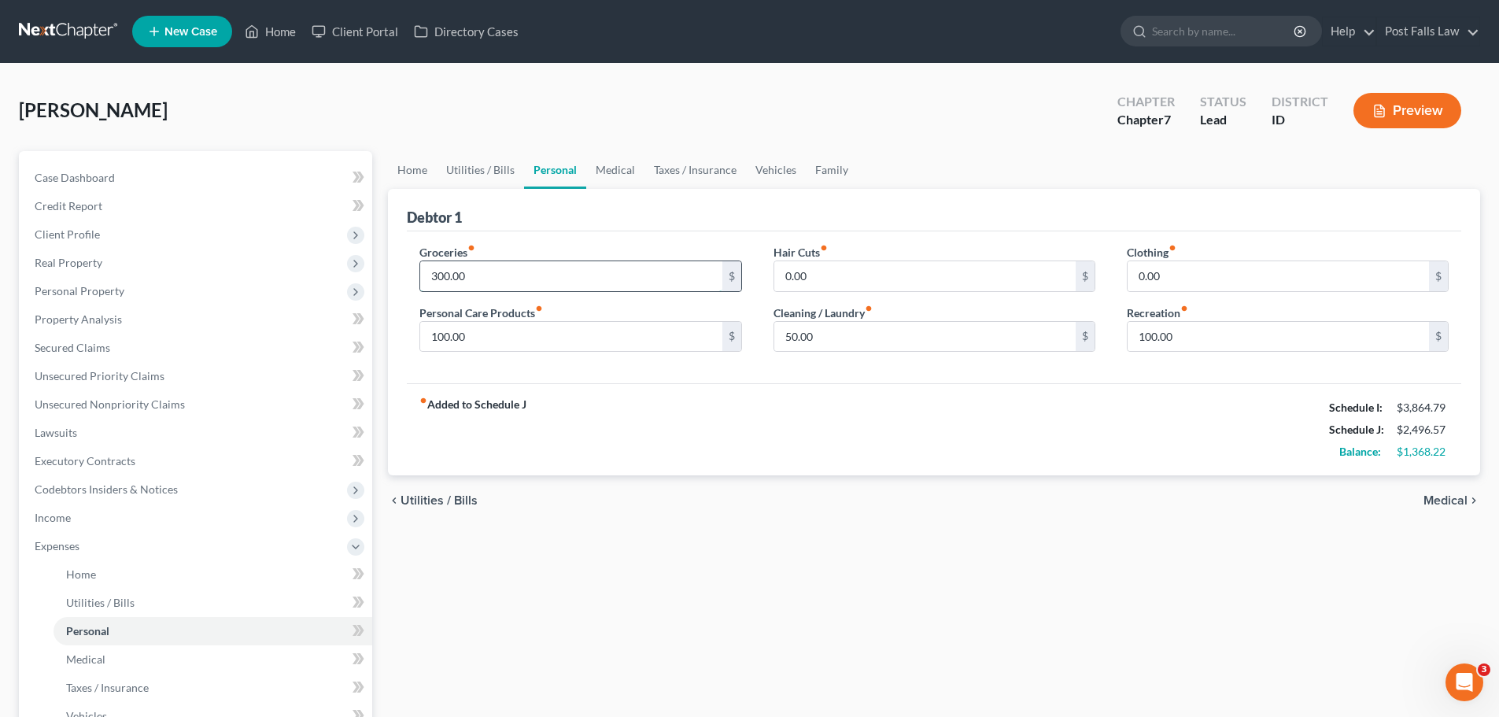
click at [527, 279] on input "300.00" at bounding box center [570, 276] width 301 height 30
type input "1,500.00"
click at [653, 475] on div "fiber_manual_record Added to Schedule J Schedule I: $3,864.79 Schedule J: $3,69…" at bounding box center [934, 429] width 1055 height 92
click at [483, 174] on link "Utilities / Bills" at bounding box center [480, 170] width 87 height 38
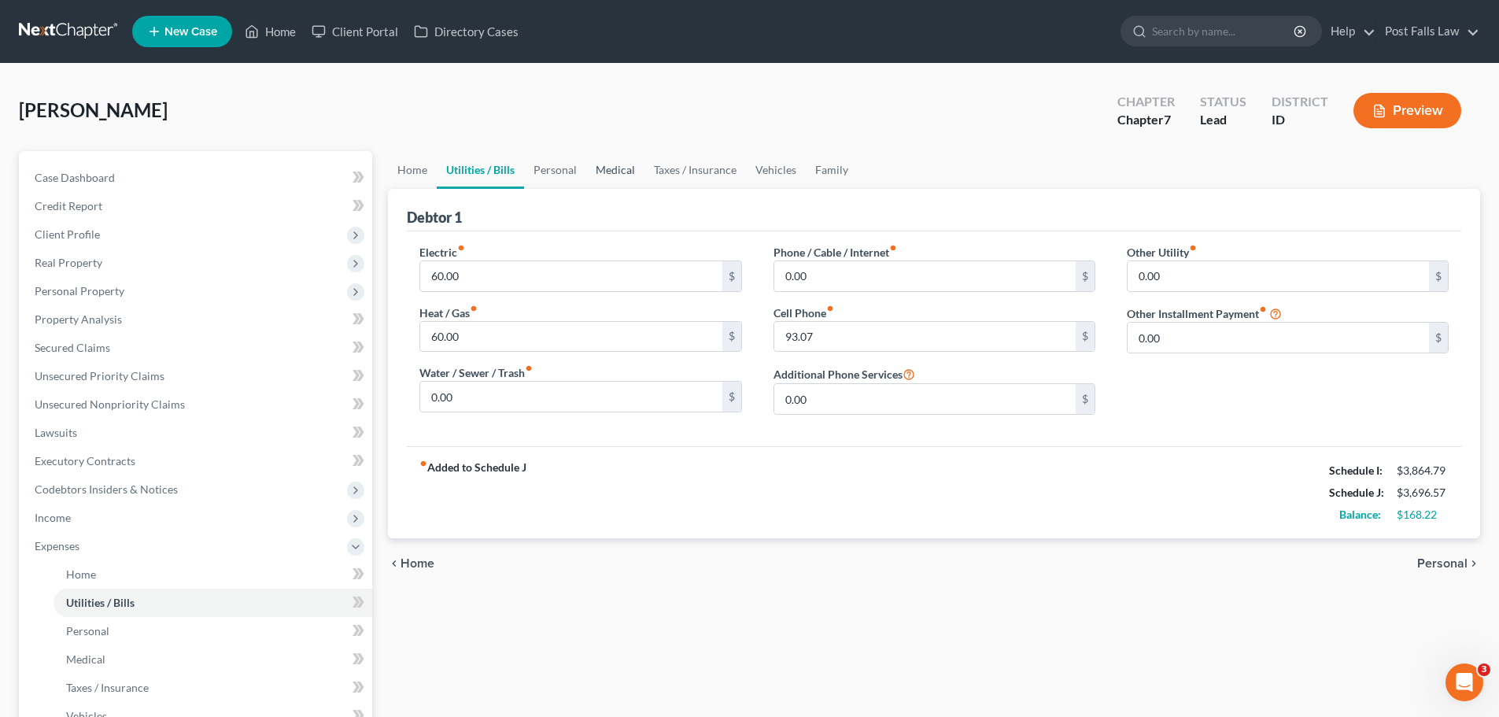
click at [621, 175] on link "Medical" at bounding box center [615, 170] width 58 height 38
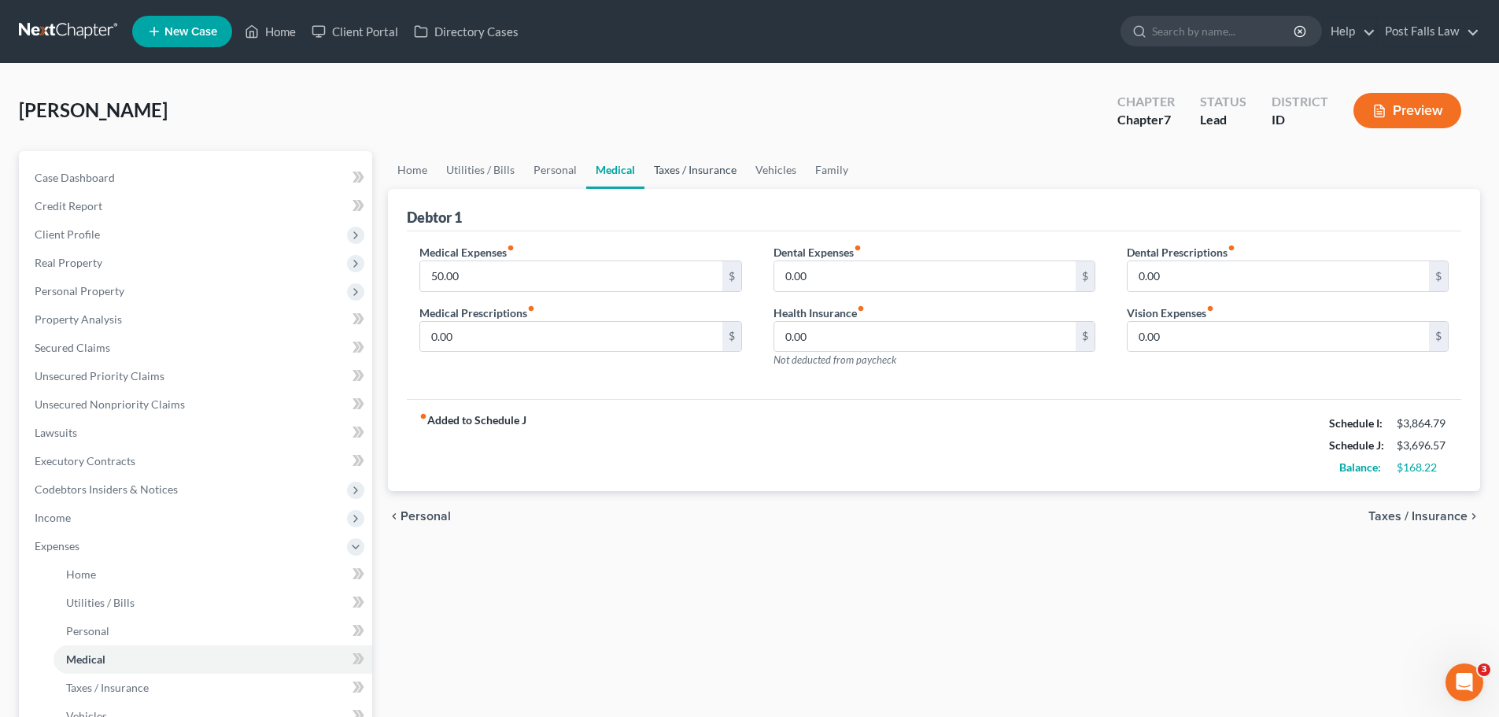
click at [666, 169] on link "Taxes / Insurance" at bounding box center [696, 170] width 102 height 38
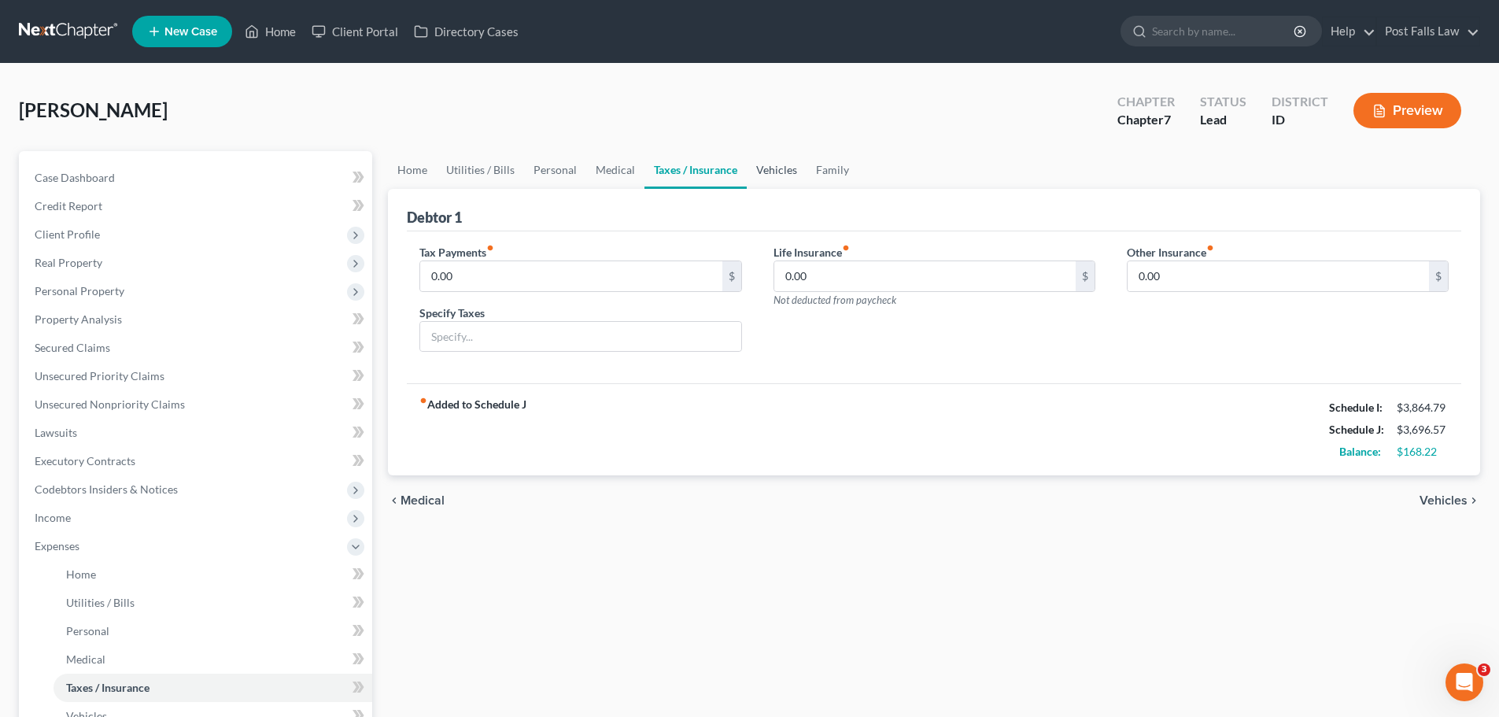
click at [785, 161] on link "Vehicles" at bounding box center [777, 170] width 60 height 38
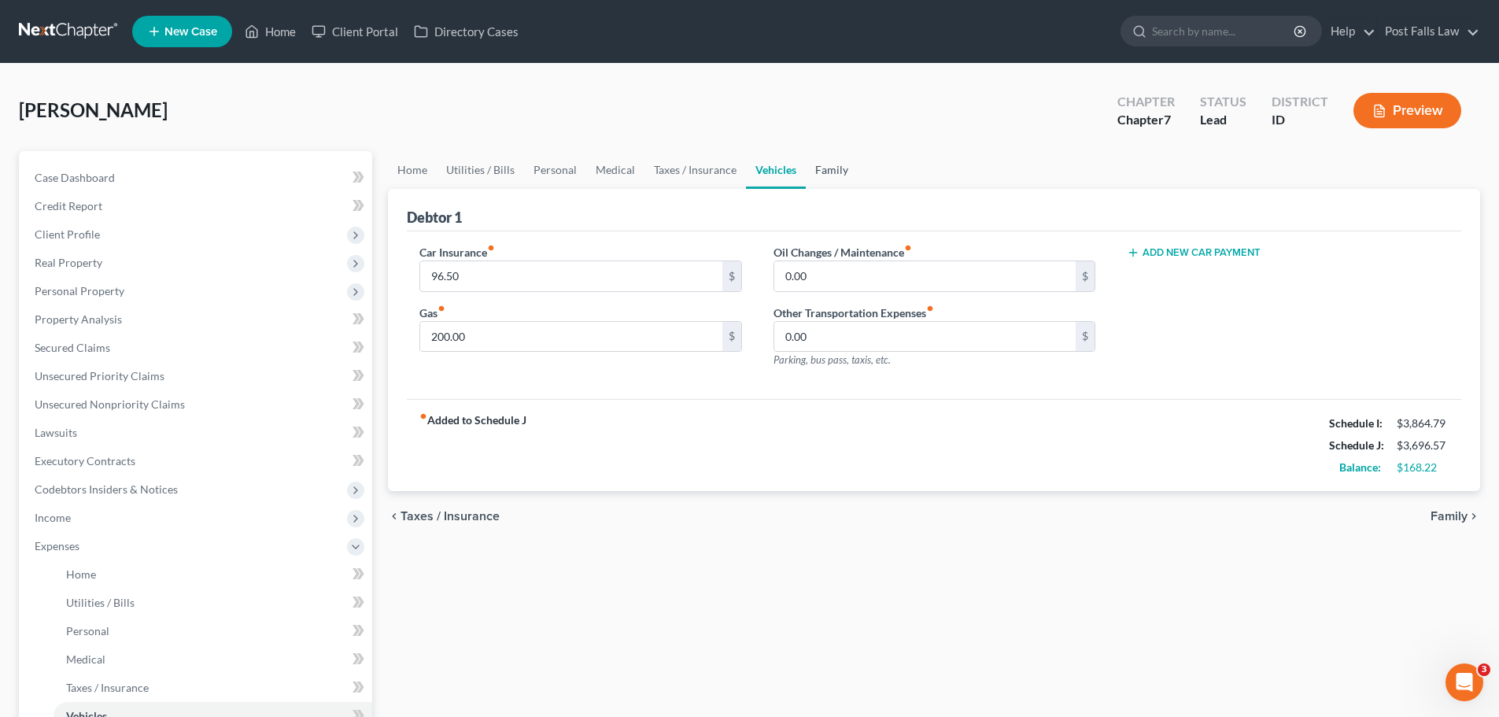
click at [819, 165] on link "Family" at bounding box center [832, 170] width 52 height 38
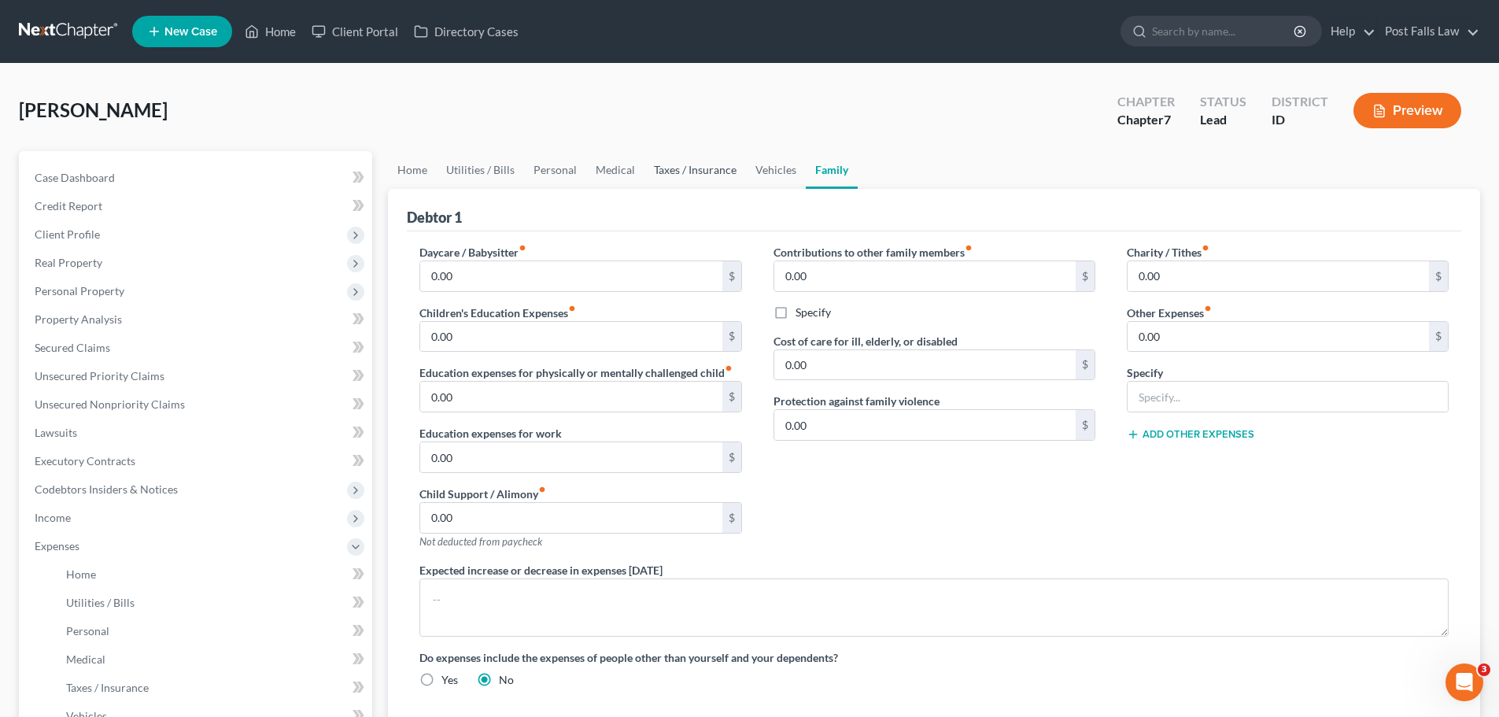
click at [695, 168] on link "Taxes / Insurance" at bounding box center [696, 170] width 102 height 38
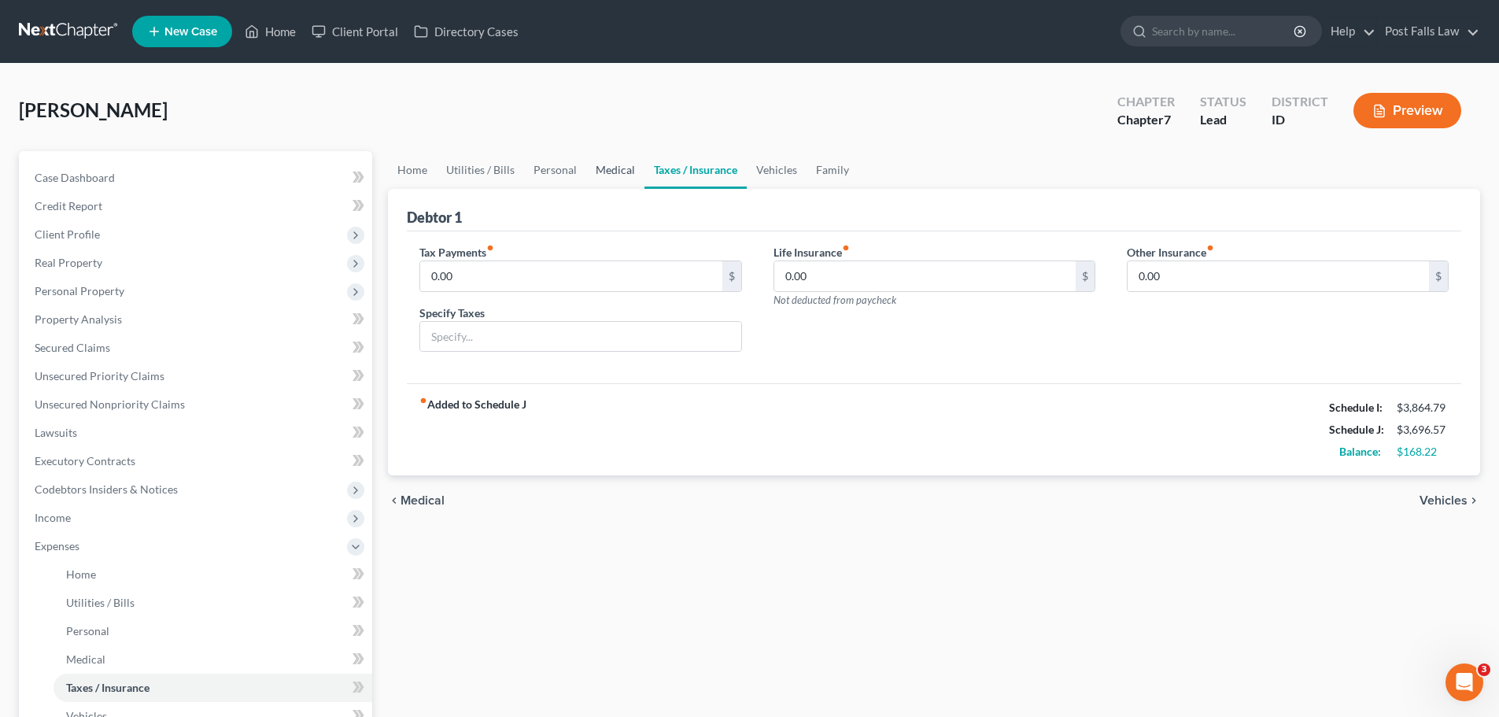
click at [616, 175] on link "Medical" at bounding box center [615, 170] width 58 height 38
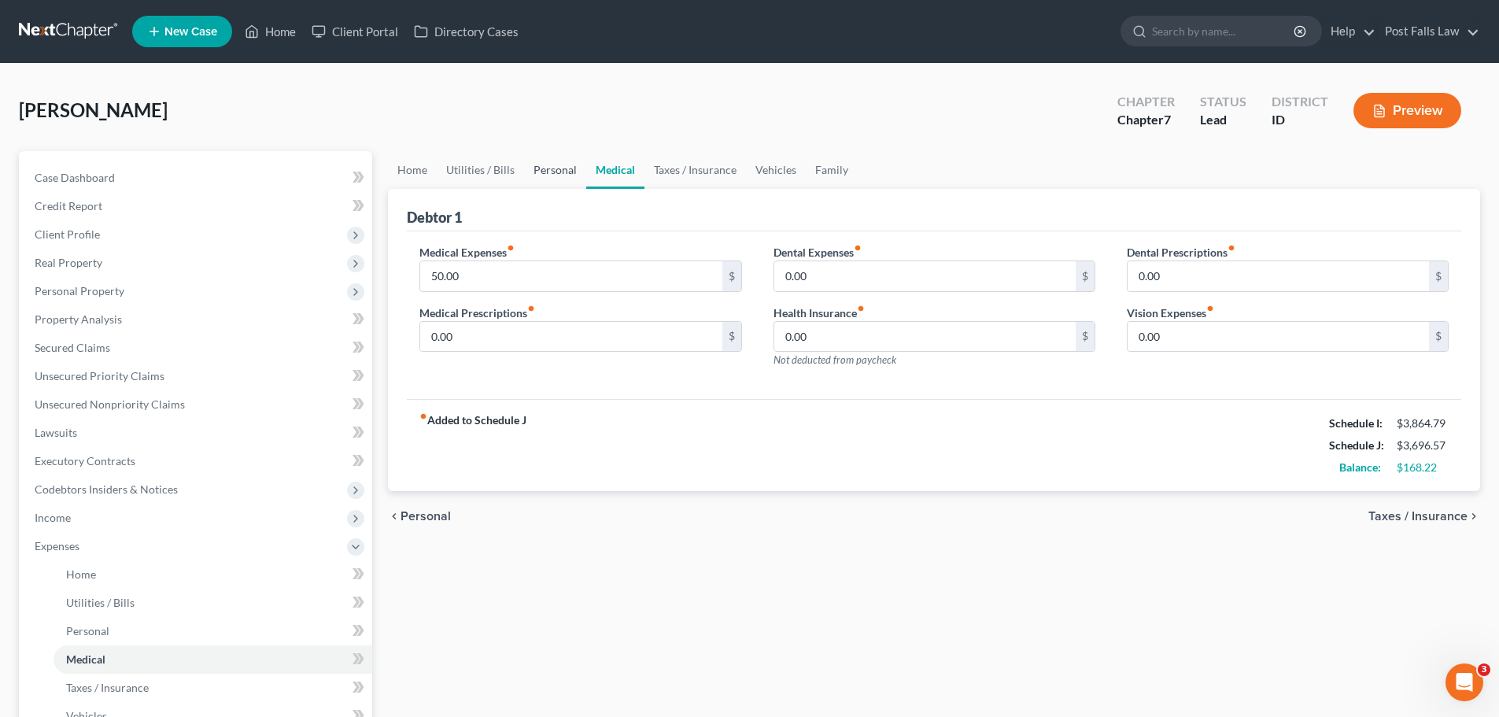
click at [562, 169] on link "Personal" at bounding box center [555, 170] width 62 height 38
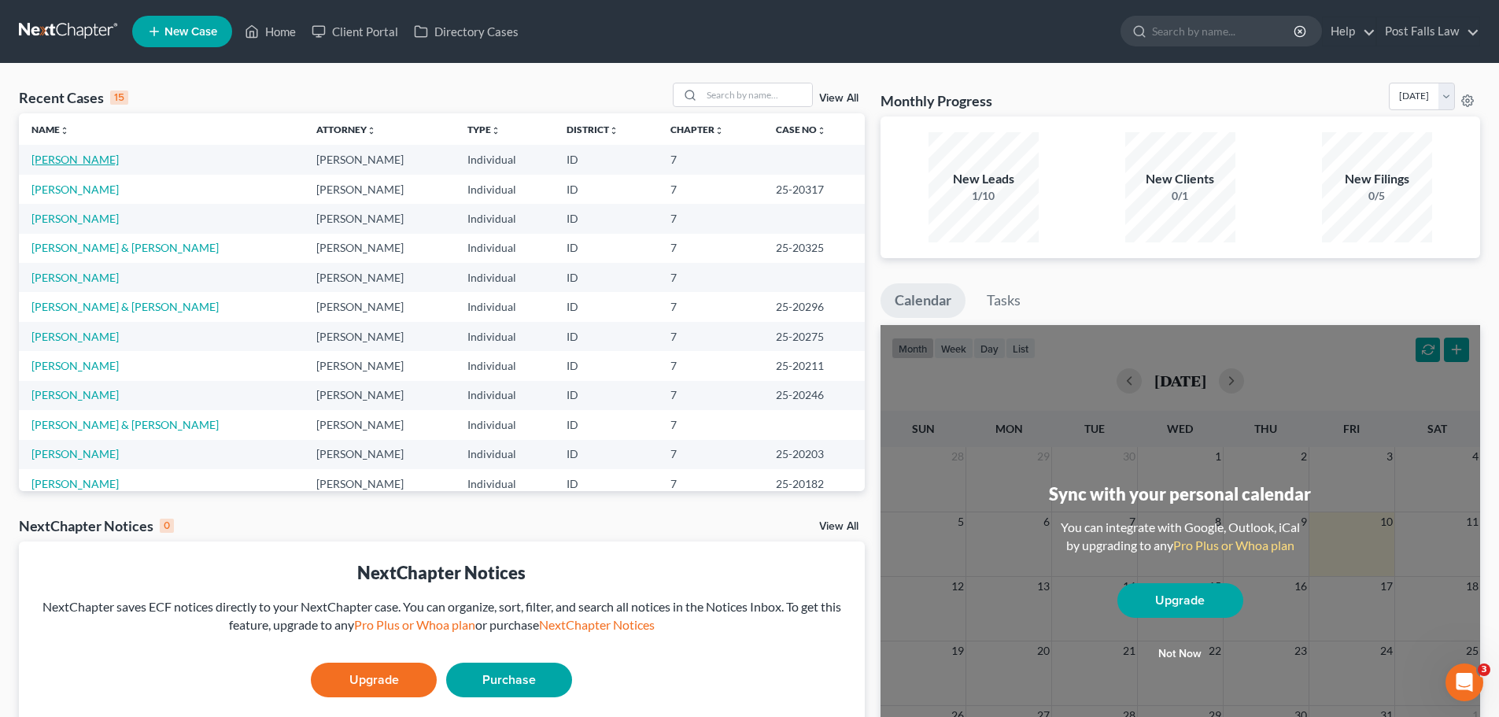
click at [94, 161] on link "[PERSON_NAME]" at bounding box center [74, 159] width 87 height 13
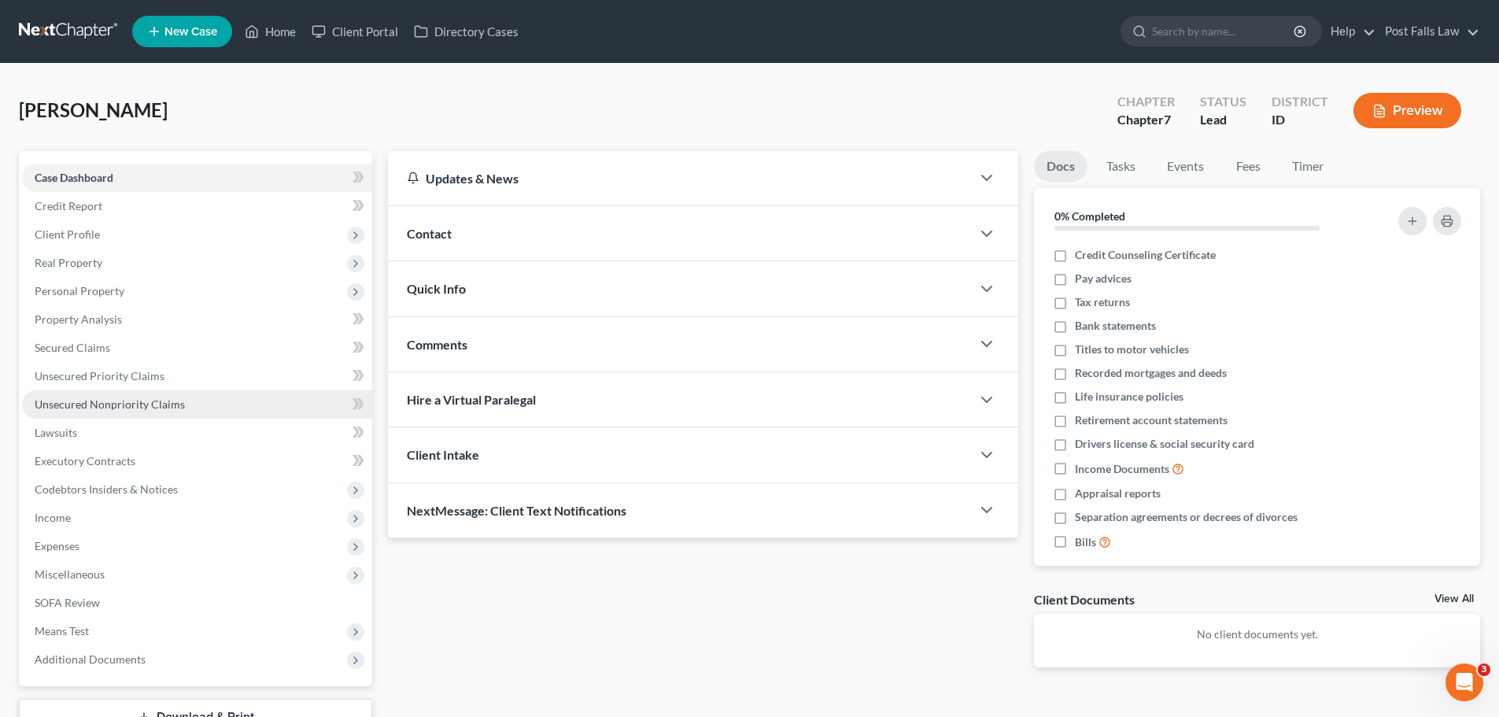
click at [103, 398] on span "Unsecured Nonpriority Claims" at bounding box center [110, 404] width 150 height 13
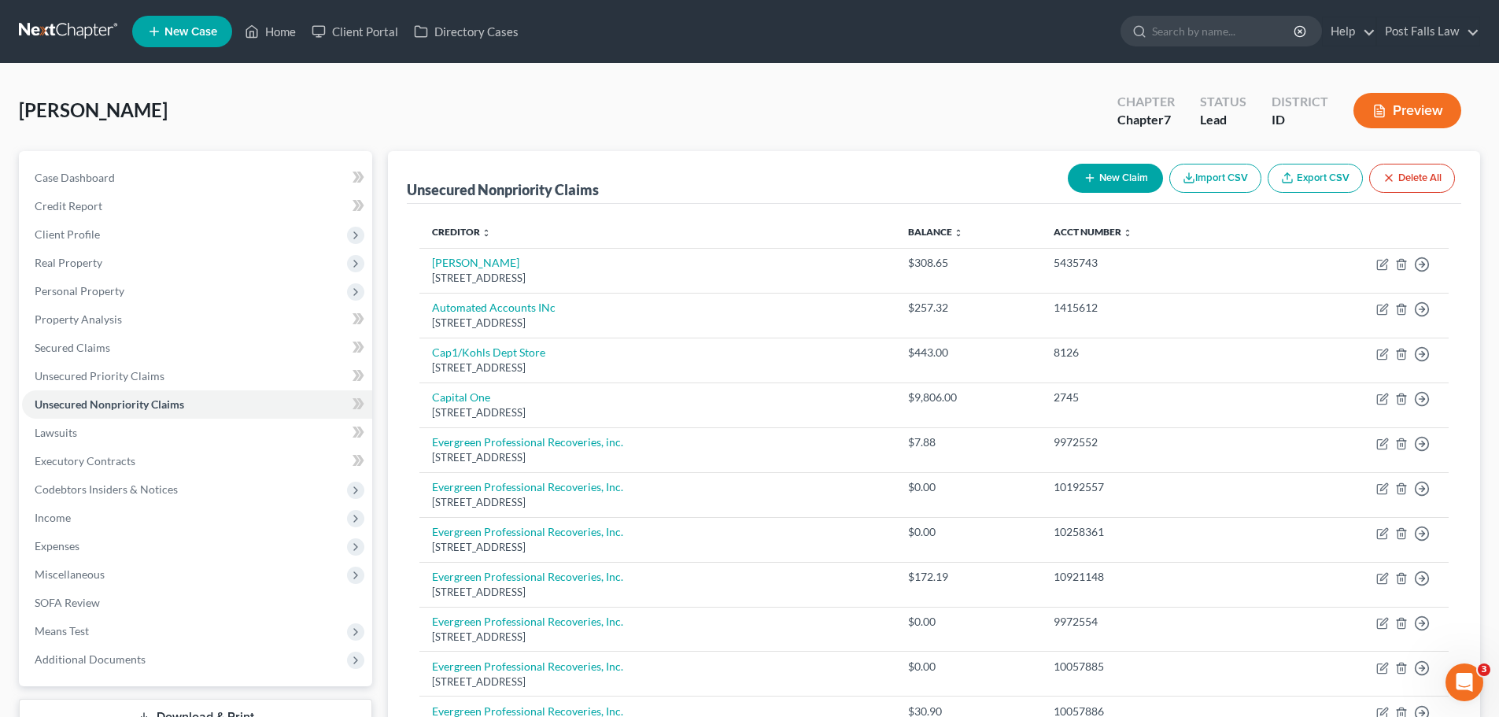
click at [1125, 176] on button "New Claim" at bounding box center [1115, 178] width 95 height 29
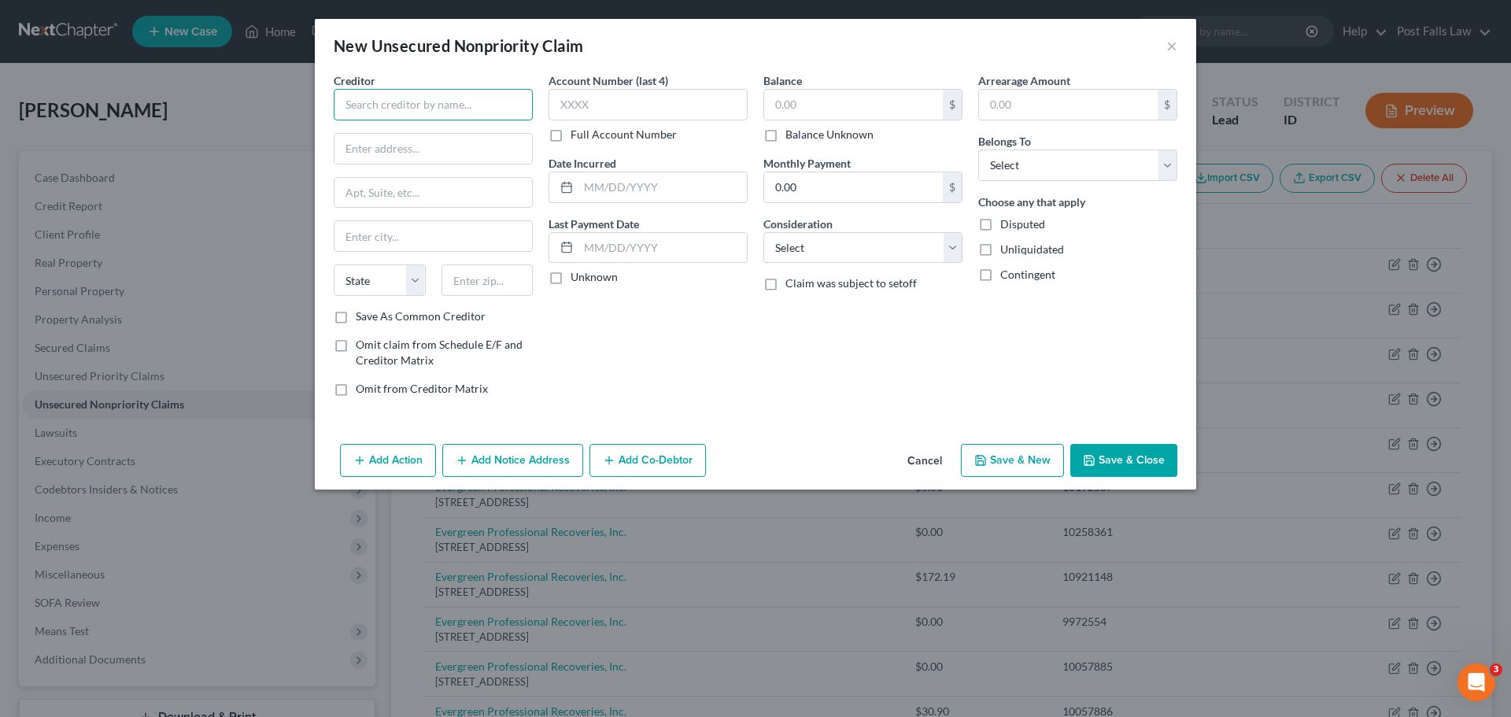
click at [506, 104] on input "text" at bounding box center [433, 104] width 199 height 31
type input "Chime Stride"
type input "PO Box 417"
type input "San Francisco"
select select "4"
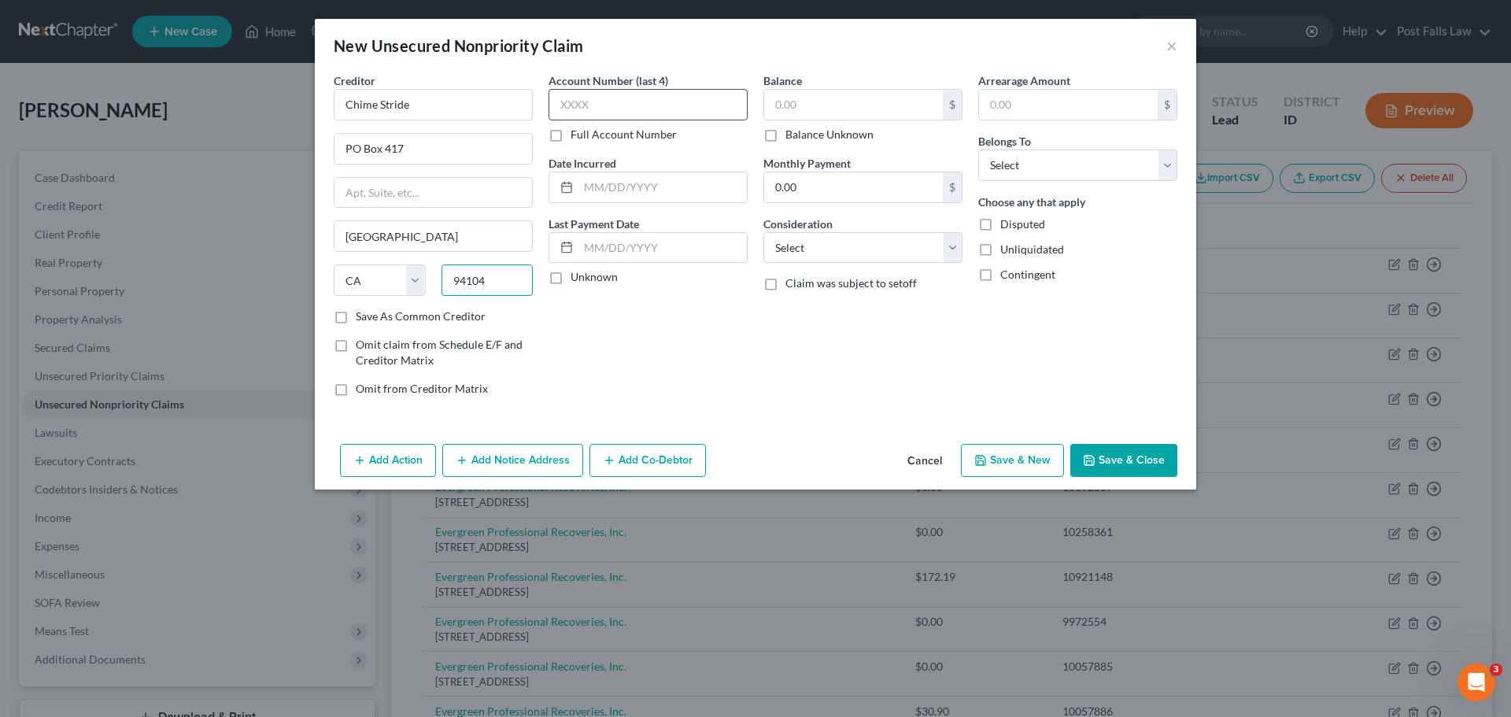
type input "94104"
click at [581, 98] on input "text" at bounding box center [648, 104] width 199 height 31
type input "7444"
click at [791, 109] on input "text" at bounding box center [853, 105] width 179 height 30
type input "313.00"
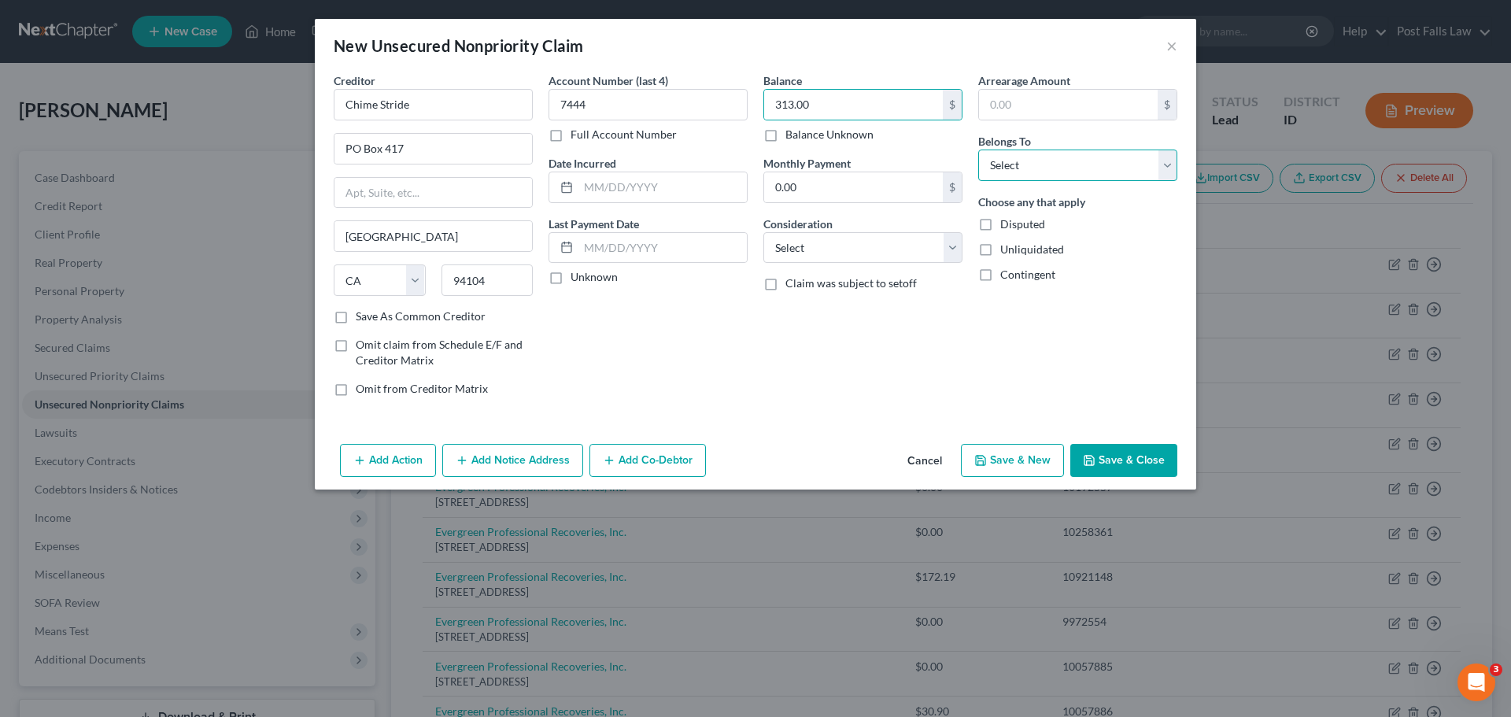
click at [1162, 166] on select "Select Debtor 1 Only Debtor 2 Only Debtor 1 And Debtor 2 Only At Least One Of T…" at bounding box center [1077, 165] width 199 height 31
click at [978, 150] on select "Select Debtor 1 Only Debtor 2 Only Debtor 1 And Debtor 2 Only At Least One Of T…" at bounding box center [1077, 165] width 199 height 31
click at [1181, 150] on div "Arrearage Amount $ Belongs To * Select Debtor 1 Only Debtor 2 Only Debtor 1 And…" at bounding box center [1078, 240] width 215 height 337
click at [1171, 159] on select "Select Debtor 1 Only Debtor 2 Only Debtor 1 And Debtor 2 Only At Least One Of T…" at bounding box center [1077, 165] width 199 height 31
select select "0"
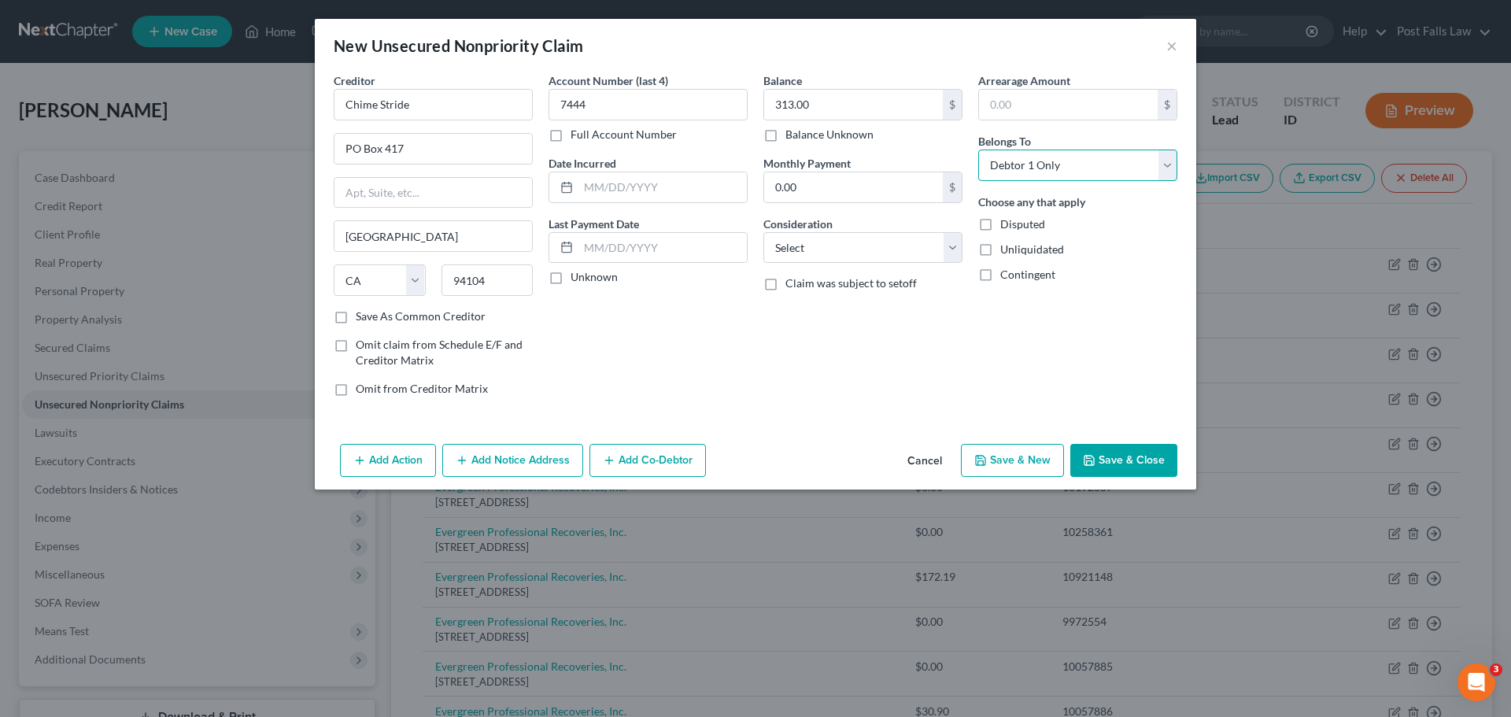
click at [978, 150] on select "Select Debtor 1 Only Debtor 2 Only Debtor 1 And Debtor 2 Only At Least One Of T…" at bounding box center [1077, 165] width 199 height 31
click at [593, 186] on input "text" at bounding box center [663, 187] width 168 height 30
type input "02/02/2022"
click at [947, 249] on select "Select Cable / Satellite Services Collection Agency Credit Card Debt Debt Couns…" at bounding box center [863, 247] width 199 height 31
click at [1049, 358] on div "Arrearage Amount $ Belongs To * Select Debtor 1 Only Debtor 2 Only Debtor 1 And…" at bounding box center [1078, 240] width 215 height 337
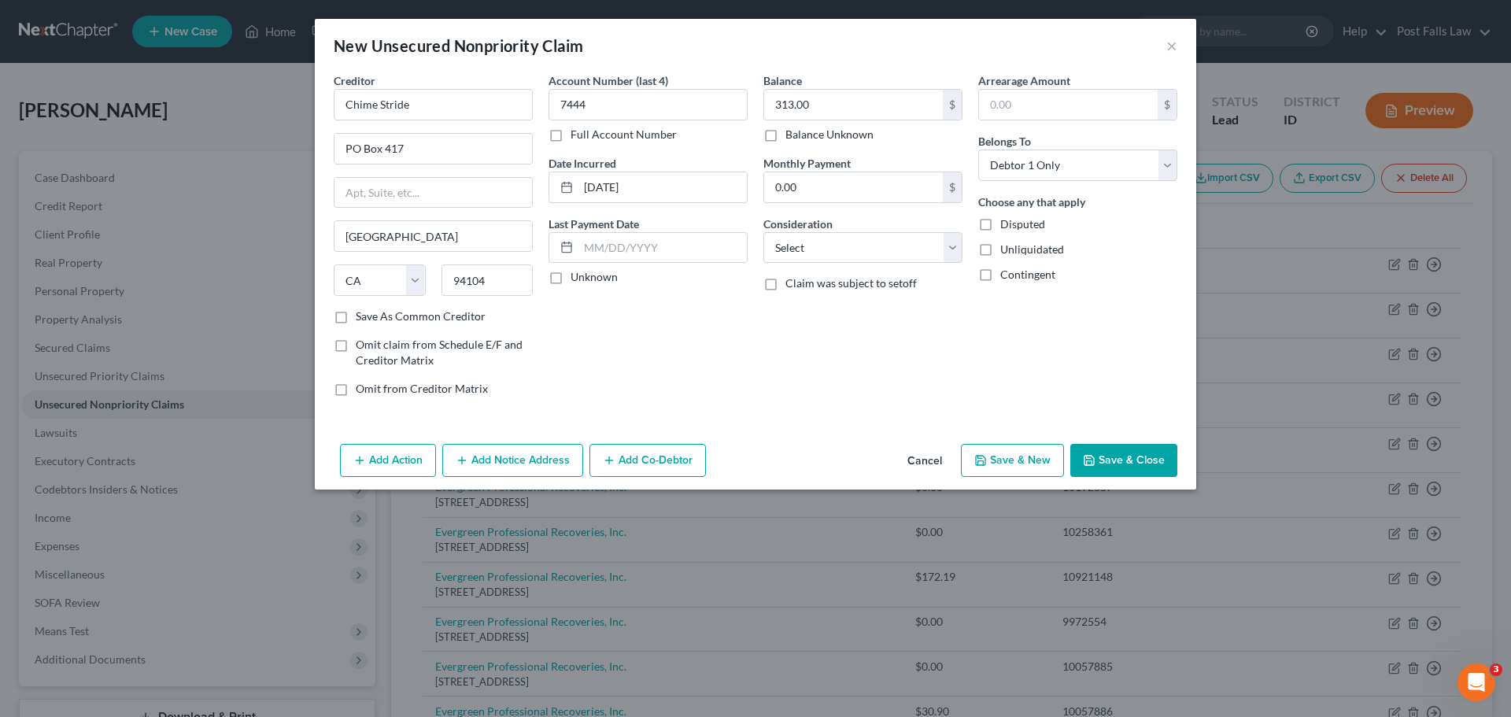
click at [1110, 454] on button "Save & Close" at bounding box center [1123, 460] width 107 height 33
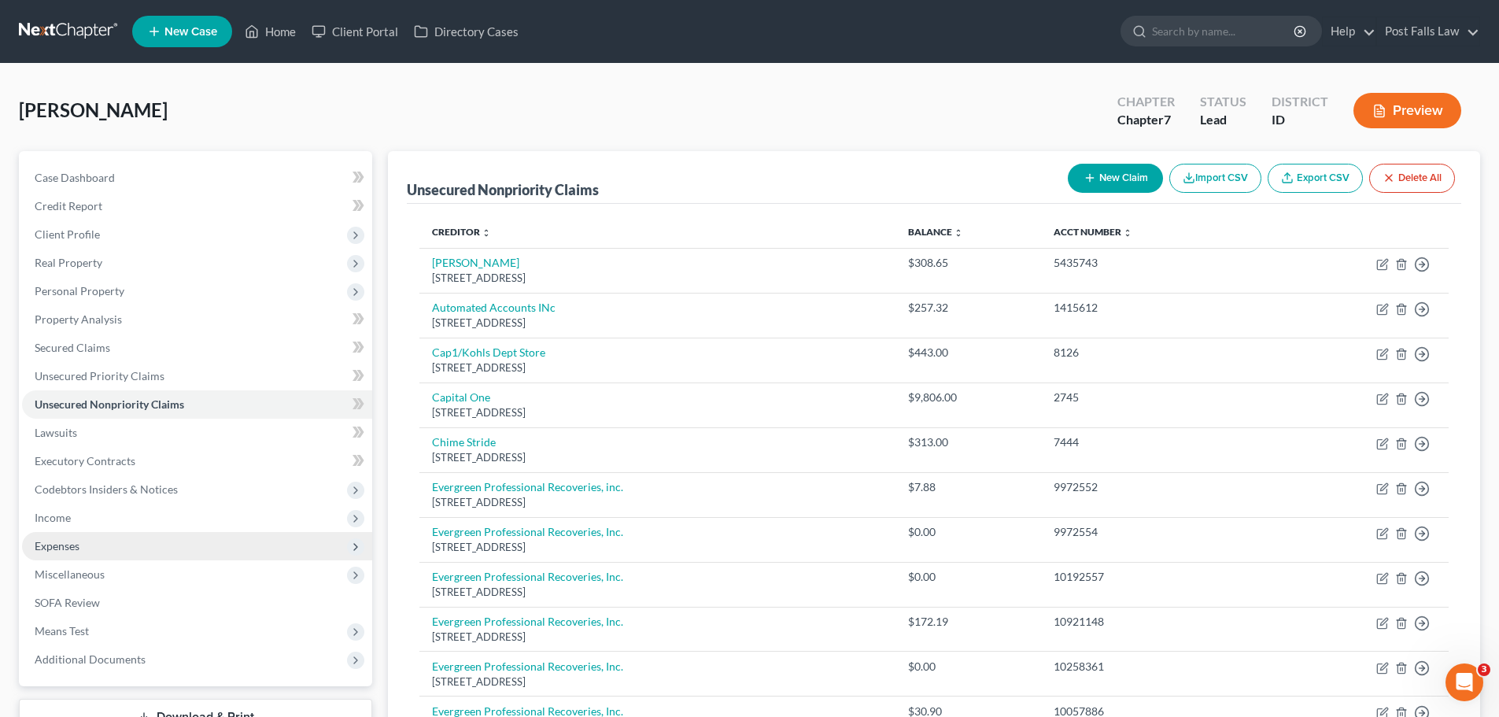
click at [76, 549] on span "Expenses" at bounding box center [57, 545] width 45 height 13
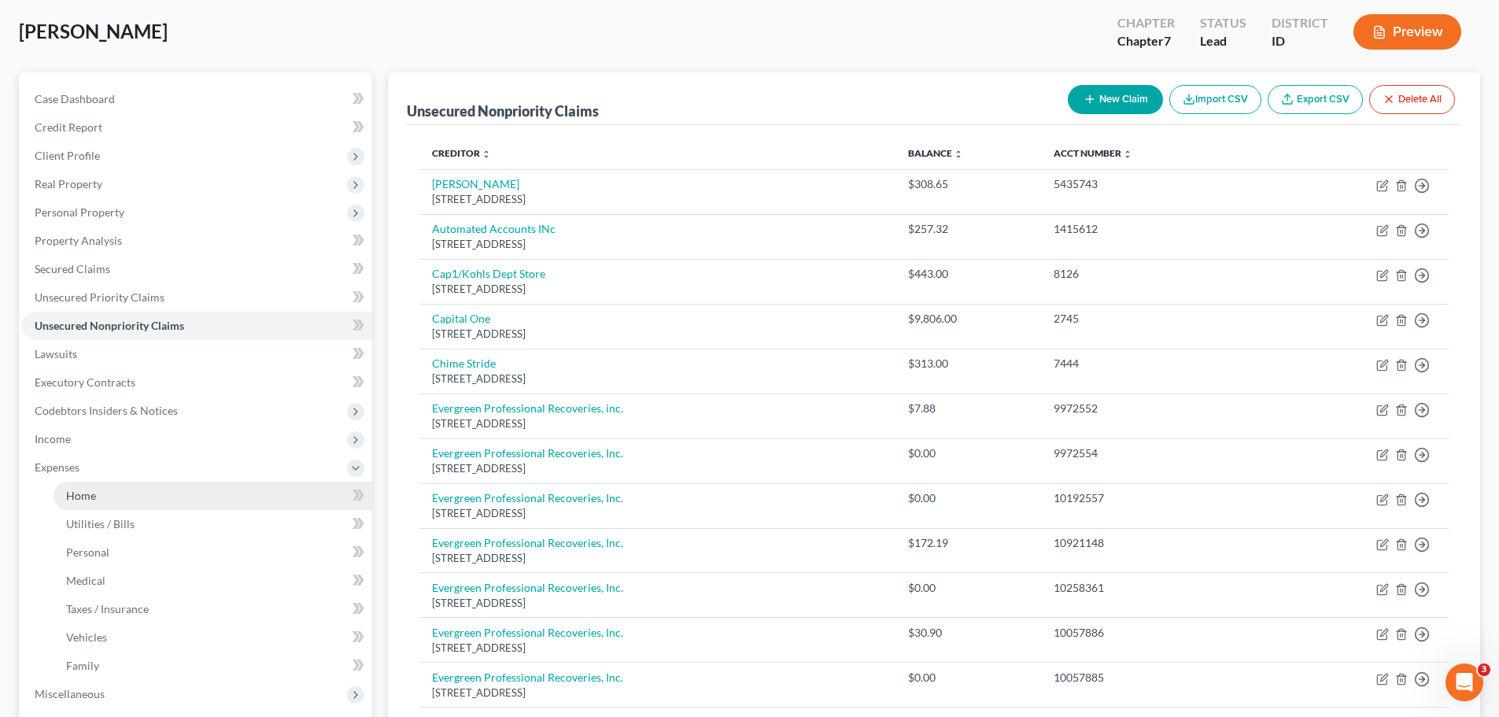
click at [85, 492] on span "Home" at bounding box center [81, 495] width 30 height 13
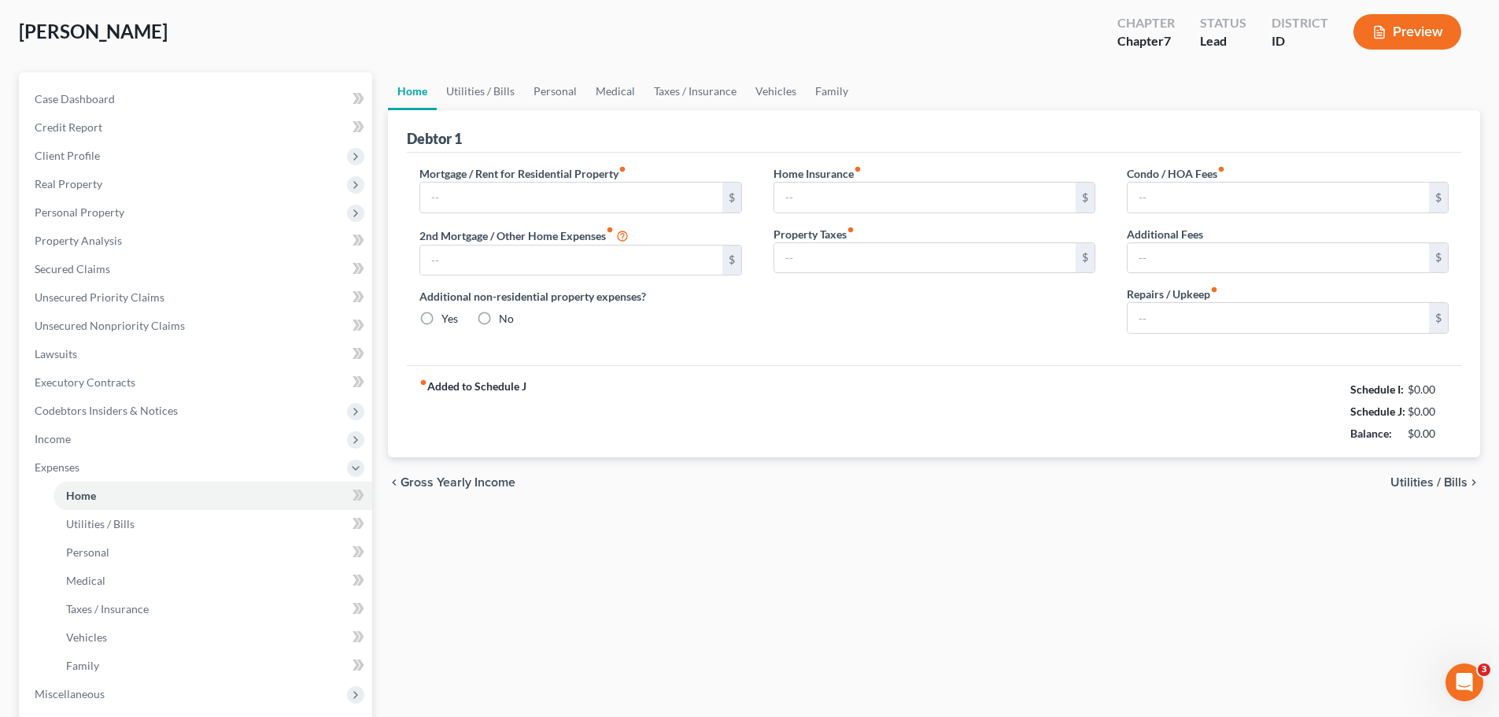
scroll to position [3, 0]
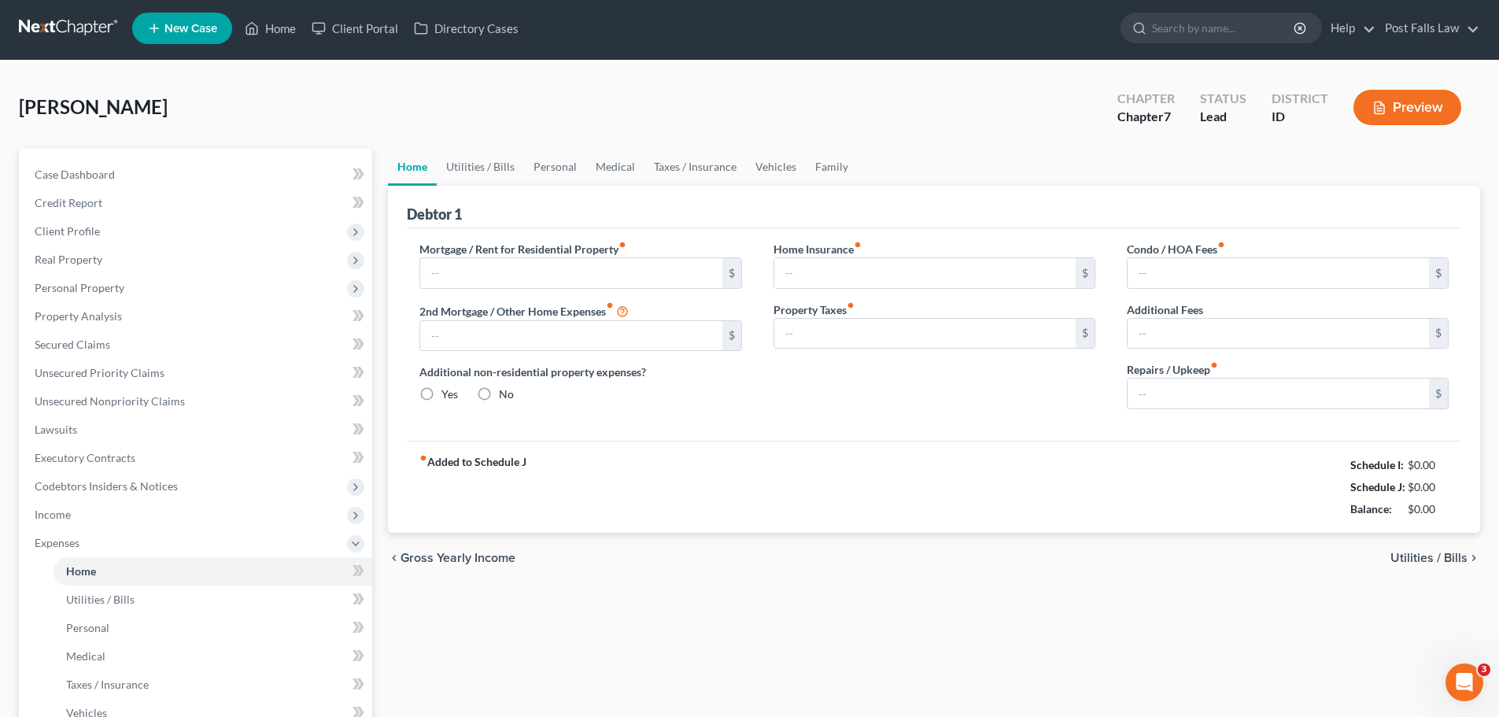
type input "1,365.00"
type input "0.00"
radio input "true"
type input "22.00"
type input "0.00"
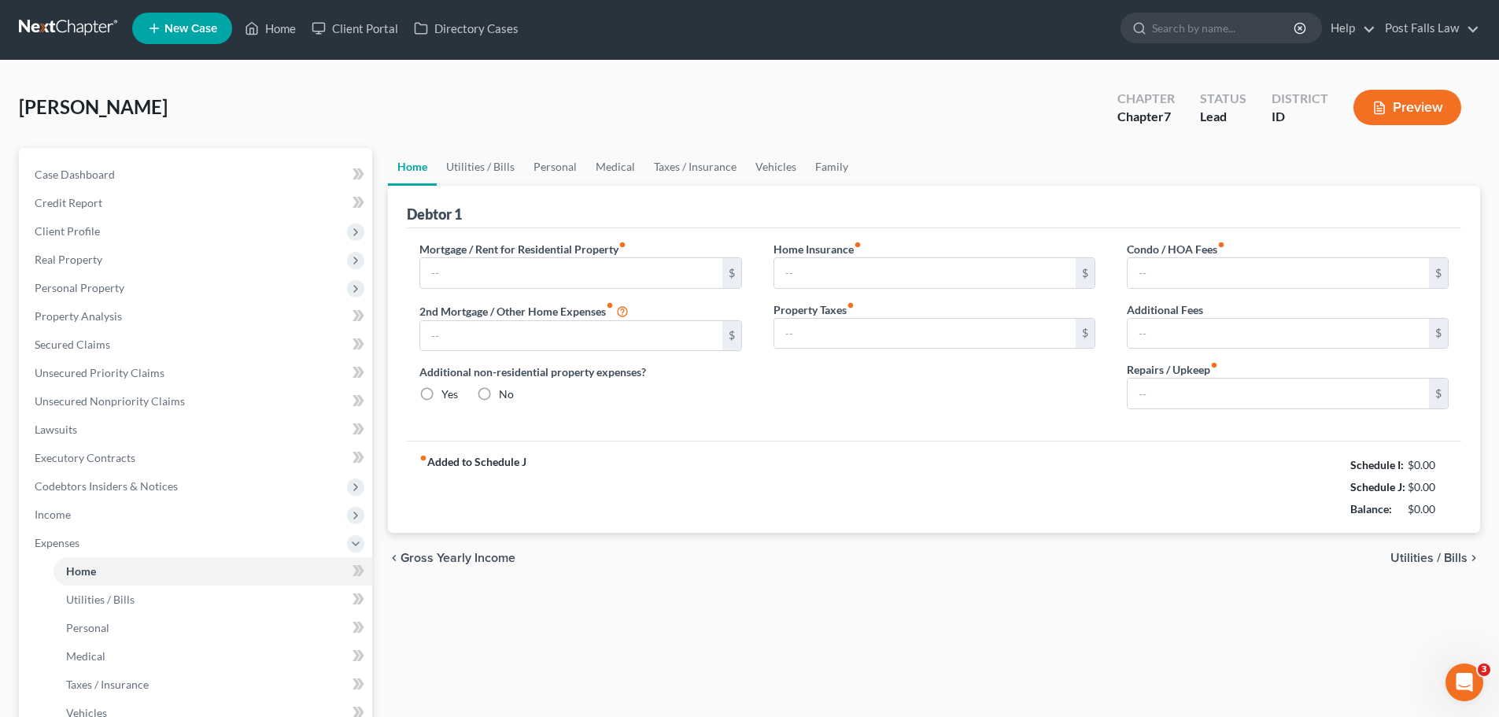
type input "0.00"
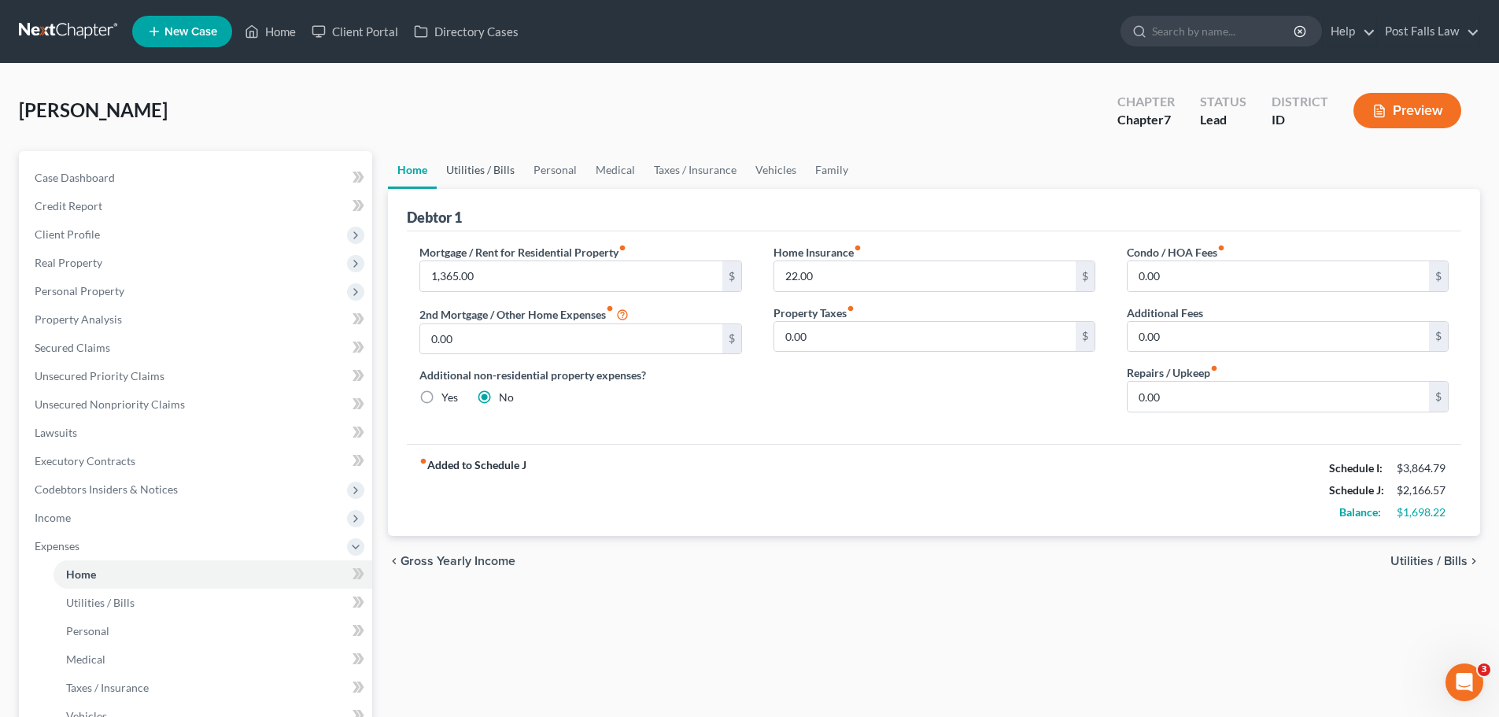
click at [479, 175] on link "Utilities / Bills" at bounding box center [480, 170] width 87 height 38
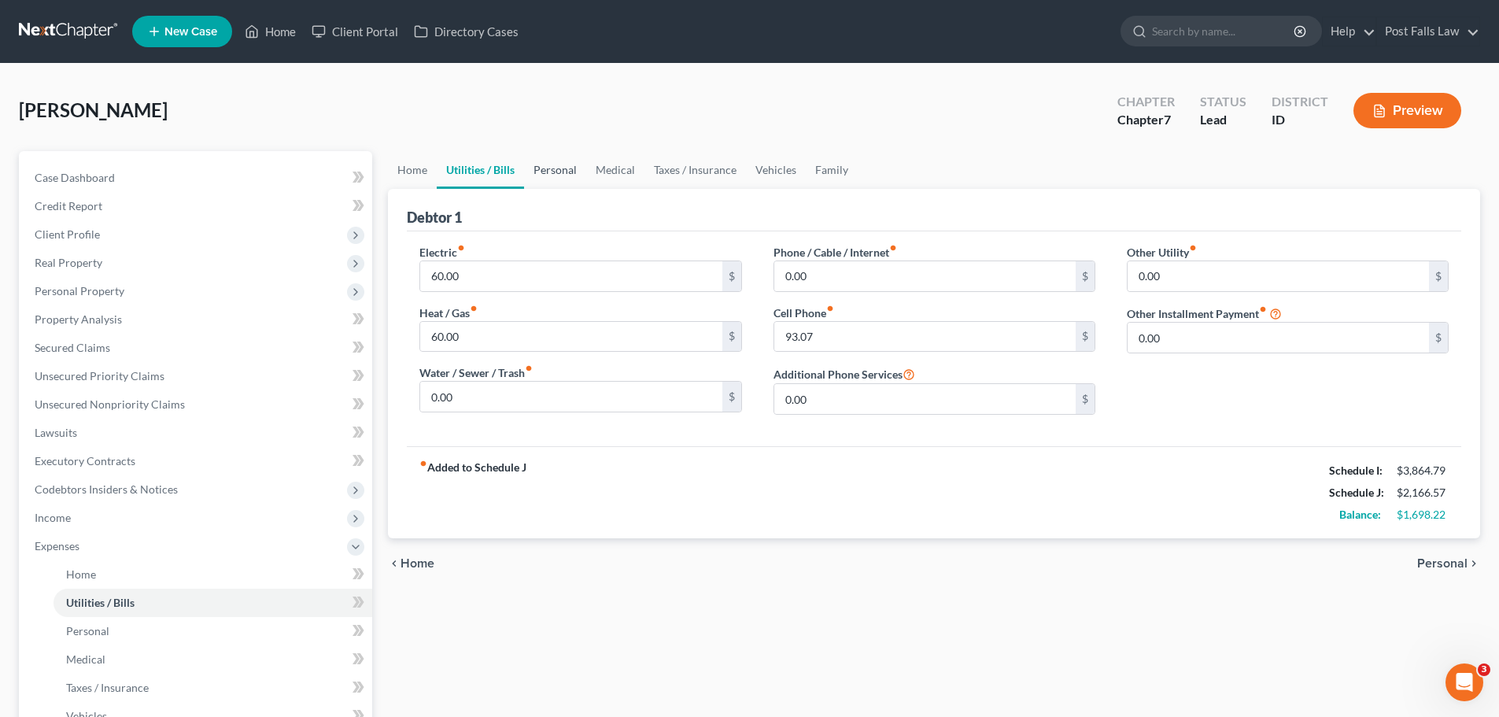
click at [551, 170] on link "Personal" at bounding box center [555, 170] width 62 height 38
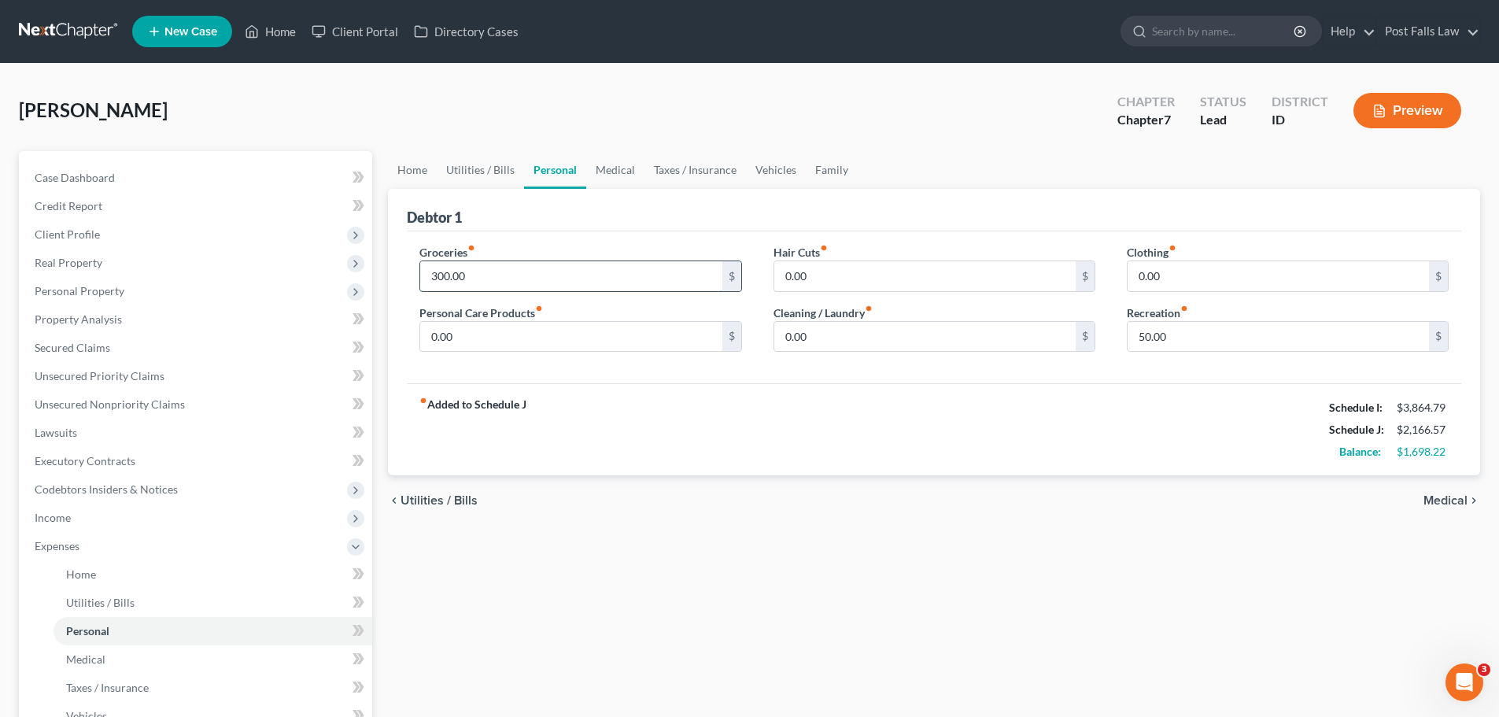
click at [509, 274] on input "300.00" at bounding box center [570, 276] width 301 height 30
type input "1,500.00"
click at [1215, 276] on input "0.00" at bounding box center [1278, 276] width 301 height 30
click at [995, 345] on input "0.00" at bounding box center [925, 337] width 301 height 30
type input "0.00"
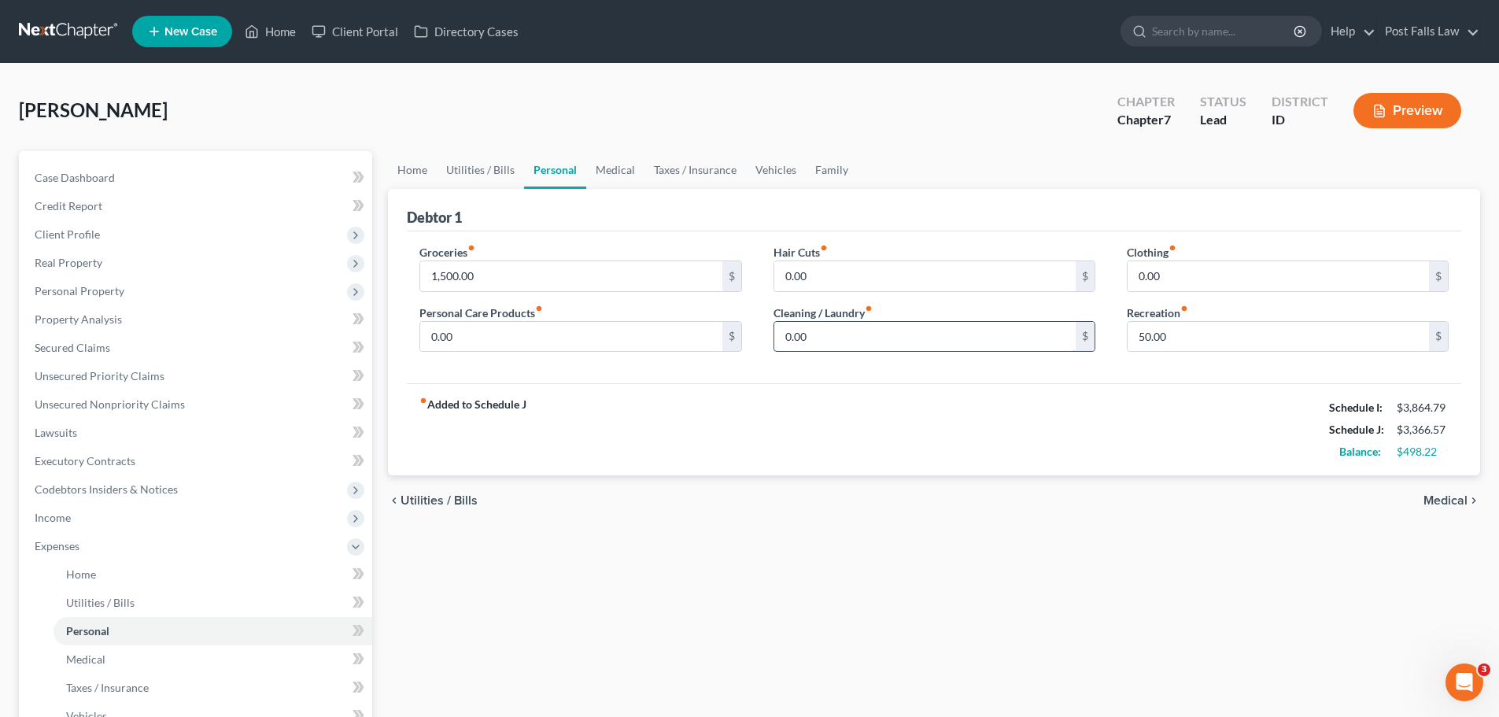
click at [1000, 332] on input "0.00" at bounding box center [925, 337] width 301 height 30
type input "50.00"
click at [632, 324] on input "0.00" at bounding box center [570, 337] width 301 height 30
type input "100.00"
click at [623, 171] on link "Medical" at bounding box center [615, 170] width 58 height 38
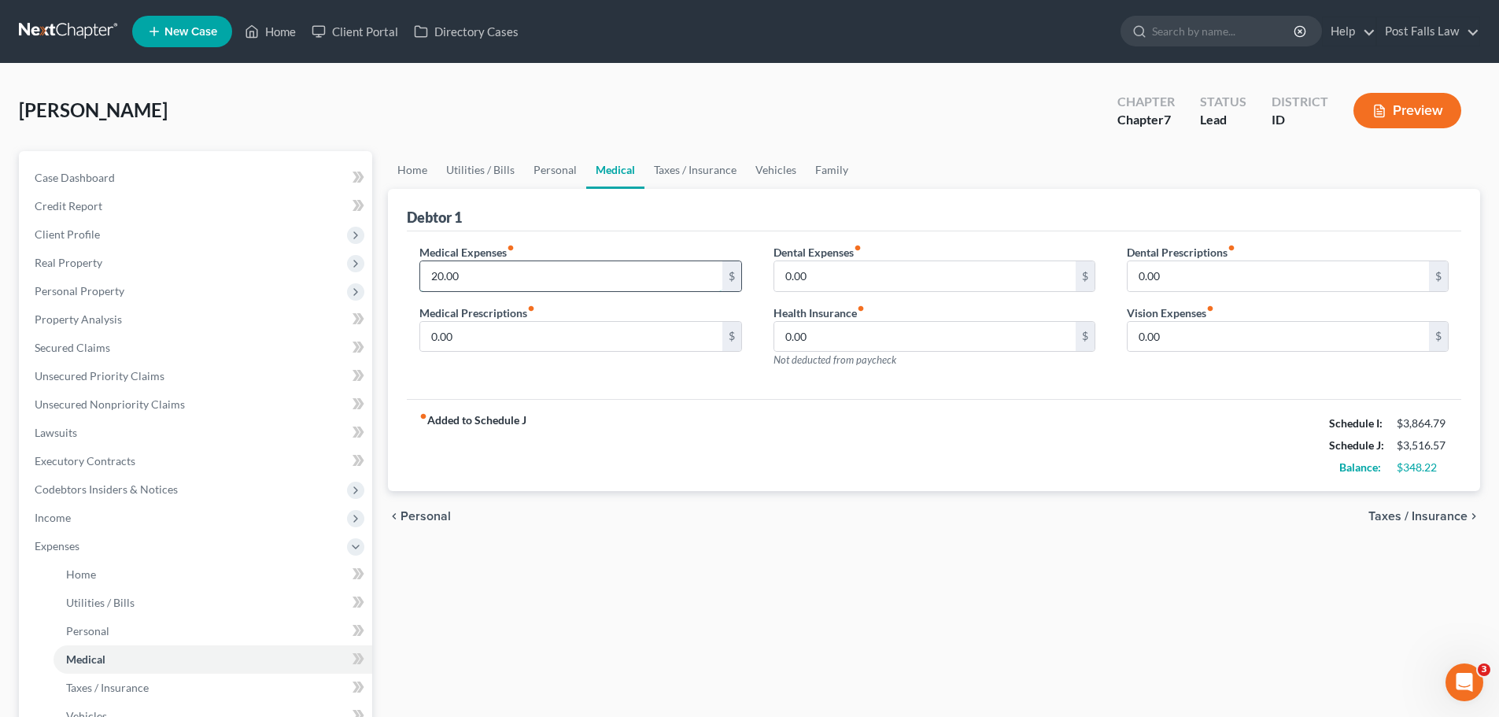
click at [509, 274] on input "20.00" at bounding box center [570, 276] width 301 height 30
type input "50.00"
click at [762, 176] on link "Vehicles" at bounding box center [776, 170] width 60 height 38
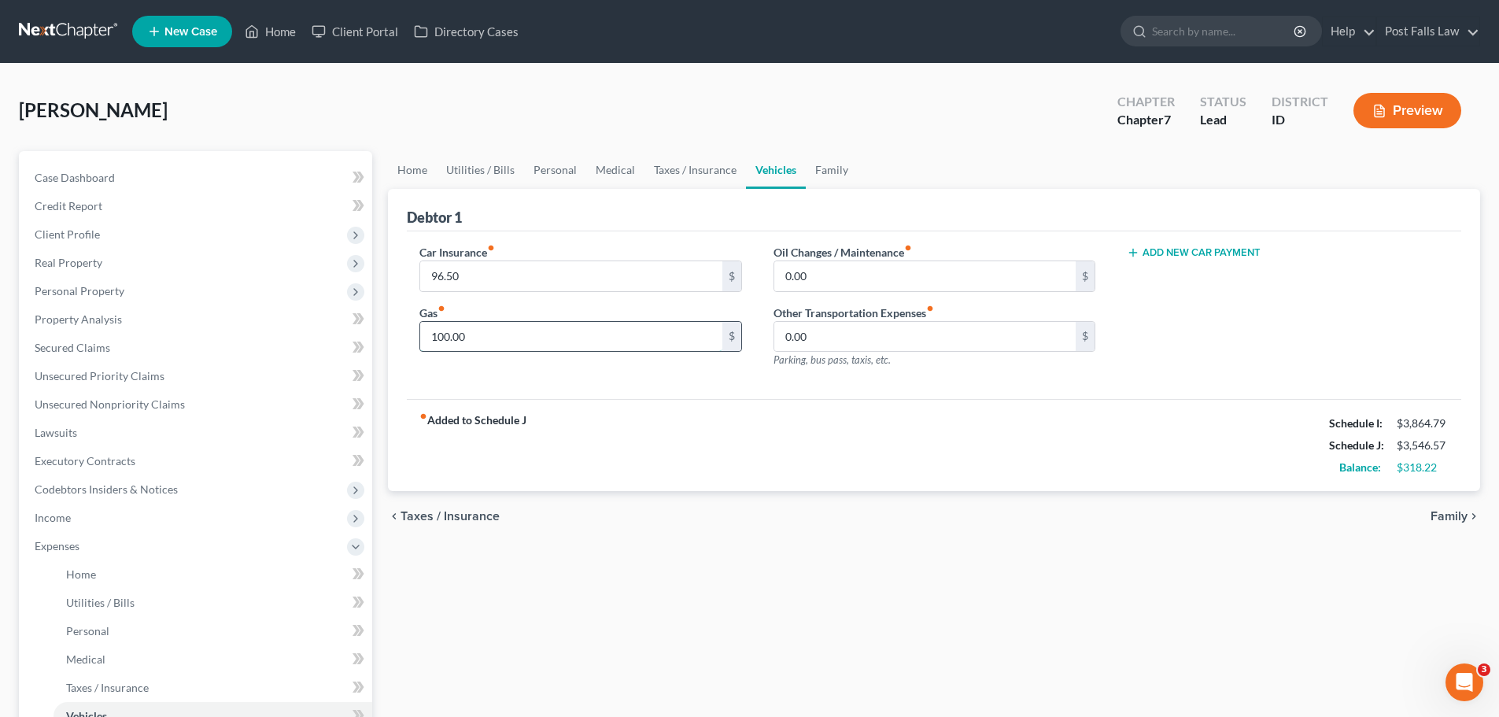
click at [563, 333] on input "100.00" at bounding box center [570, 337] width 301 height 30
type input "200.00"
click at [689, 168] on link "Taxes / Insurance" at bounding box center [696, 170] width 102 height 38
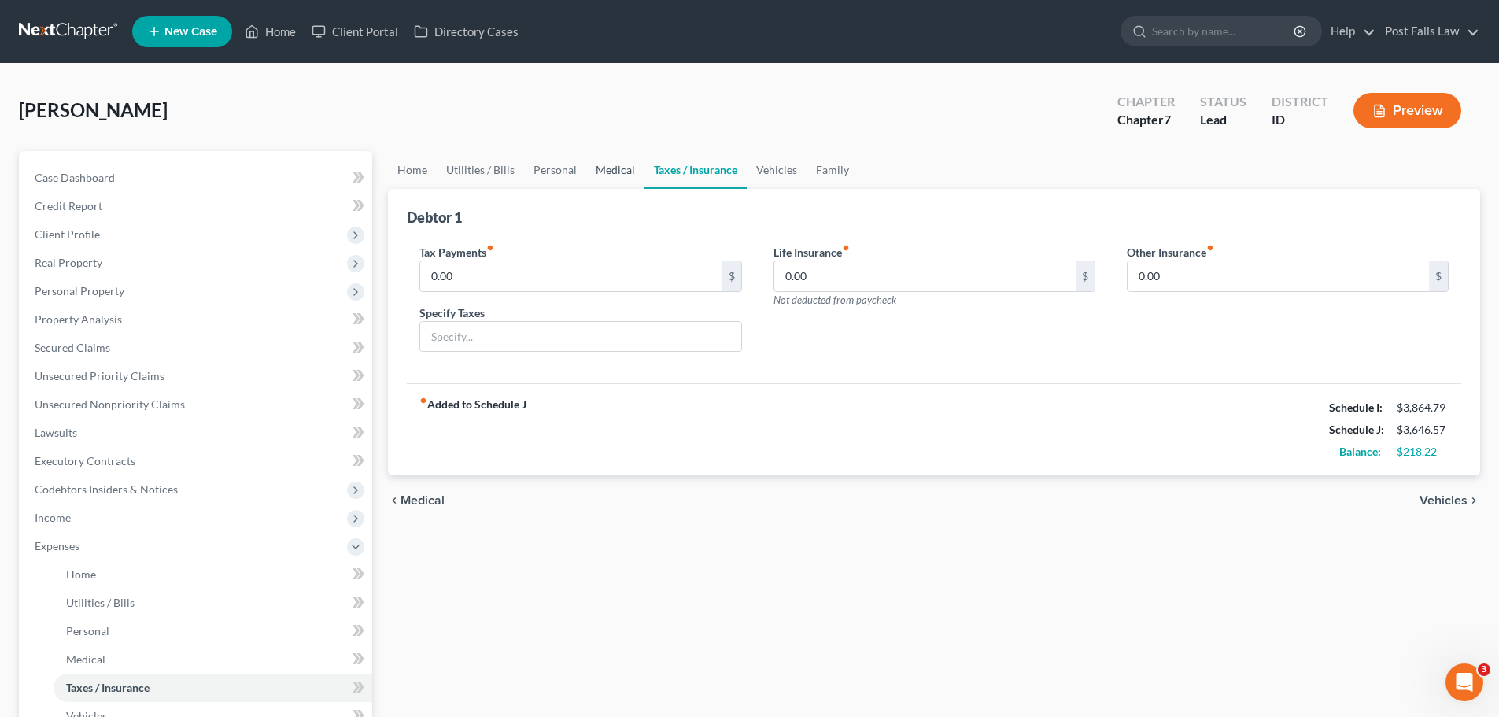
click at [629, 167] on link "Medical" at bounding box center [615, 170] width 58 height 38
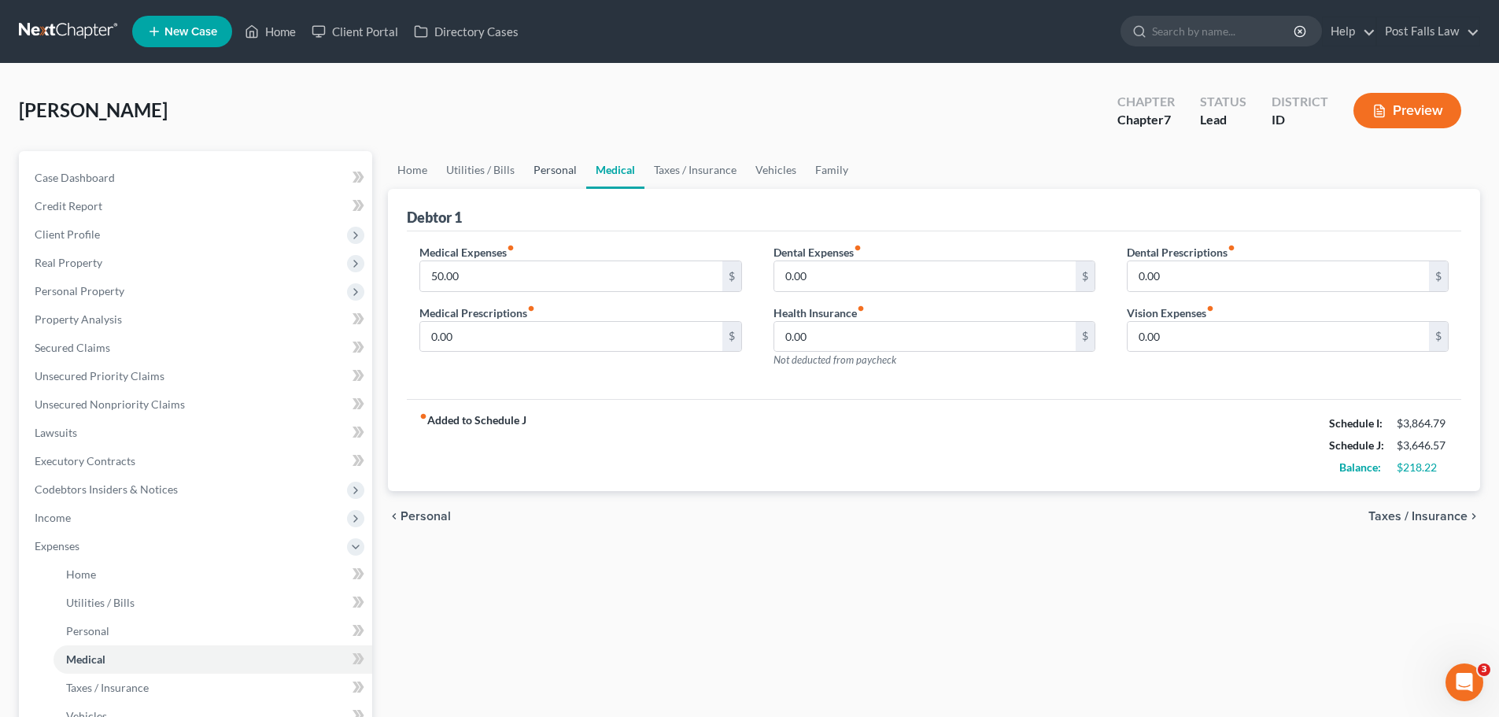
click at [559, 173] on link "Personal" at bounding box center [555, 170] width 62 height 38
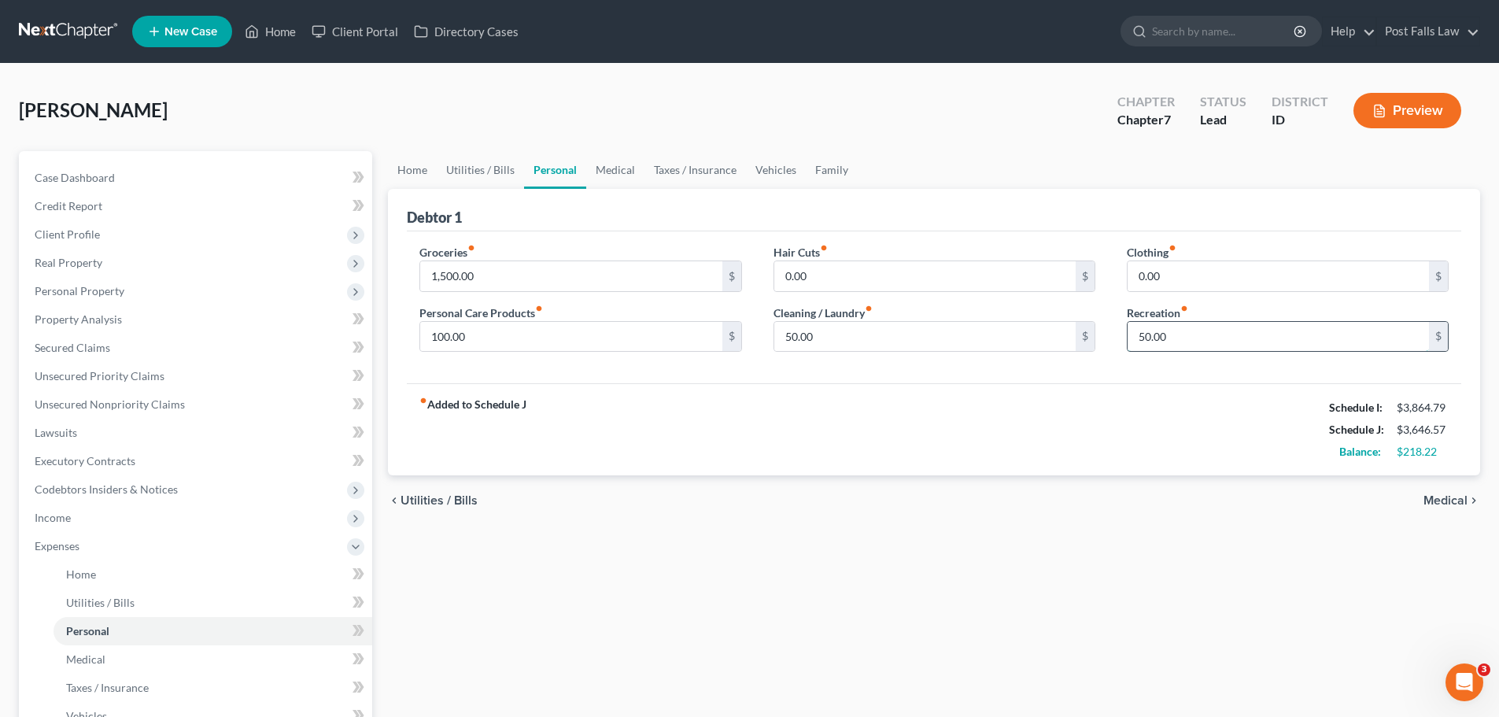
click at [1178, 337] on input "50.00" at bounding box center [1278, 337] width 301 height 30
type input "100.00"
click at [1097, 444] on div "fiber_manual_record Added to Schedule J Schedule I: $3,864.79 Schedule J: $3,69…" at bounding box center [934, 429] width 1055 height 92
click at [1165, 280] on input "0.00" at bounding box center [1278, 276] width 301 height 30
type input "50.00"
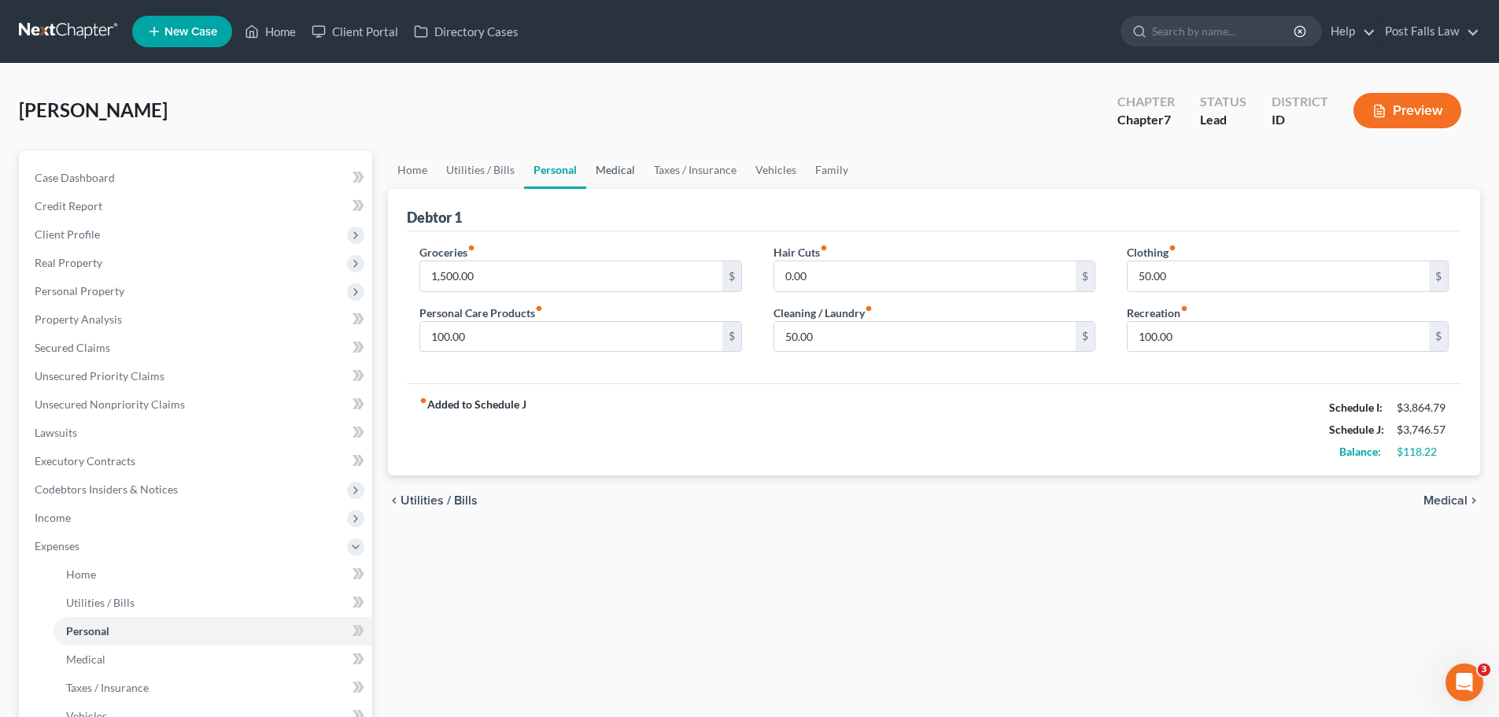
click at [630, 177] on link "Medical" at bounding box center [615, 170] width 58 height 38
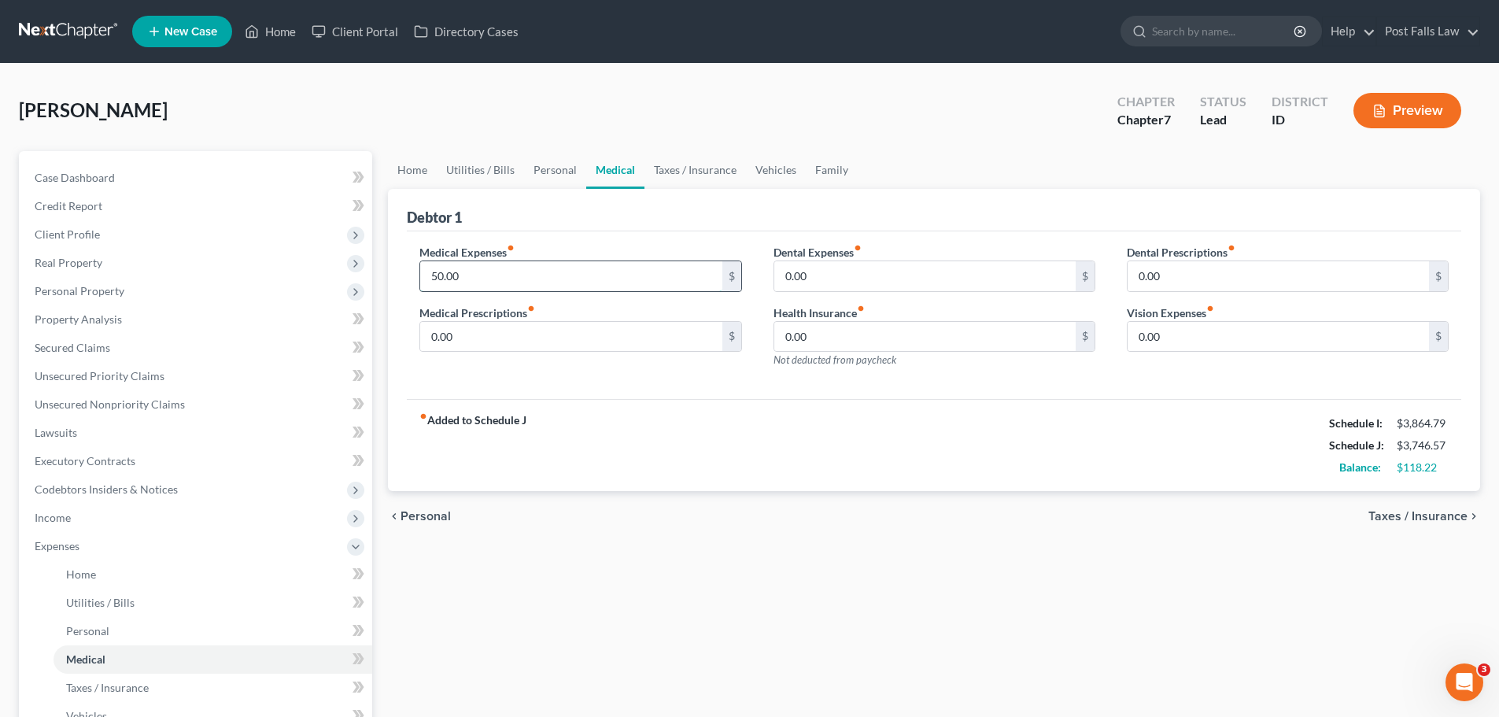
click at [571, 284] on input "50.00" at bounding box center [570, 276] width 301 height 30
type input "100.00"
